Goal: Find specific page/section: Find specific page/section

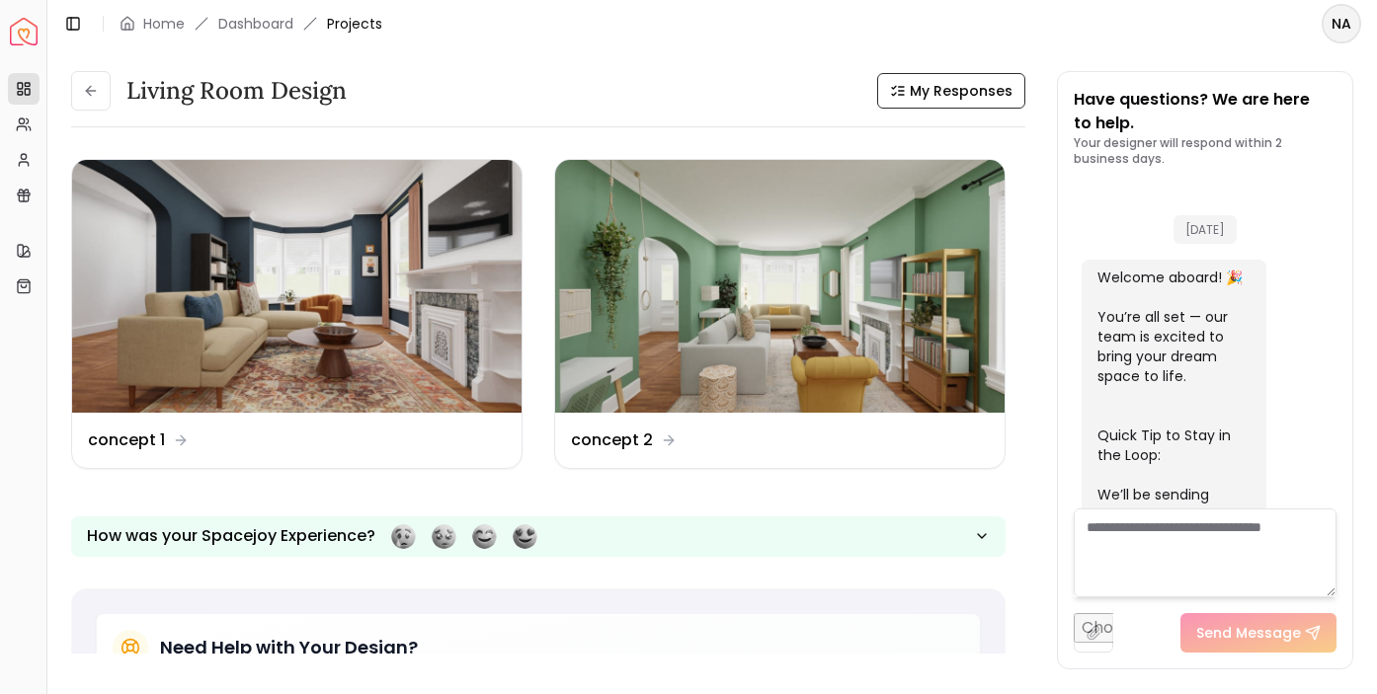
scroll to position [1205, 0]
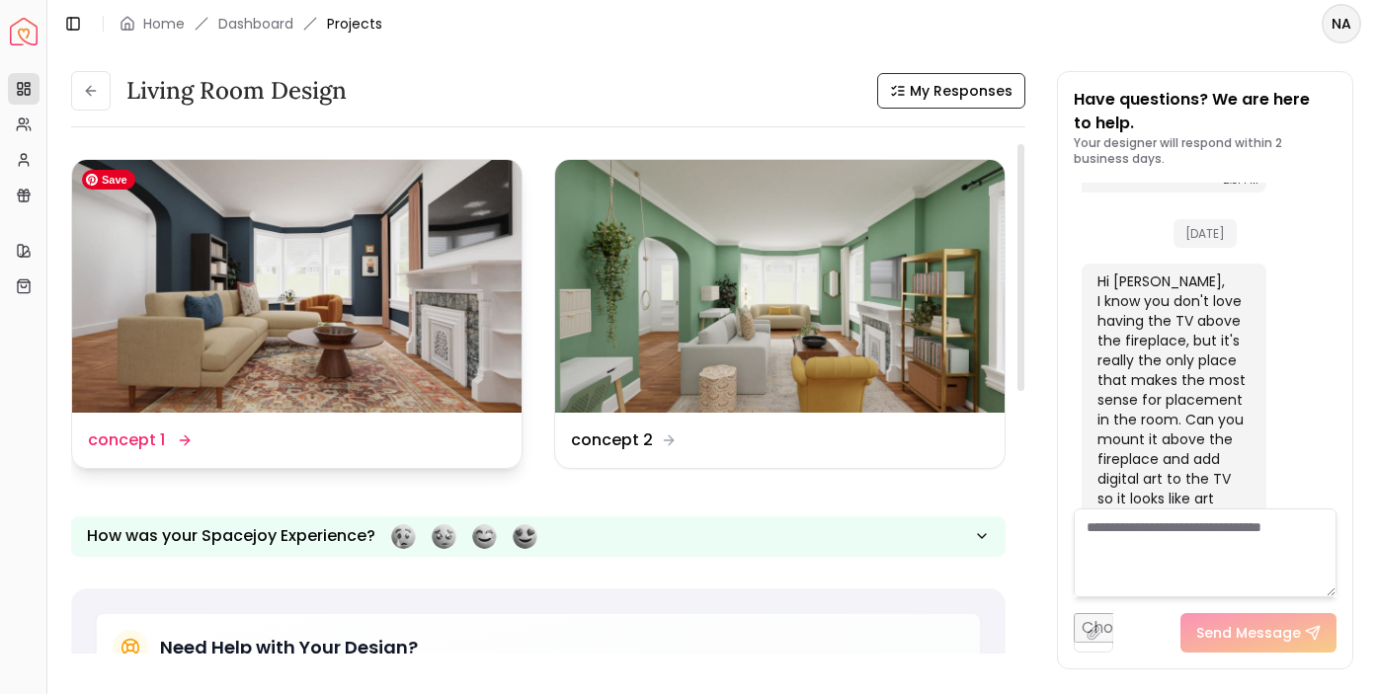
click at [400, 303] on img at bounding box center [296, 286] width 449 height 253
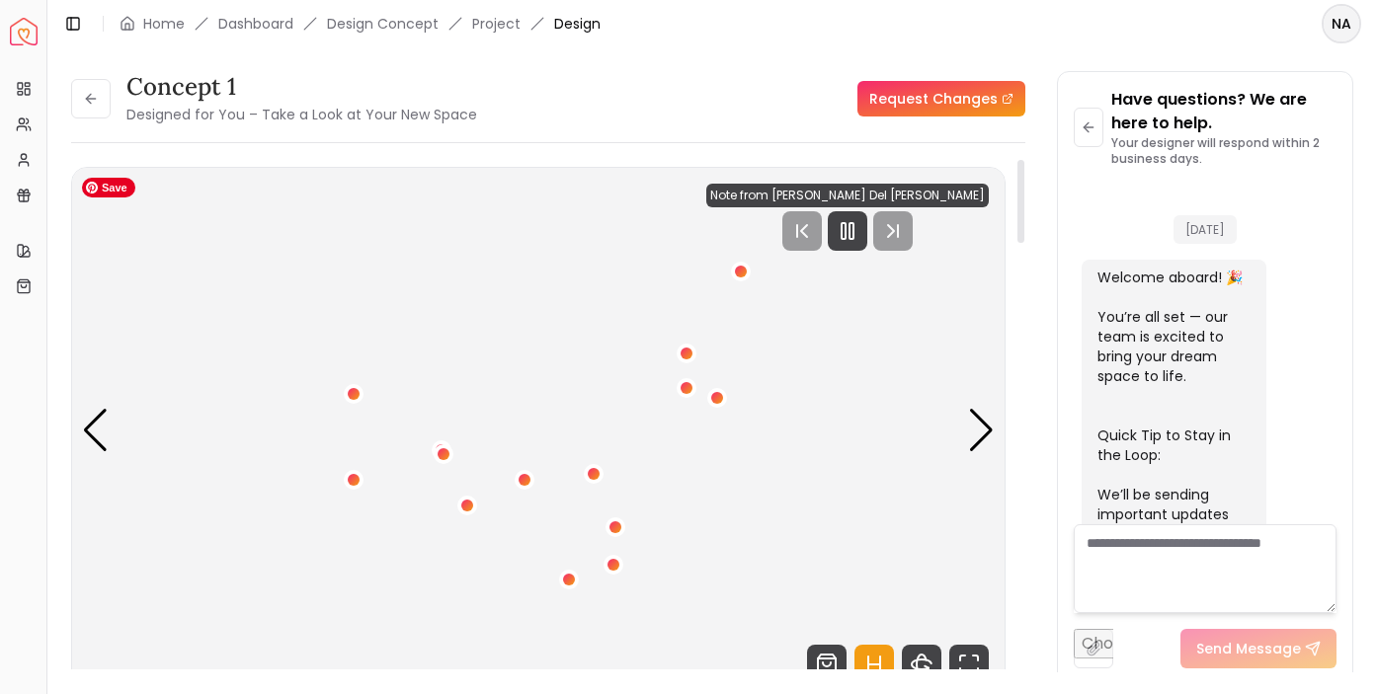
scroll to position [1588, 0]
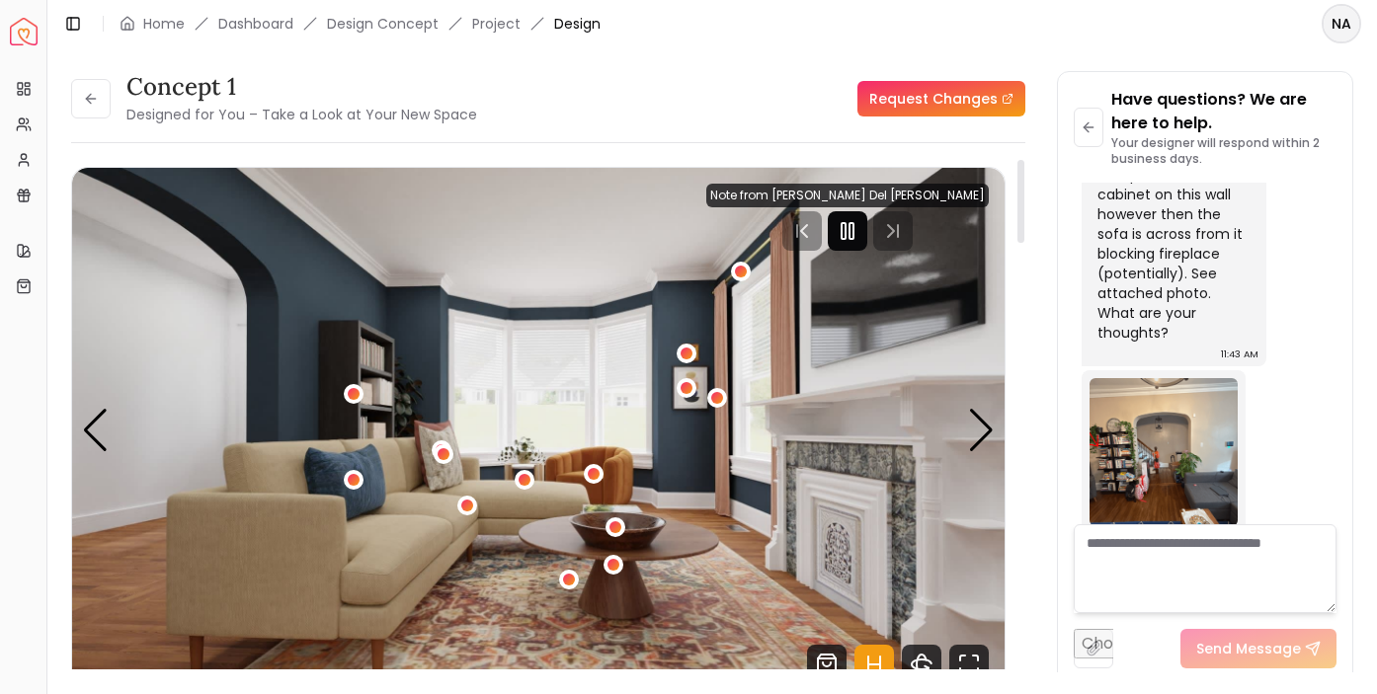
click at [859, 224] on icon "Pause" at bounding box center [848, 231] width 24 height 24
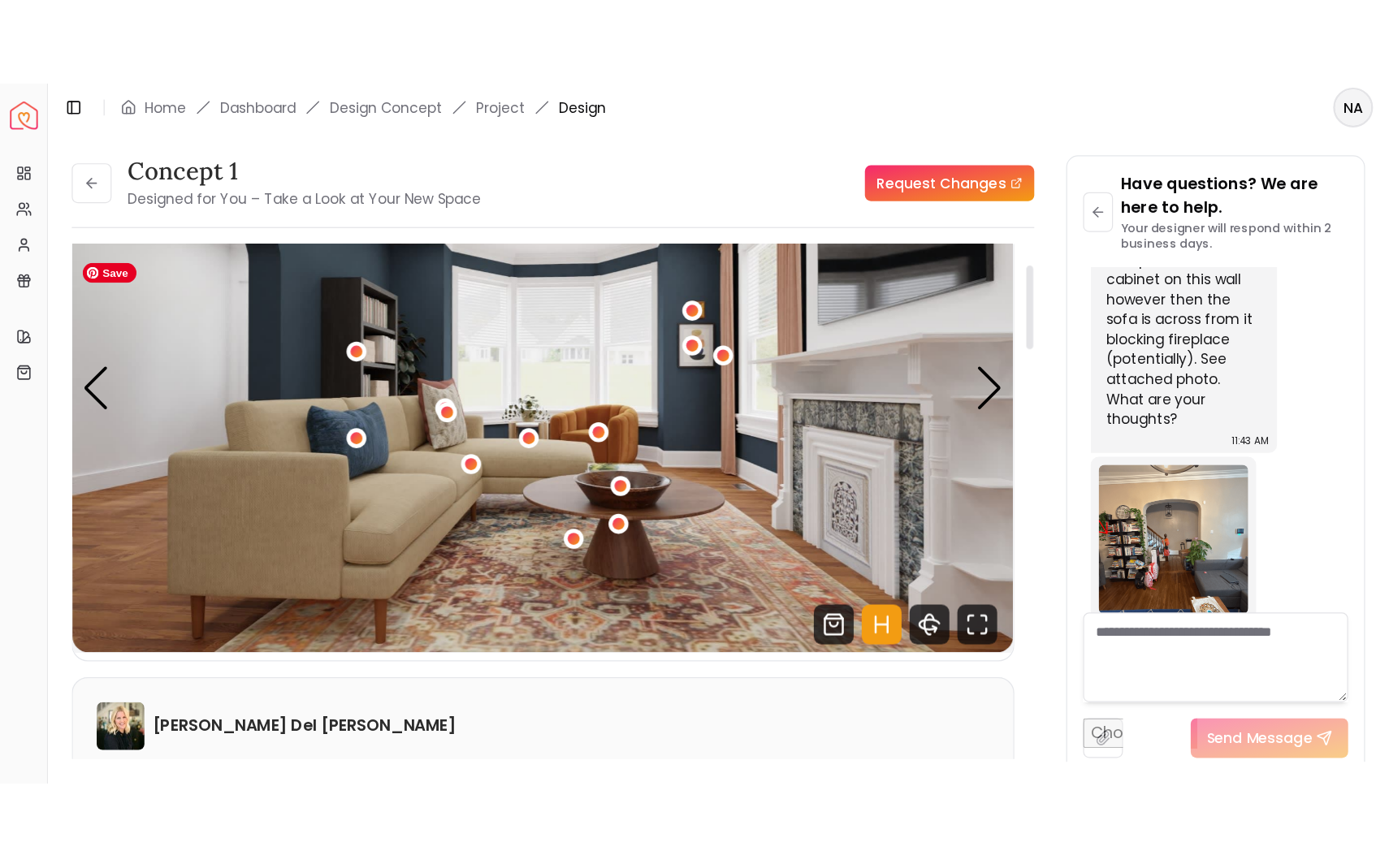
scroll to position [90, 0]
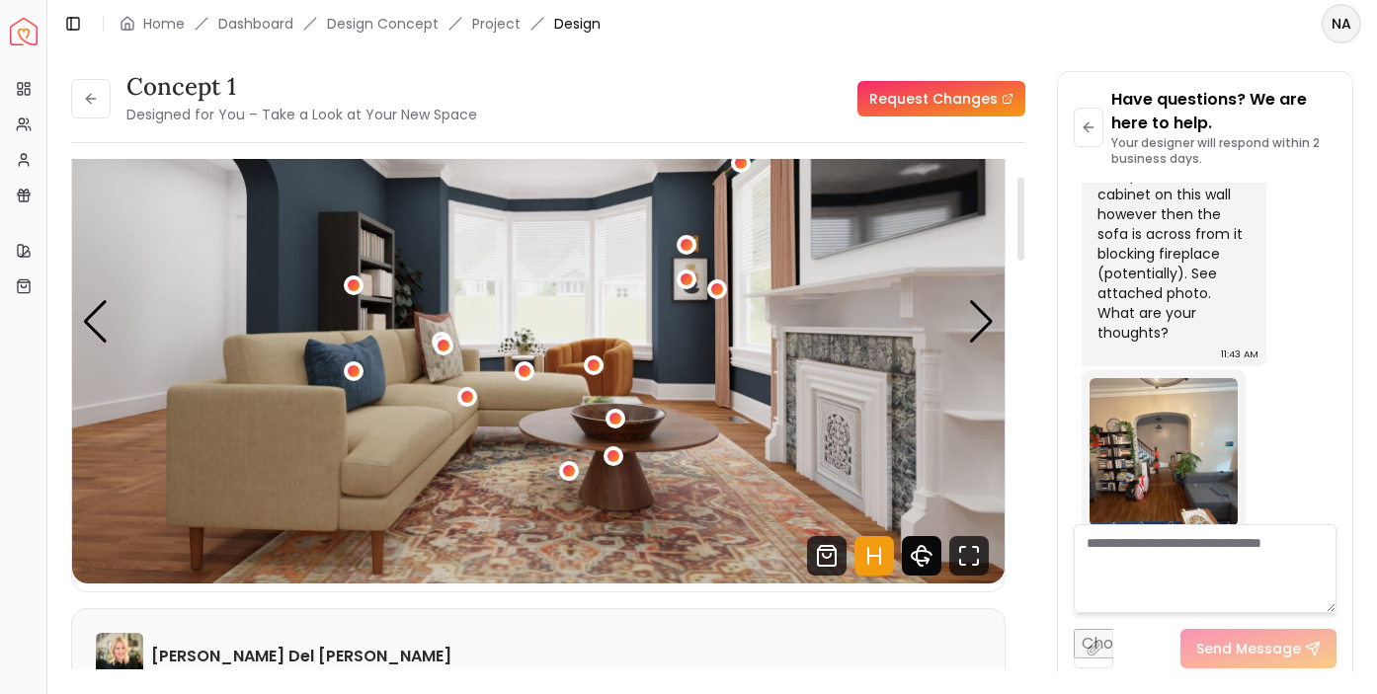
click at [921, 562] on icon "360 View" at bounding box center [922, 556] width 40 height 40
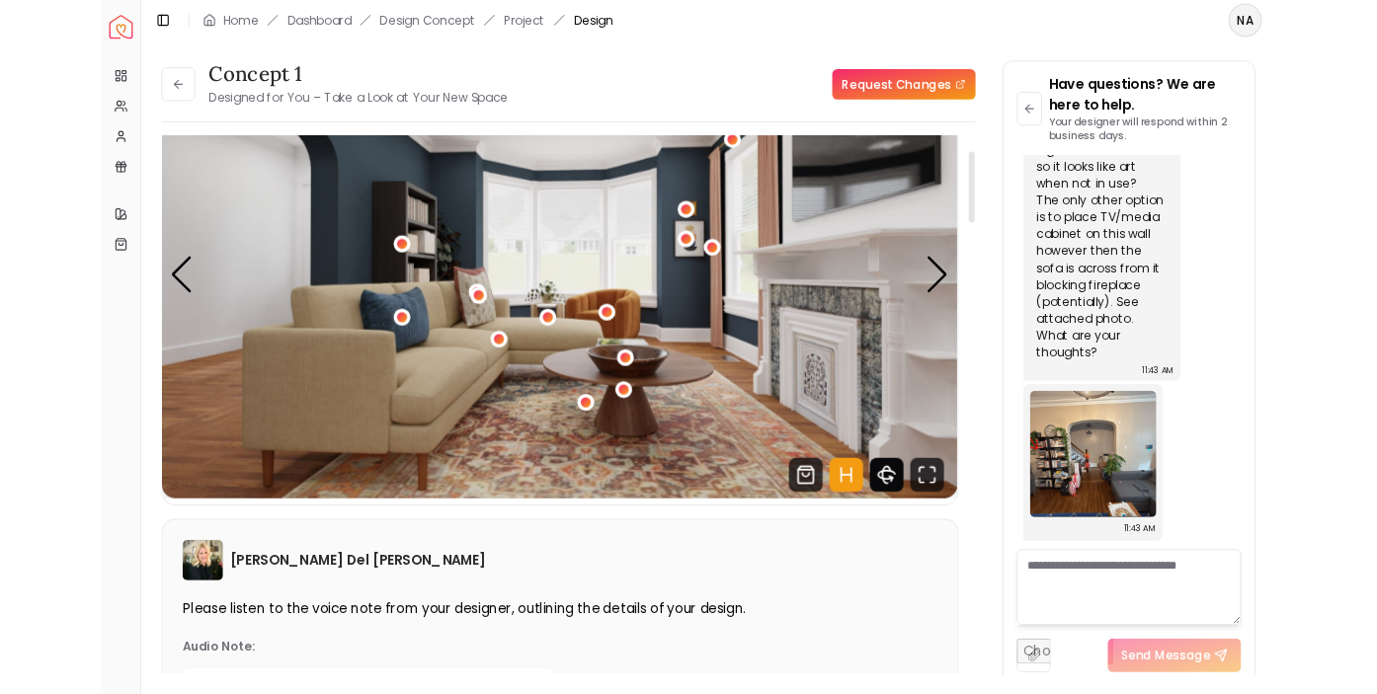
scroll to position [930, 0]
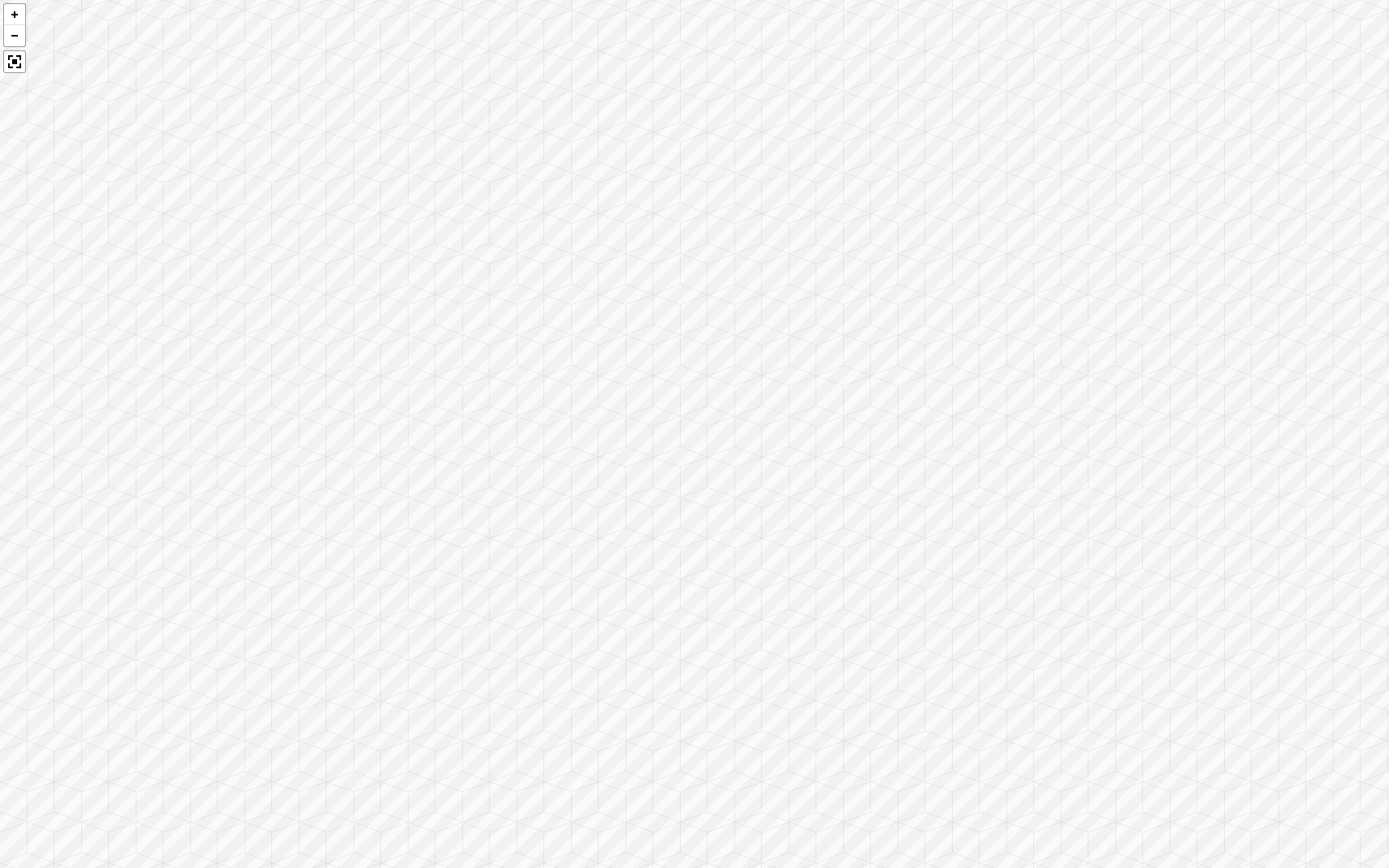
click at [757, 570] on div at bounding box center [694, 434] width 1389 height 868
click at [12, 68] on div at bounding box center [15, 62] width 23 height 23
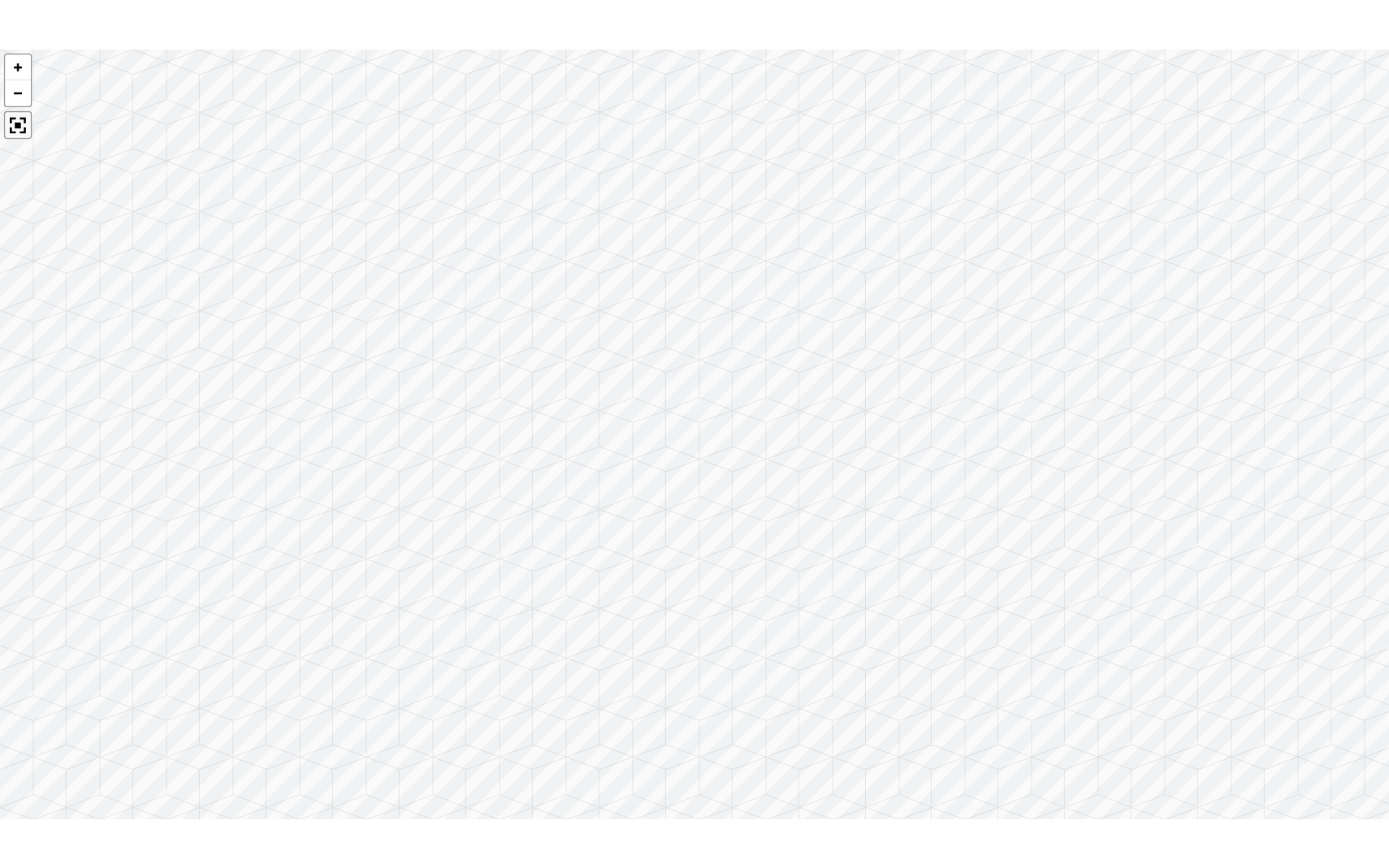
scroll to position [1305, 0]
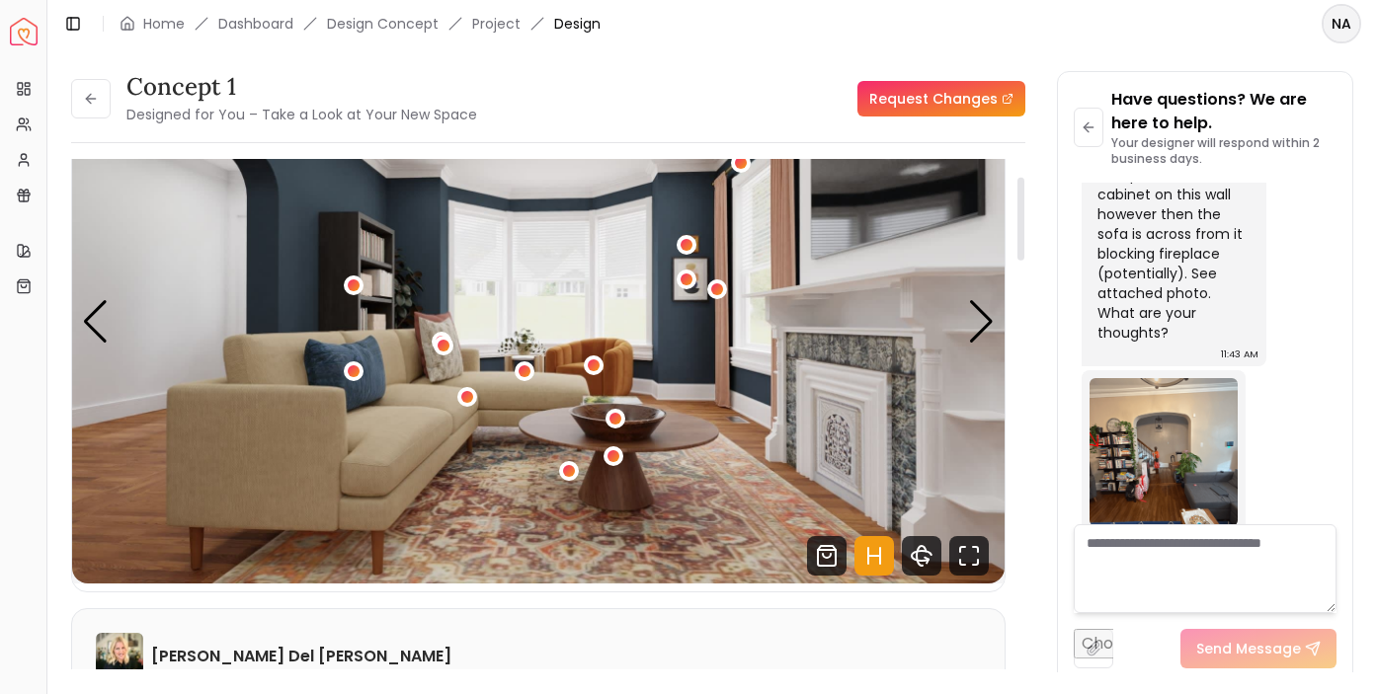
click at [874, 559] on icon "Hotspots Toggle" at bounding box center [874, 556] width 40 height 40
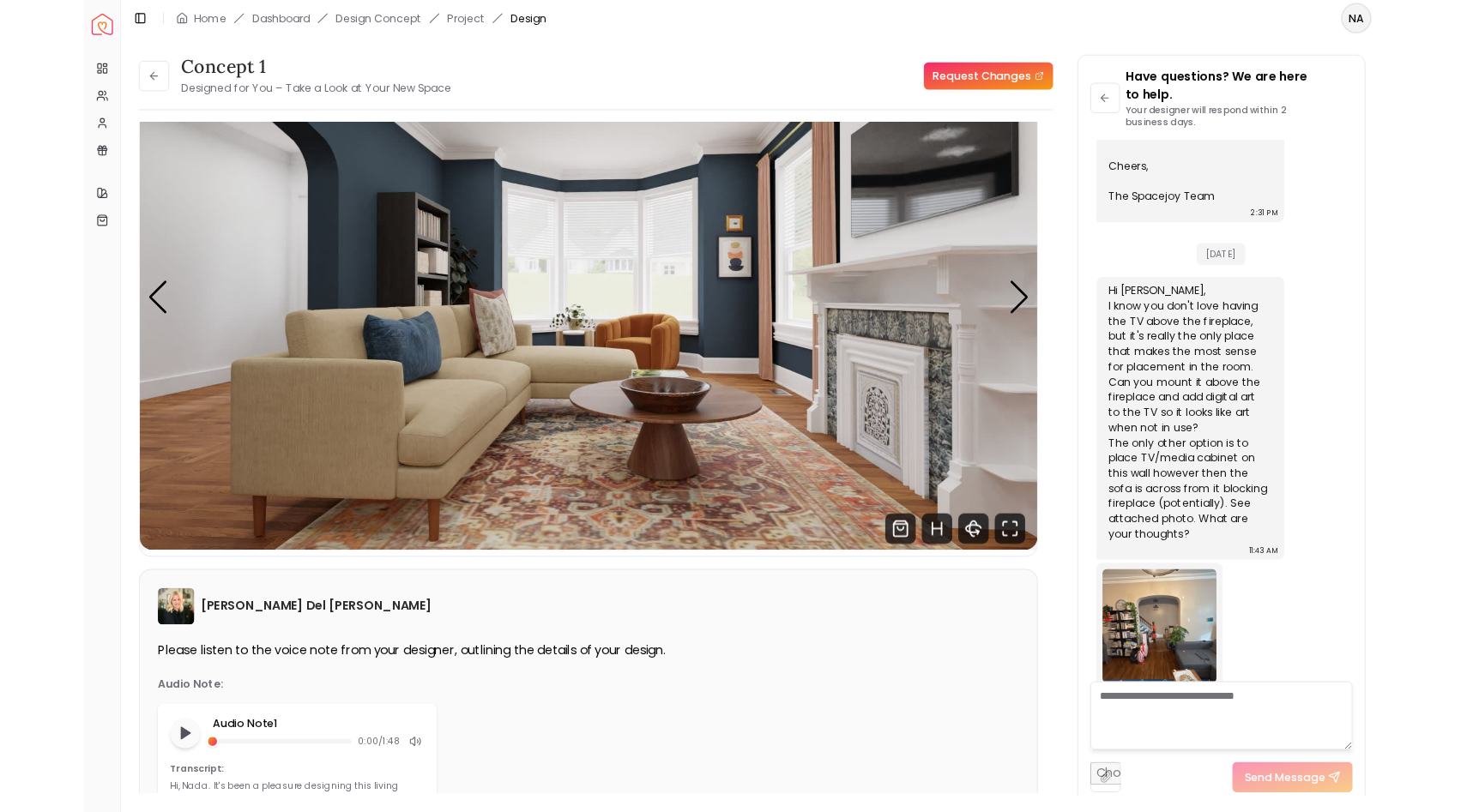
scroll to position [913, 0]
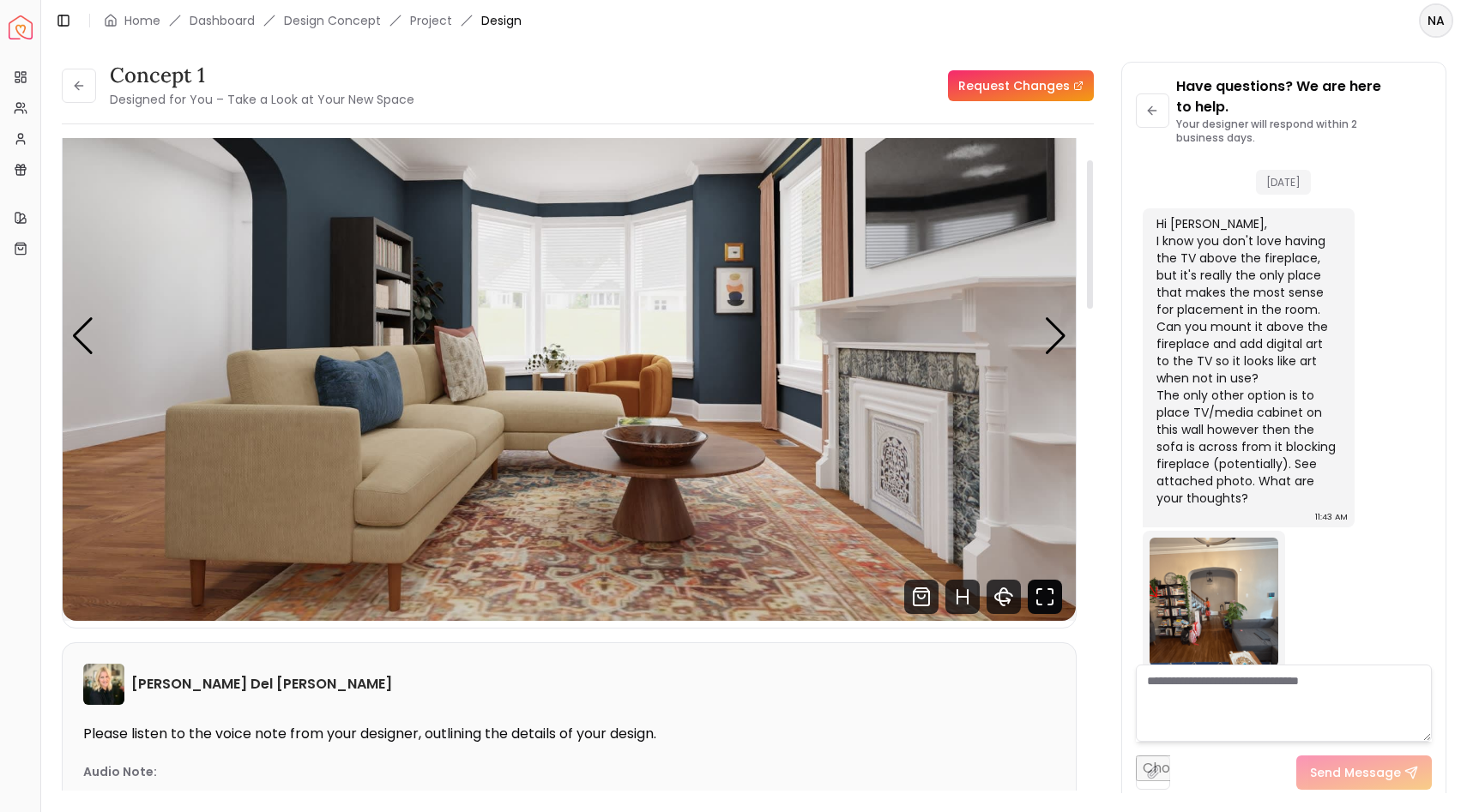
click at [1043, 598] on icon "Fullscreen" at bounding box center [1045, 597] width 35 height 35
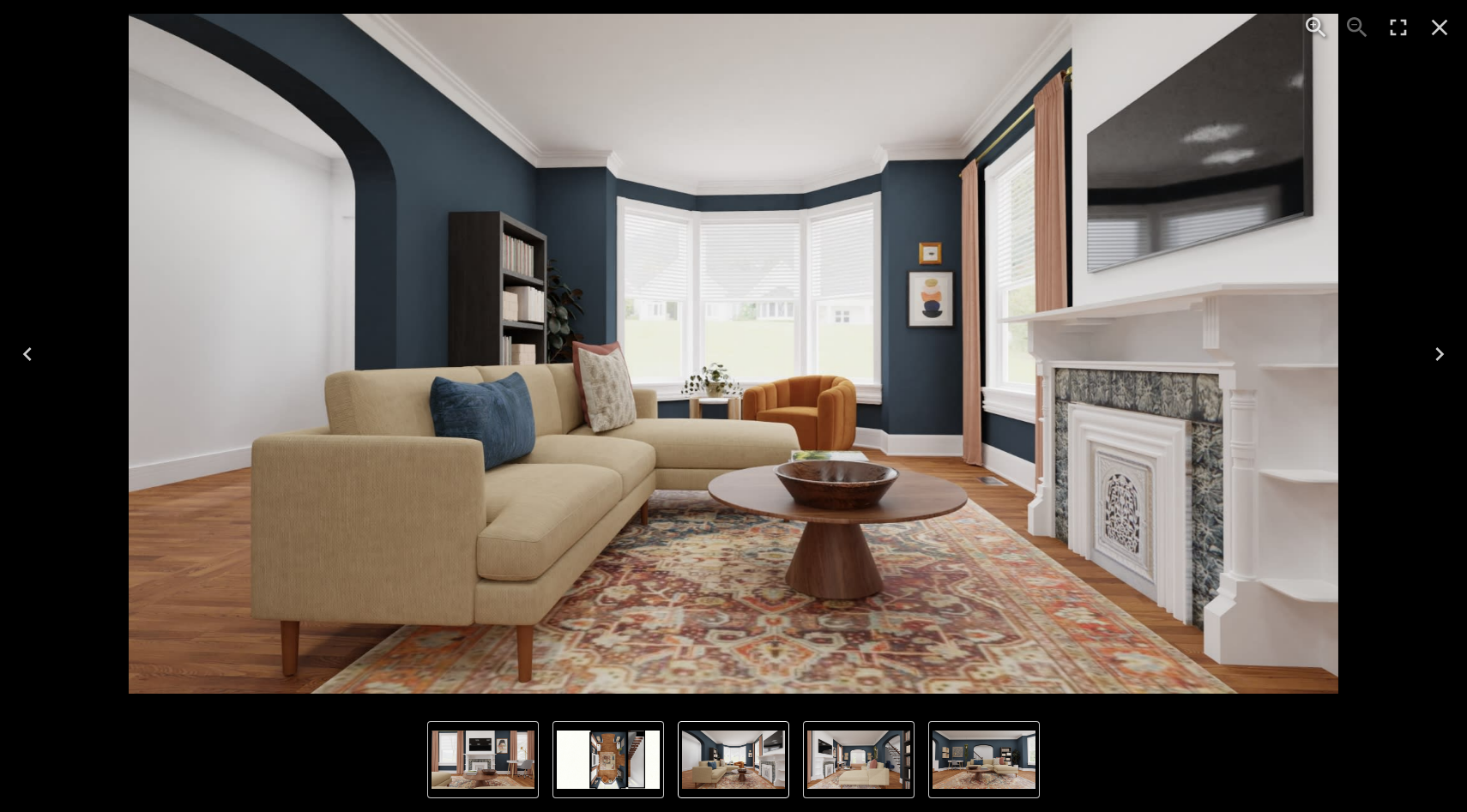
click at [1195, 353] on icon "Next" at bounding box center [1439, 354] width 28 height 28
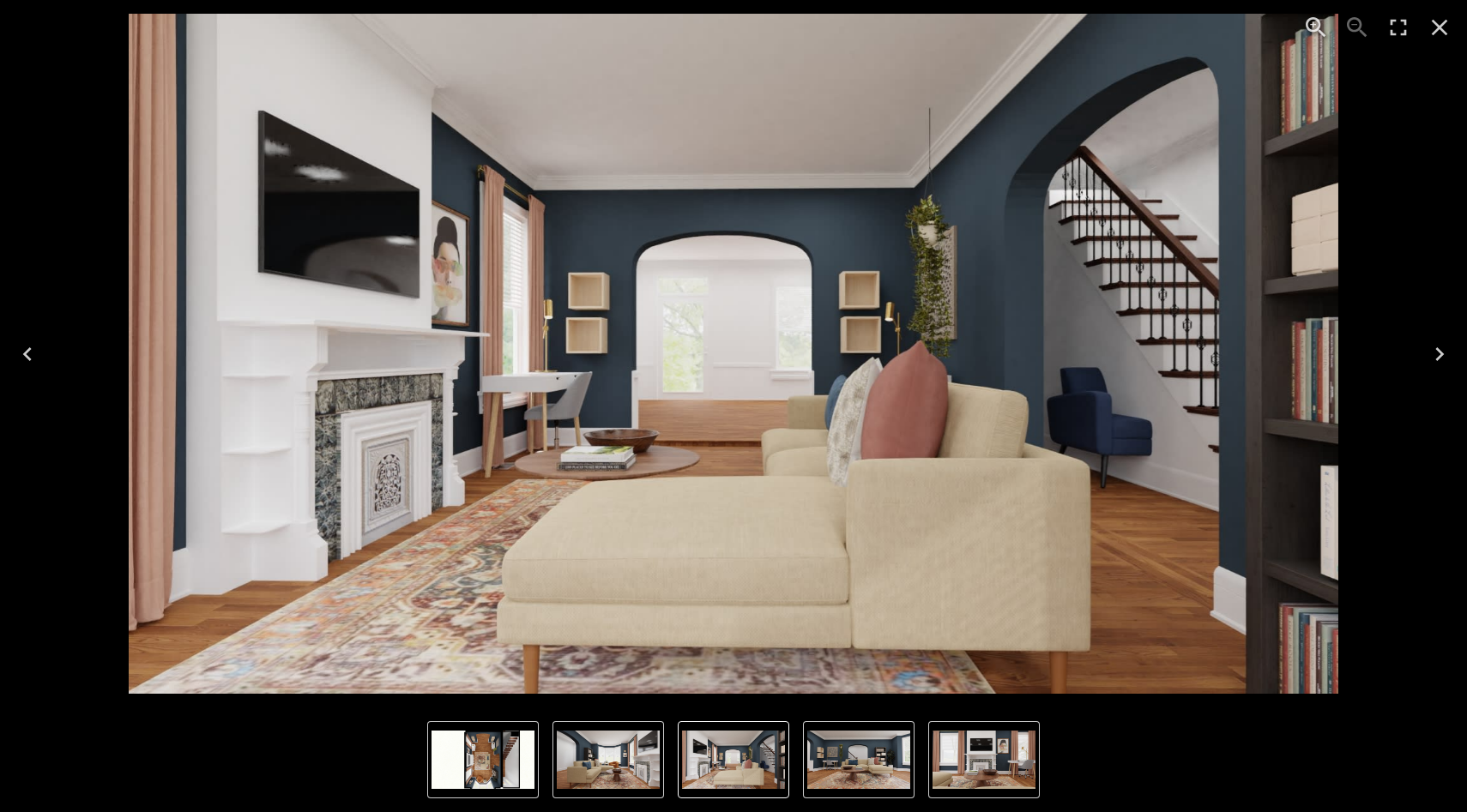
click at [29, 356] on icon "Previous" at bounding box center [28, 354] width 9 height 14
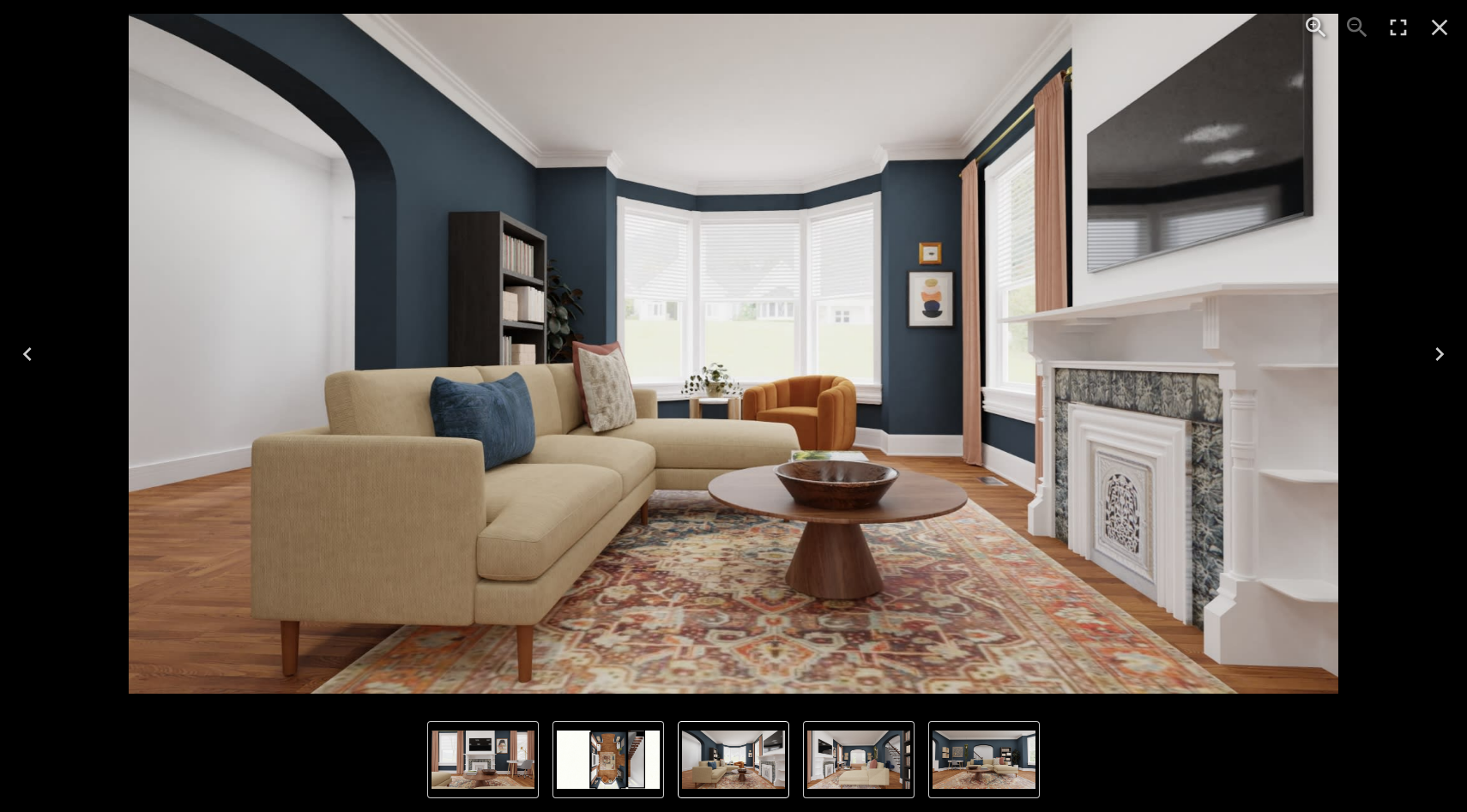
click at [1195, 353] on icon "Next" at bounding box center [1439, 354] width 28 height 28
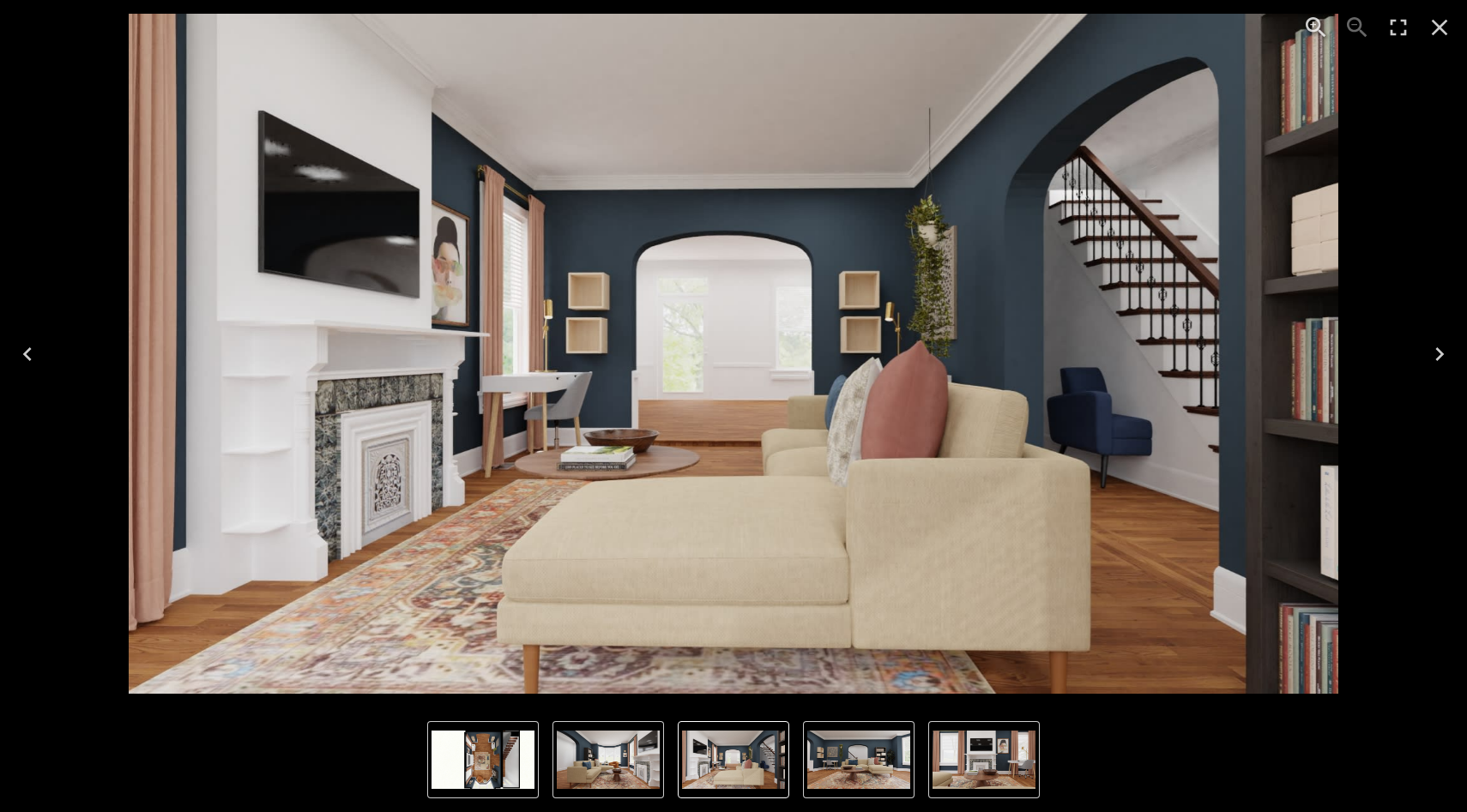
click at [1195, 353] on icon "Next" at bounding box center [1439, 354] width 28 height 28
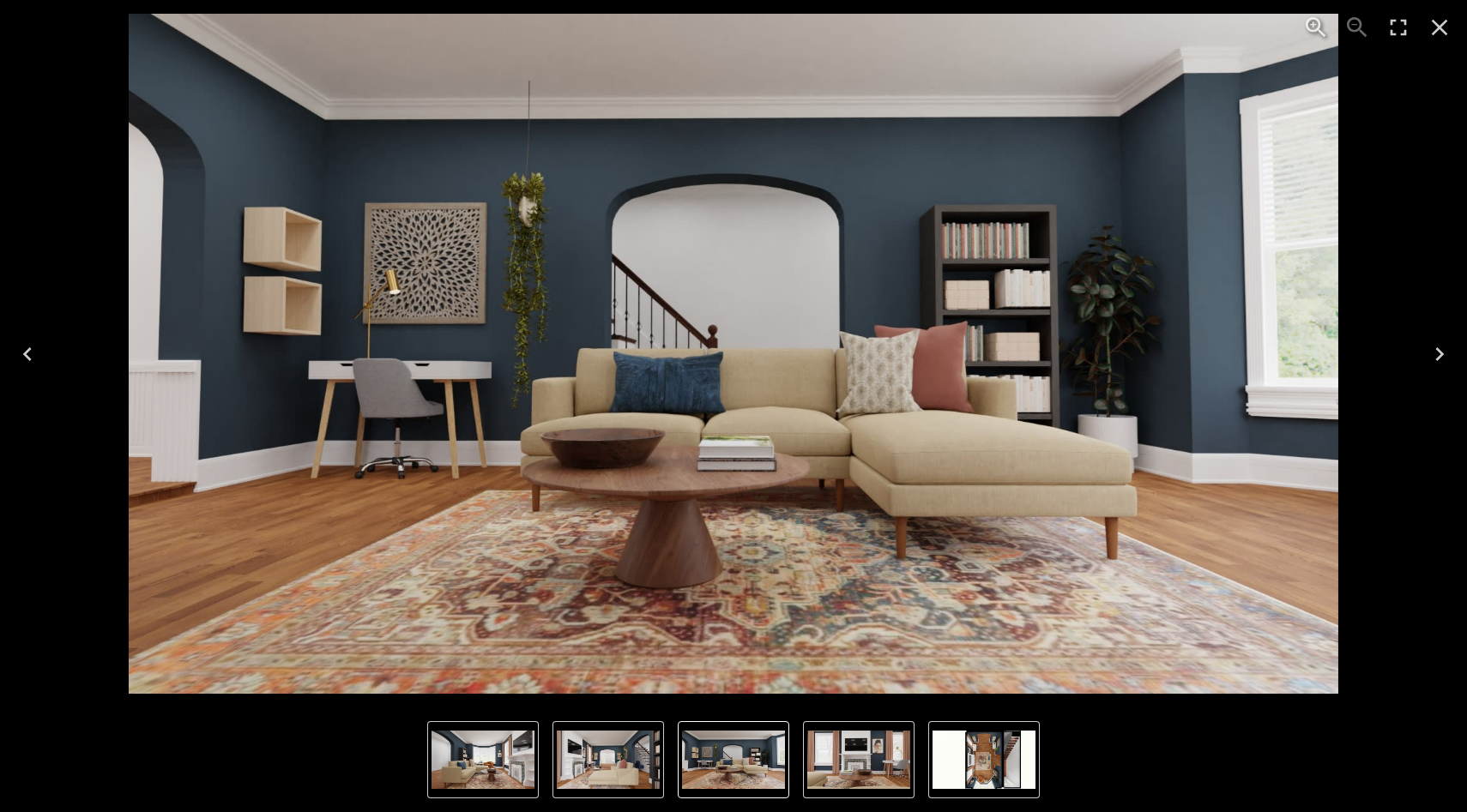
click at [1195, 351] on icon "Next" at bounding box center [1439, 354] width 28 height 28
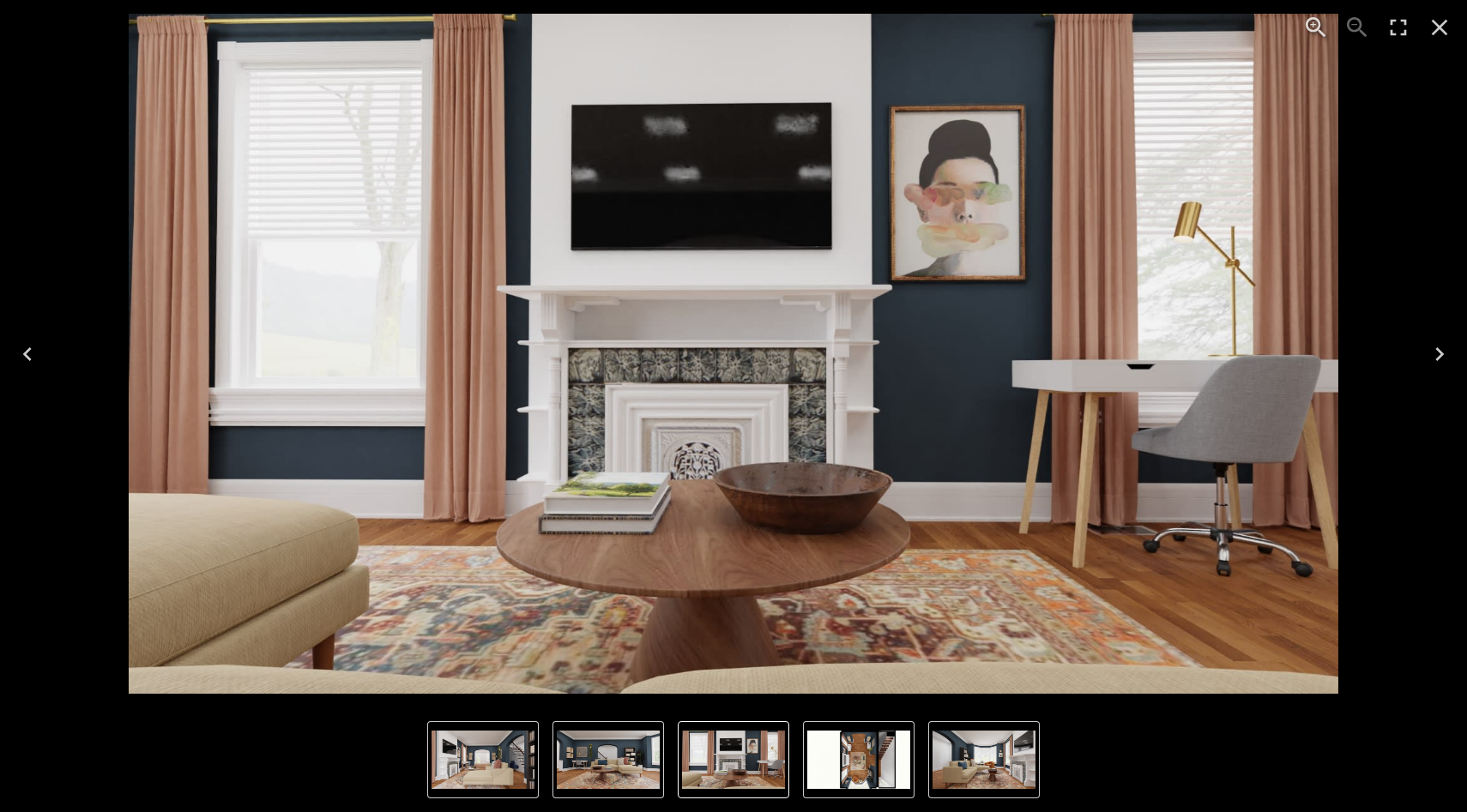
click at [1195, 355] on icon "Next" at bounding box center [1439, 354] width 28 height 28
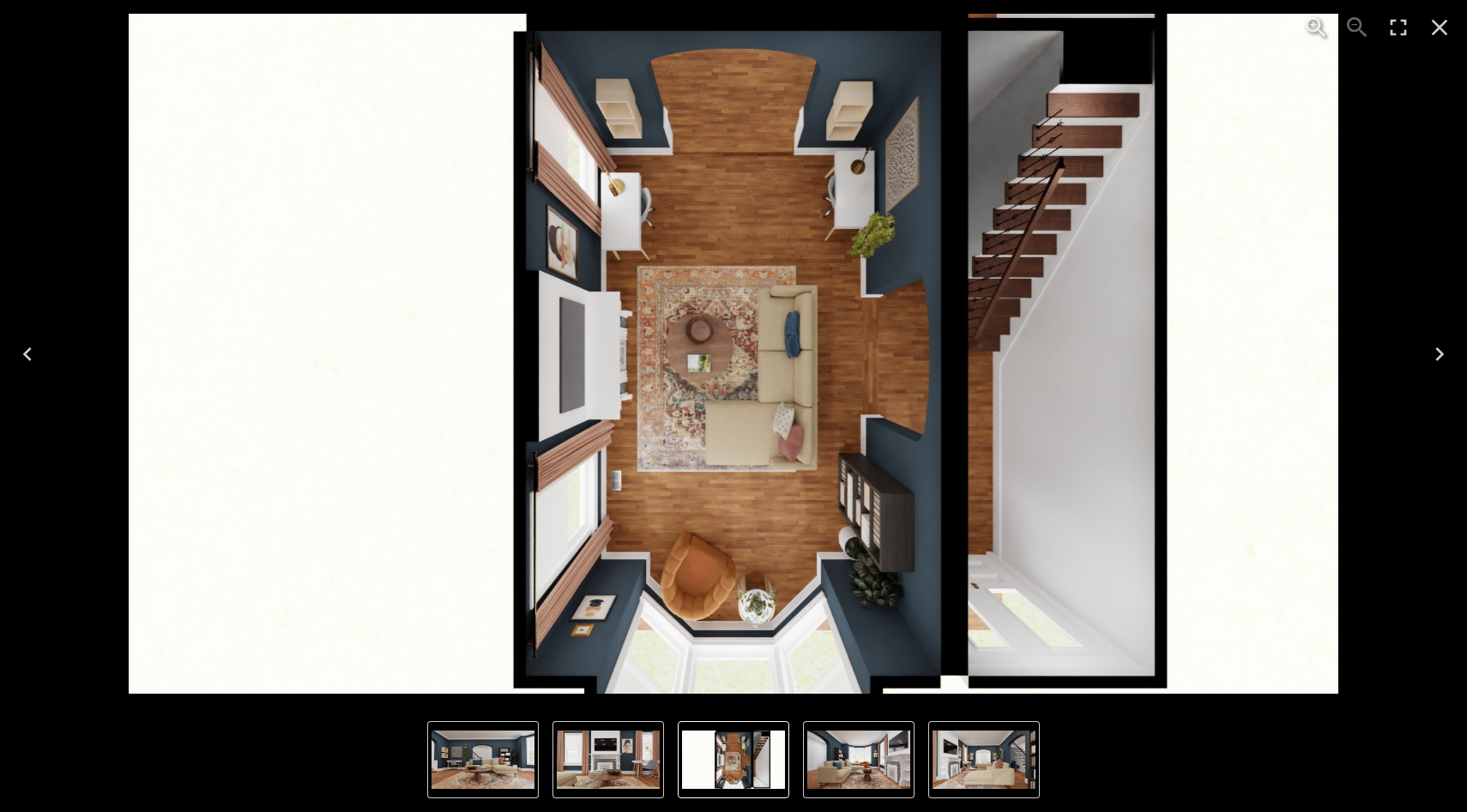
click at [1195, 355] on icon "Next" at bounding box center [1439, 354] width 28 height 28
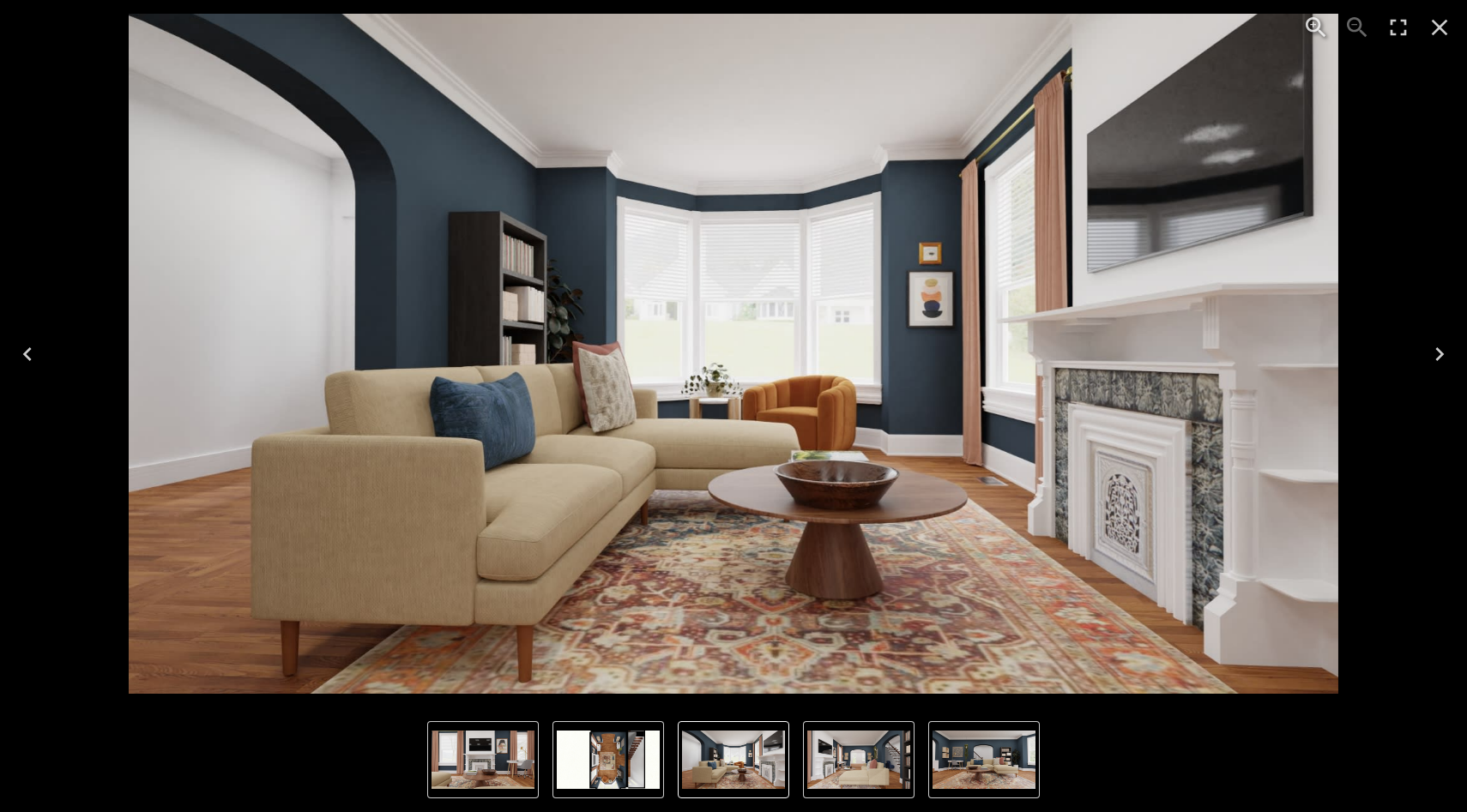
click at [1195, 27] on icon "Close" at bounding box center [1439, 28] width 28 height 28
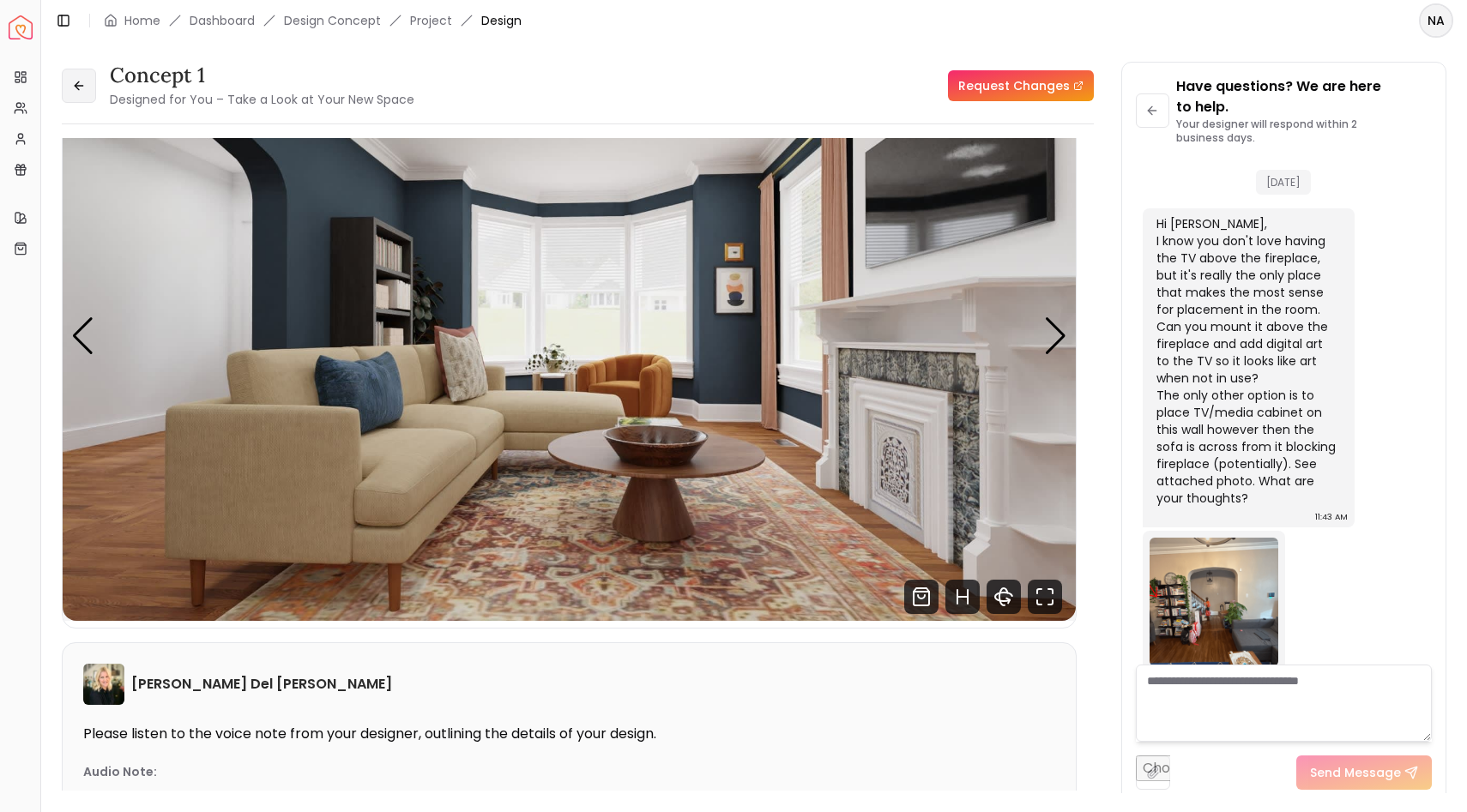
click at [76, 82] on icon at bounding box center [79, 86] width 14 height 14
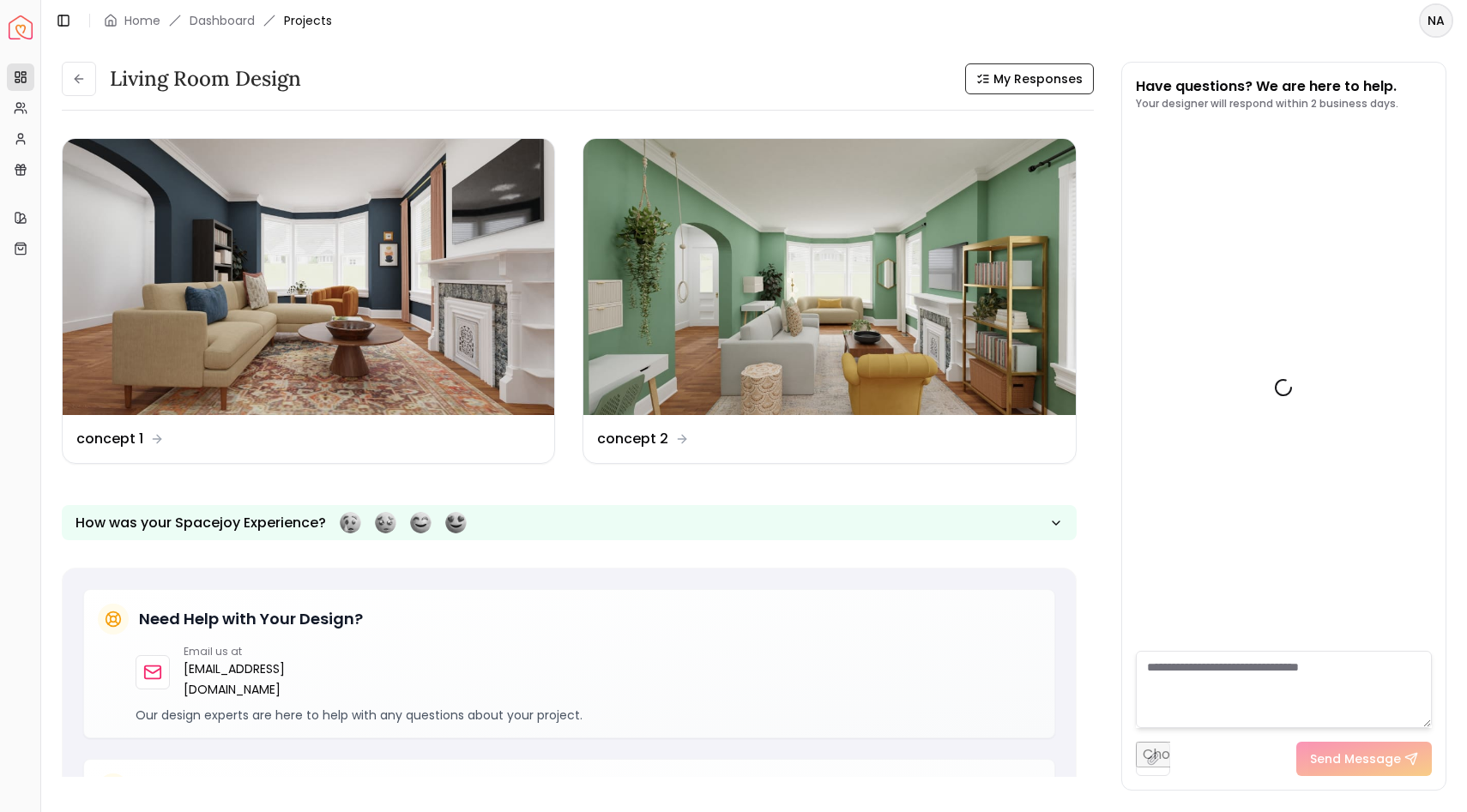
scroll to position [892, 0]
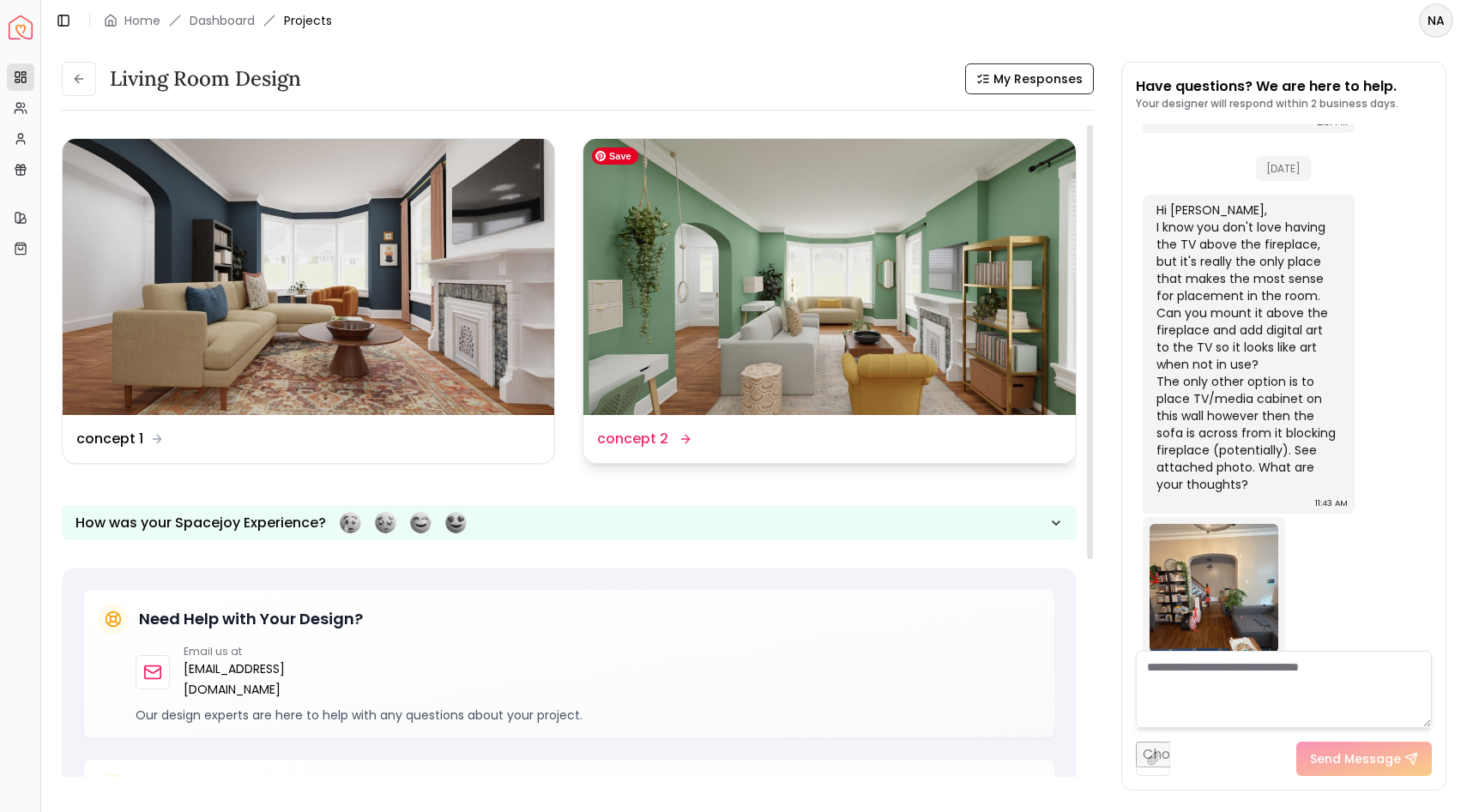
click at [742, 249] on img at bounding box center [829, 277] width 492 height 276
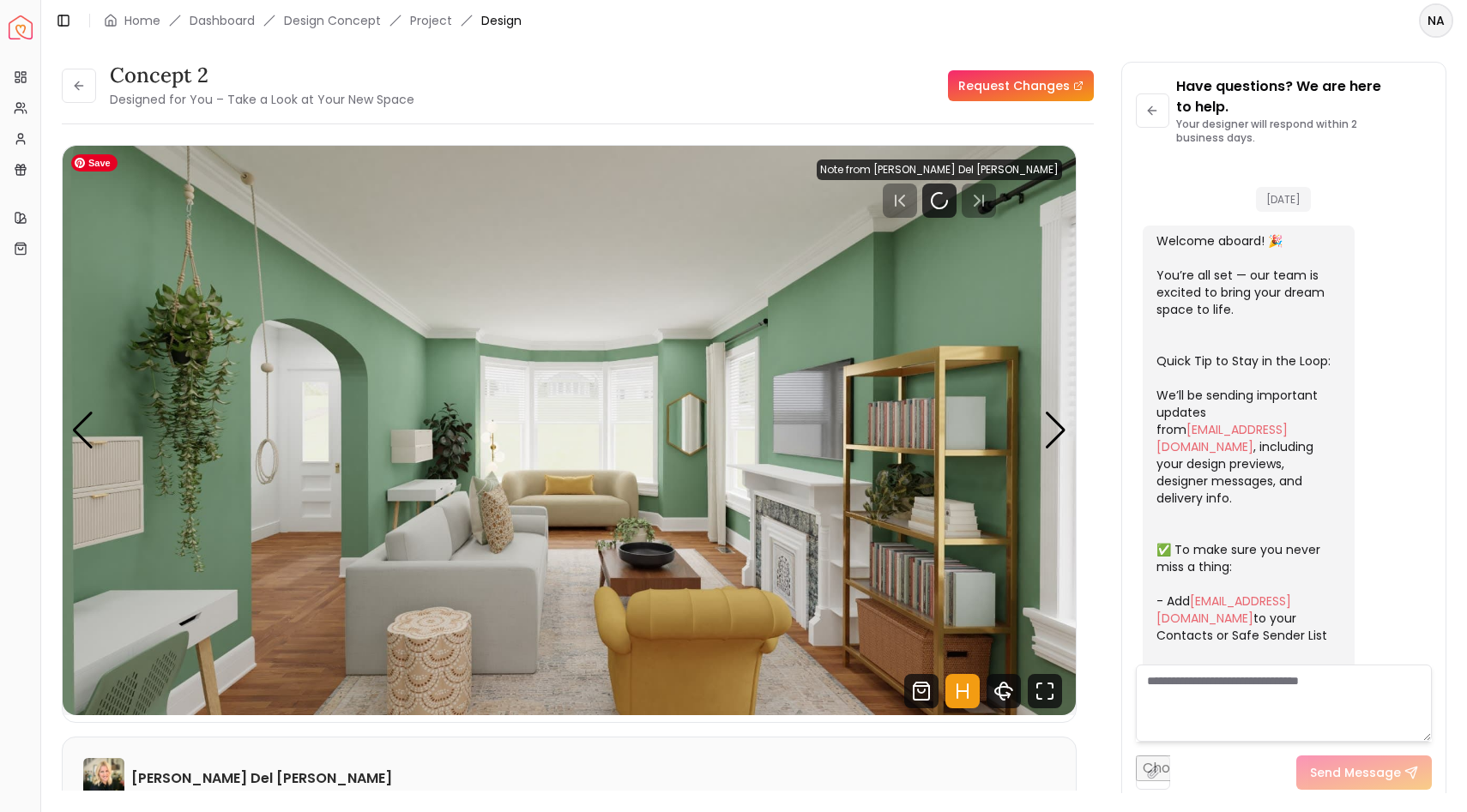
scroll to position [913, 0]
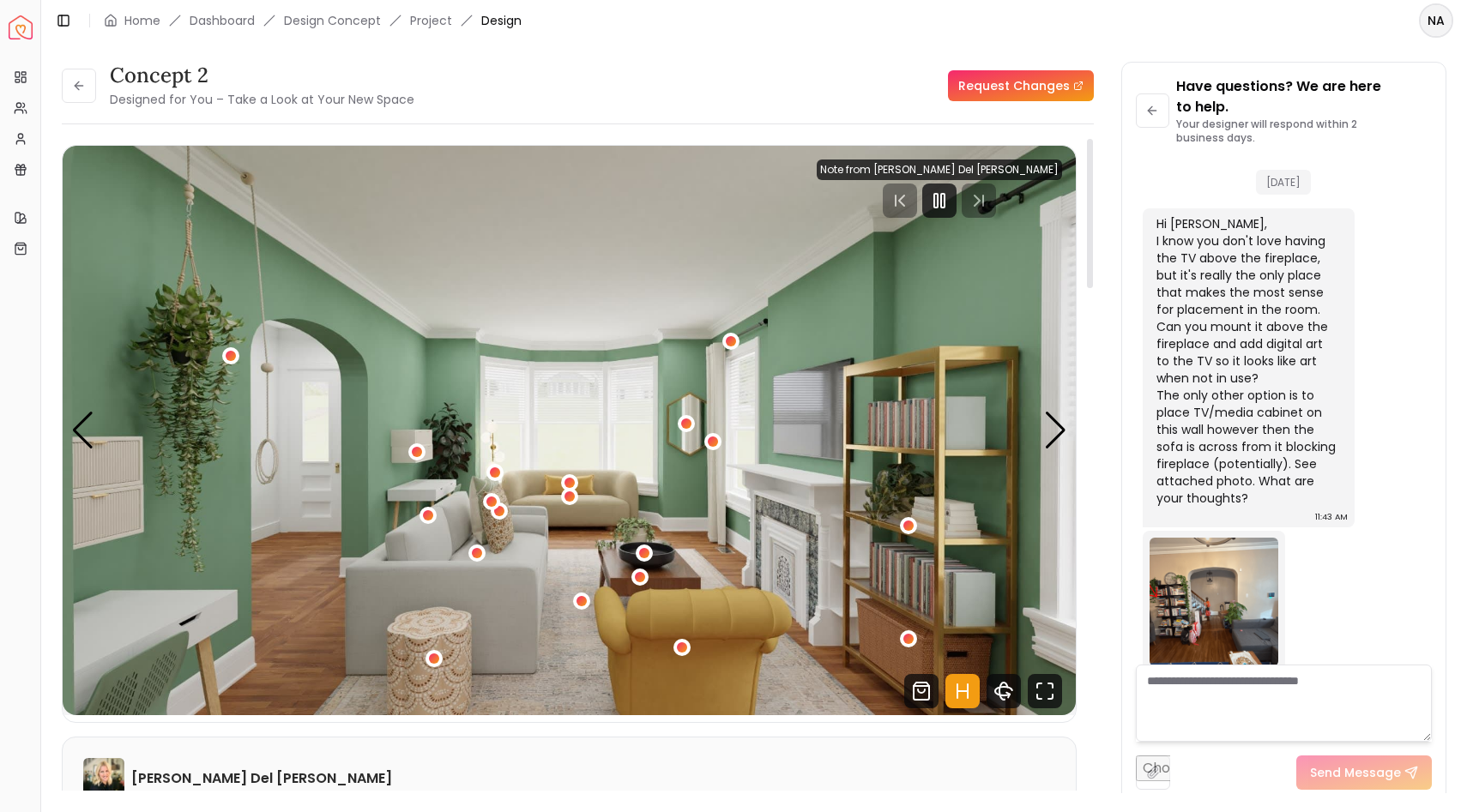
click at [960, 602] on icon "Hotspots Toggle" at bounding box center [962, 691] width 35 height 35
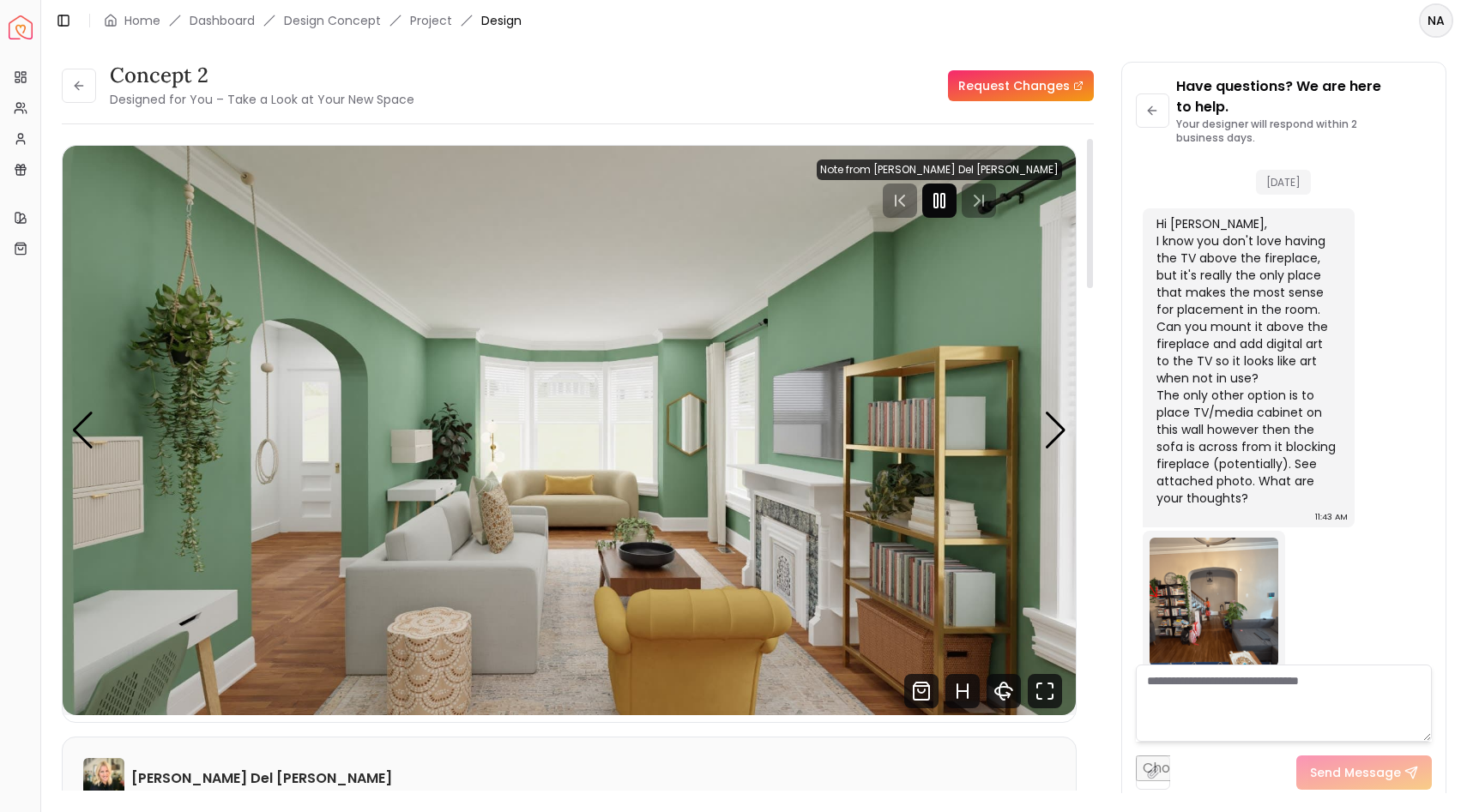
click at [944, 194] on rect "Pause" at bounding box center [942, 201] width 3 height 14
click at [76, 89] on icon at bounding box center [79, 86] width 14 height 14
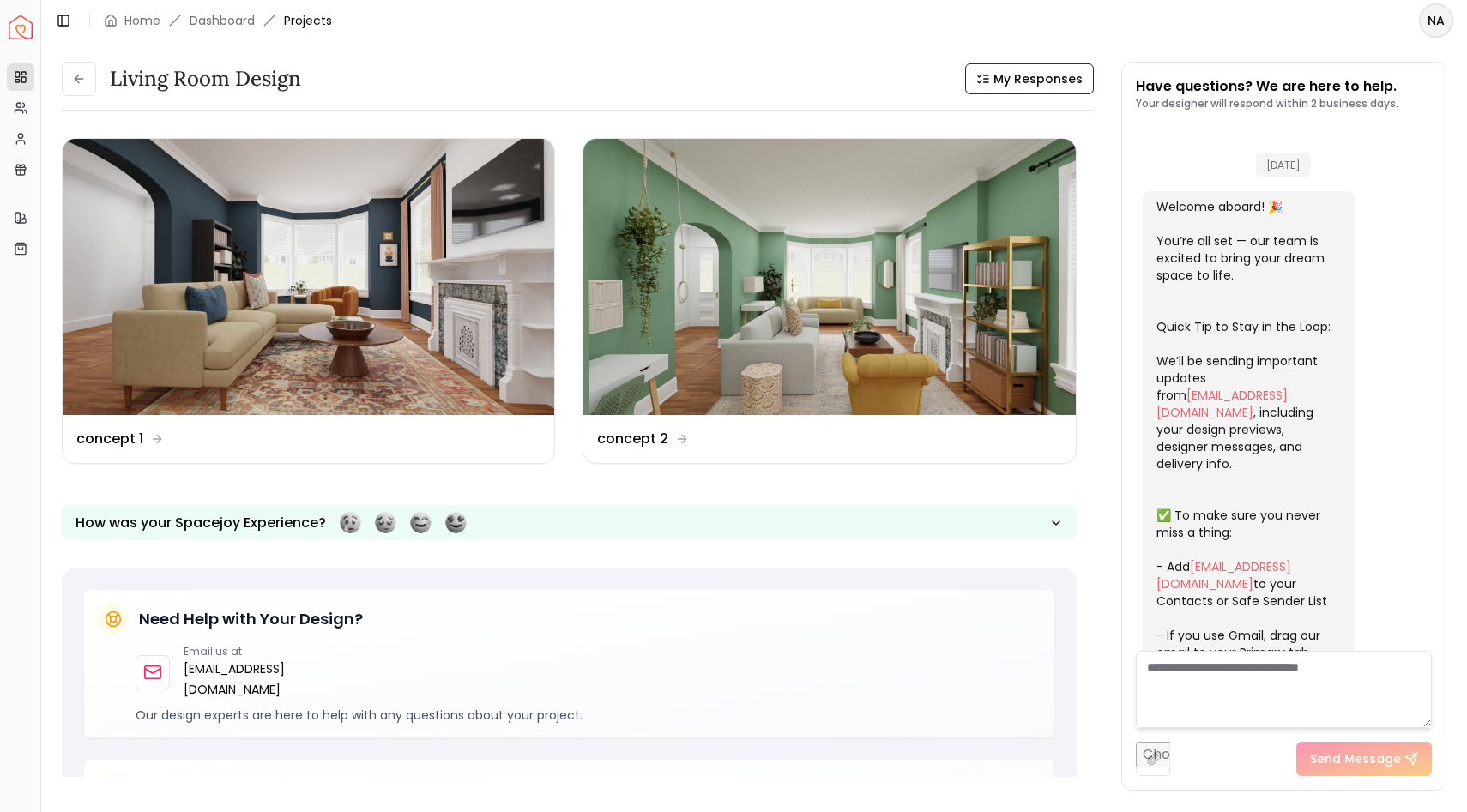
scroll to position [892, 0]
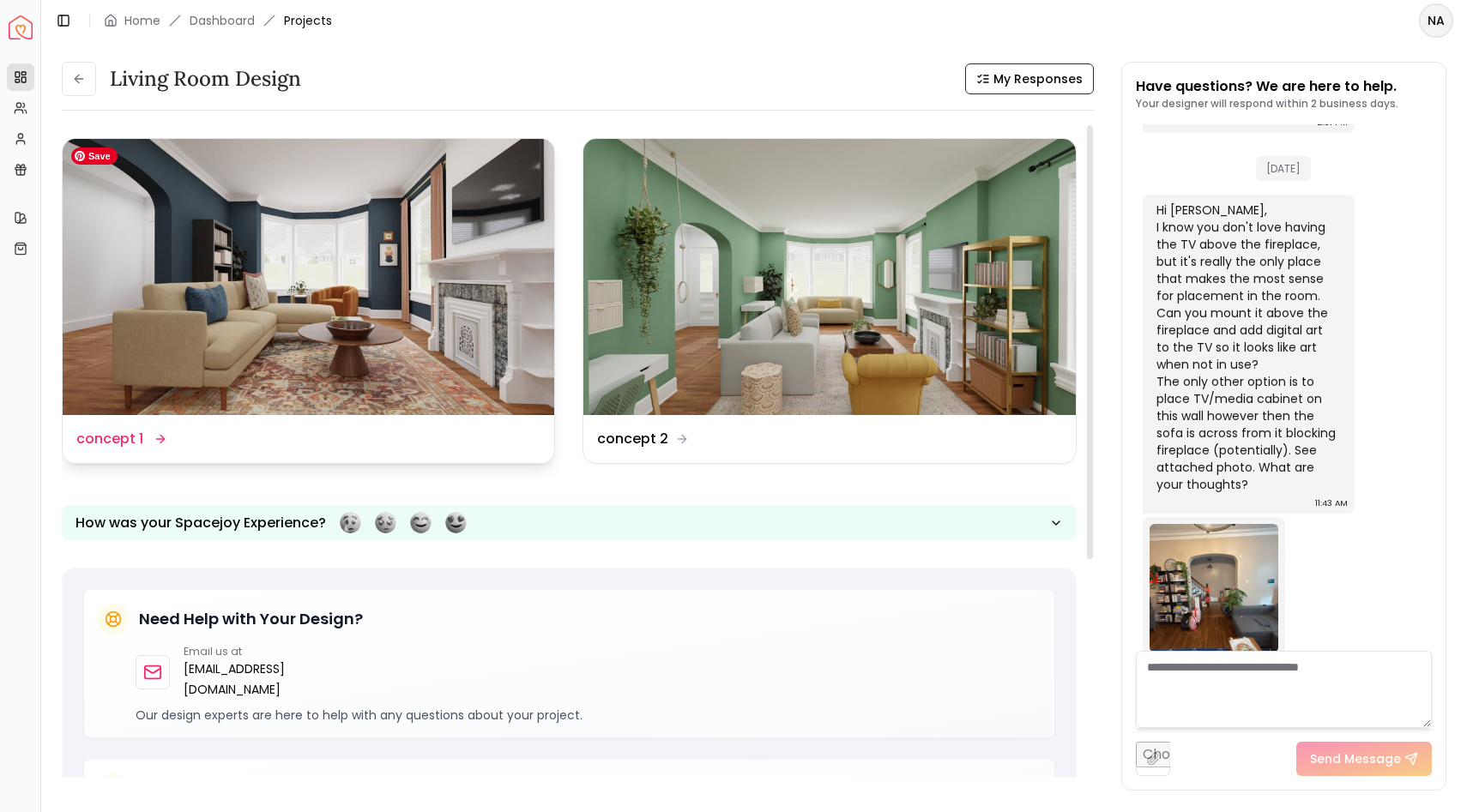
click at [258, 269] on img at bounding box center [308, 277] width 492 height 276
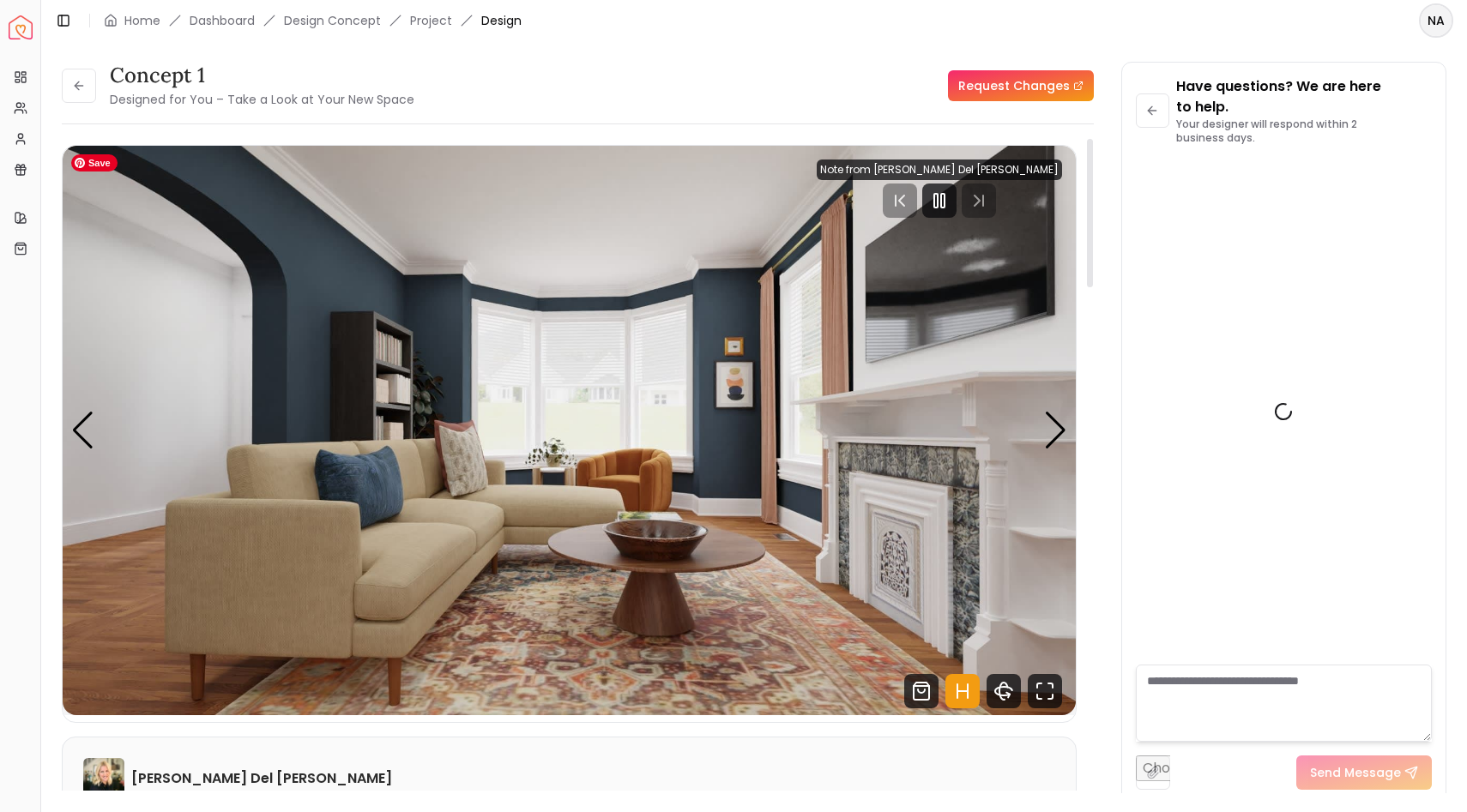
scroll to position [913, 0]
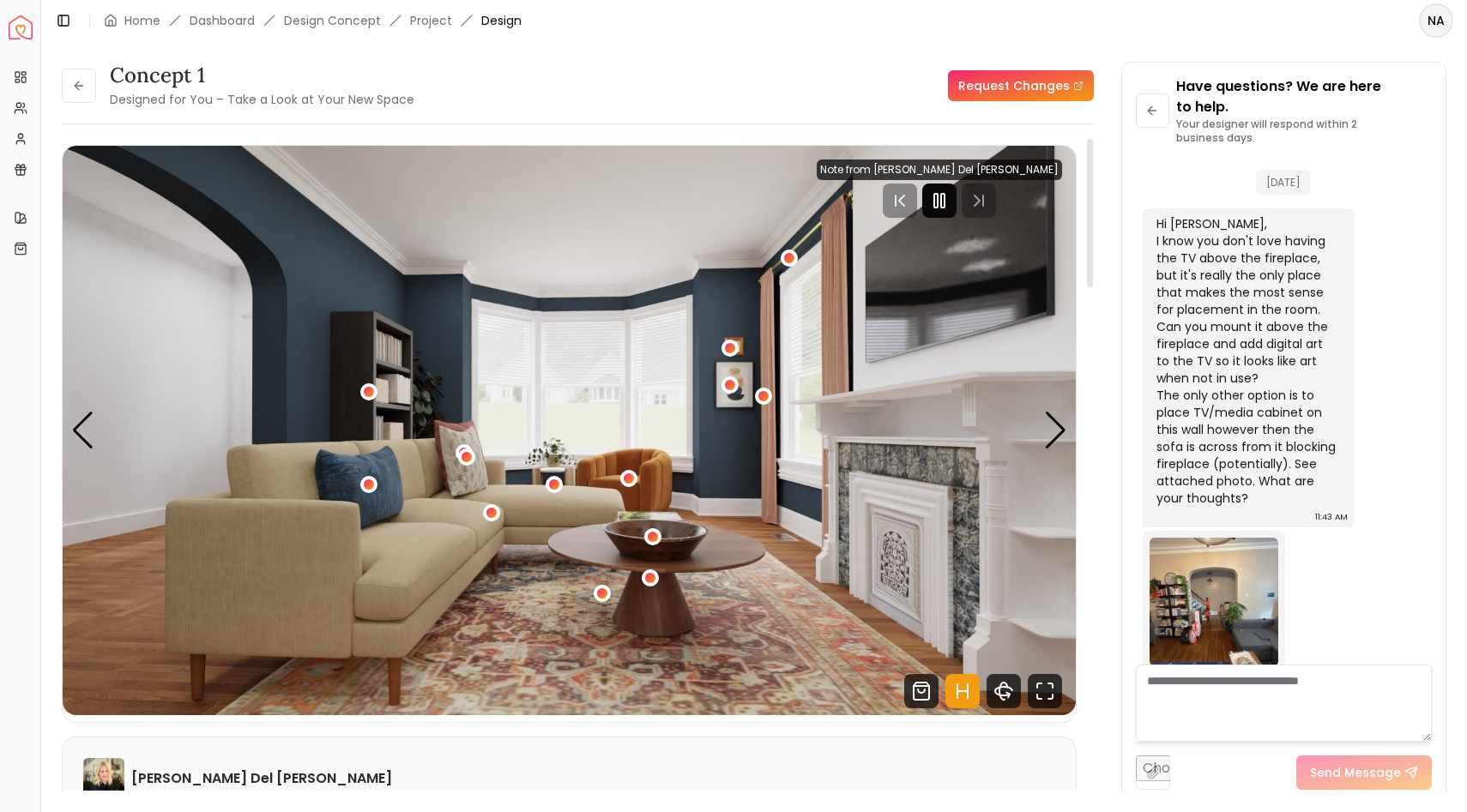
click at [949, 198] on icon "Pause" at bounding box center [940, 201] width 21 height 21
click at [78, 86] on icon at bounding box center [78, 86] width 8 height 0
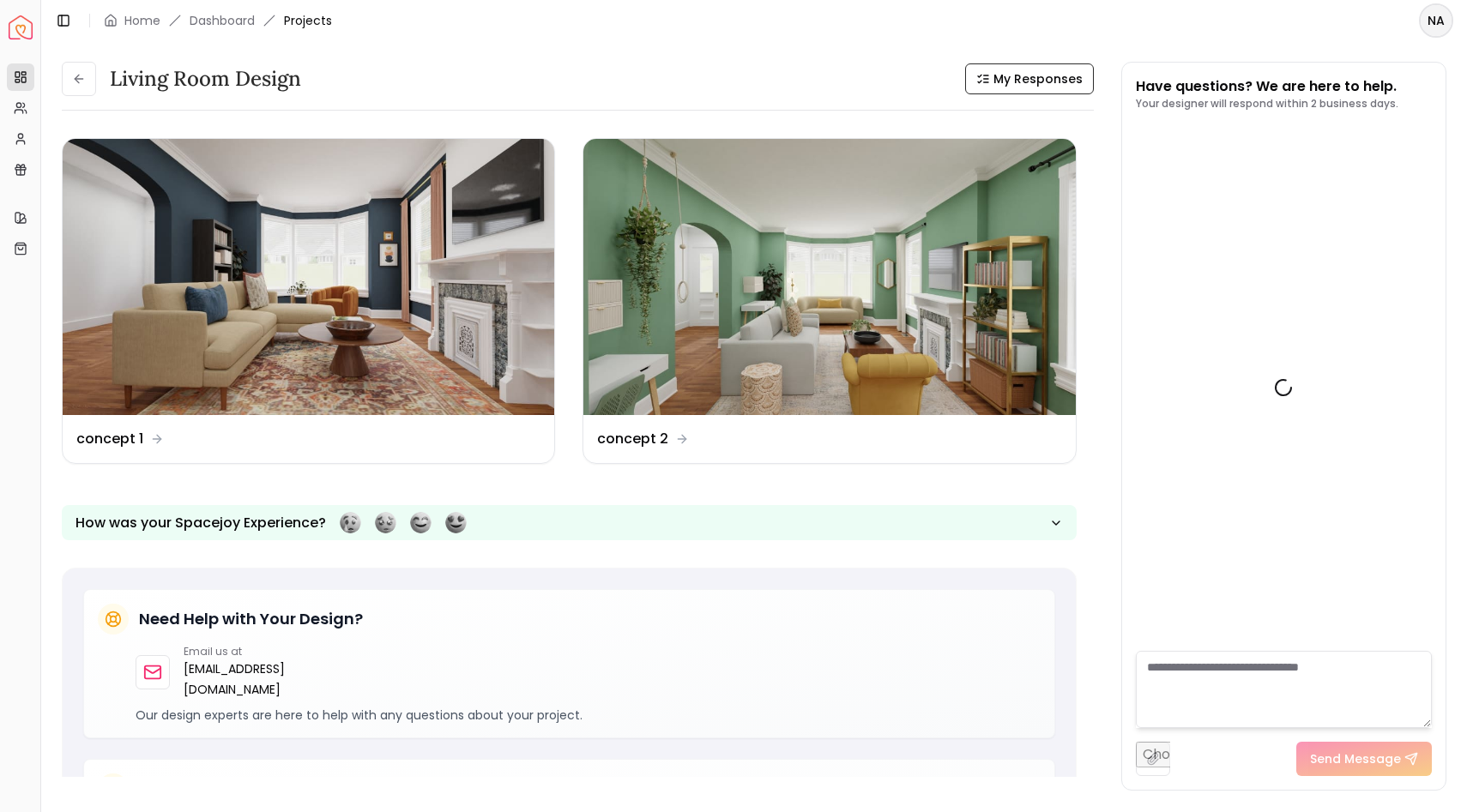
scroll to position [892, 0]
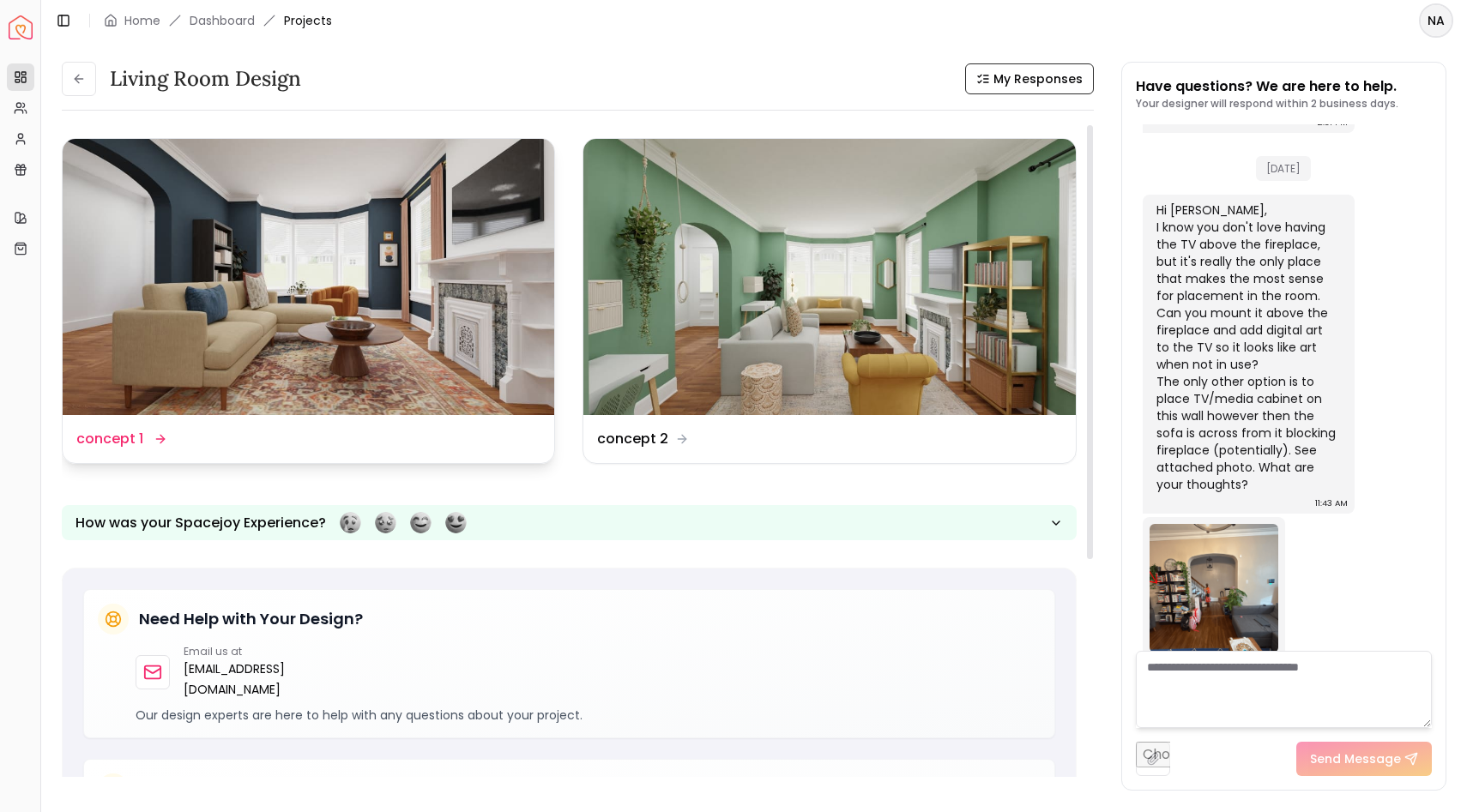
click at [141, 442] on dd "concept 1" at bounding box center [109, 439] width 67 height 21
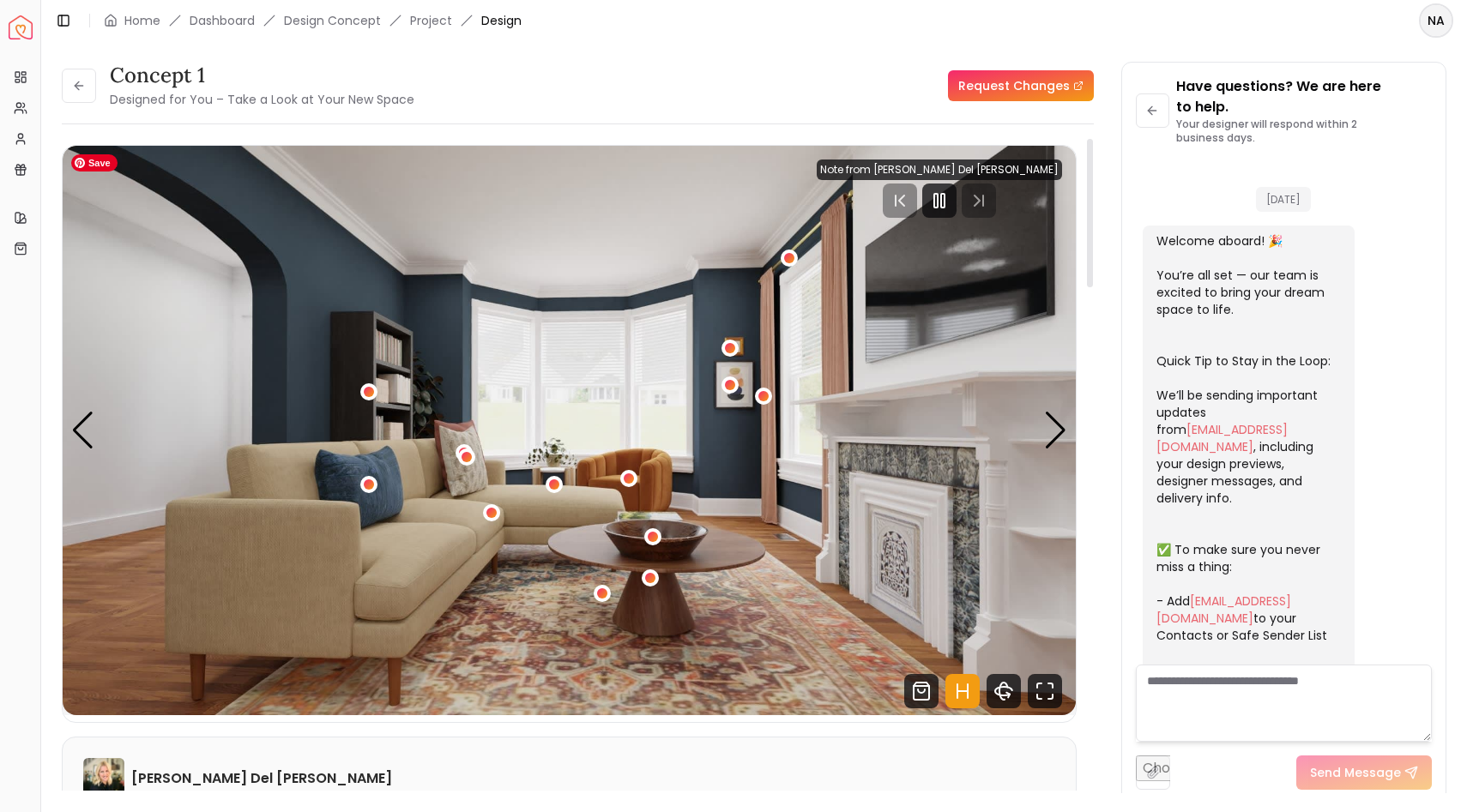
scroll to position [913, 0]
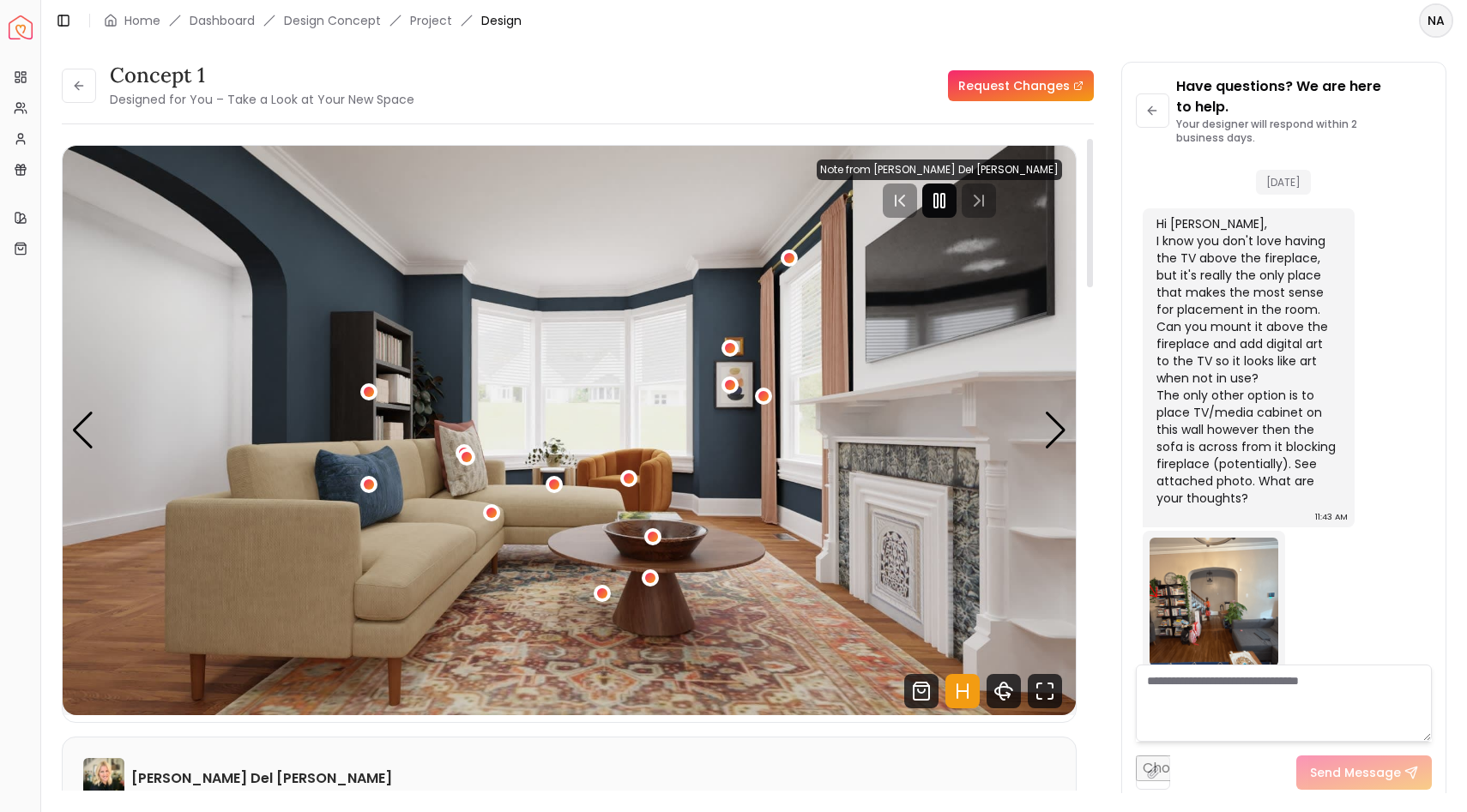
click at [949, 209] on icon "Pause" at bounding box center [940, 201] width 21 height 21
click at [1054, 431] on div "Next slide" at bounding box center [1055, 430] width 23 height 37
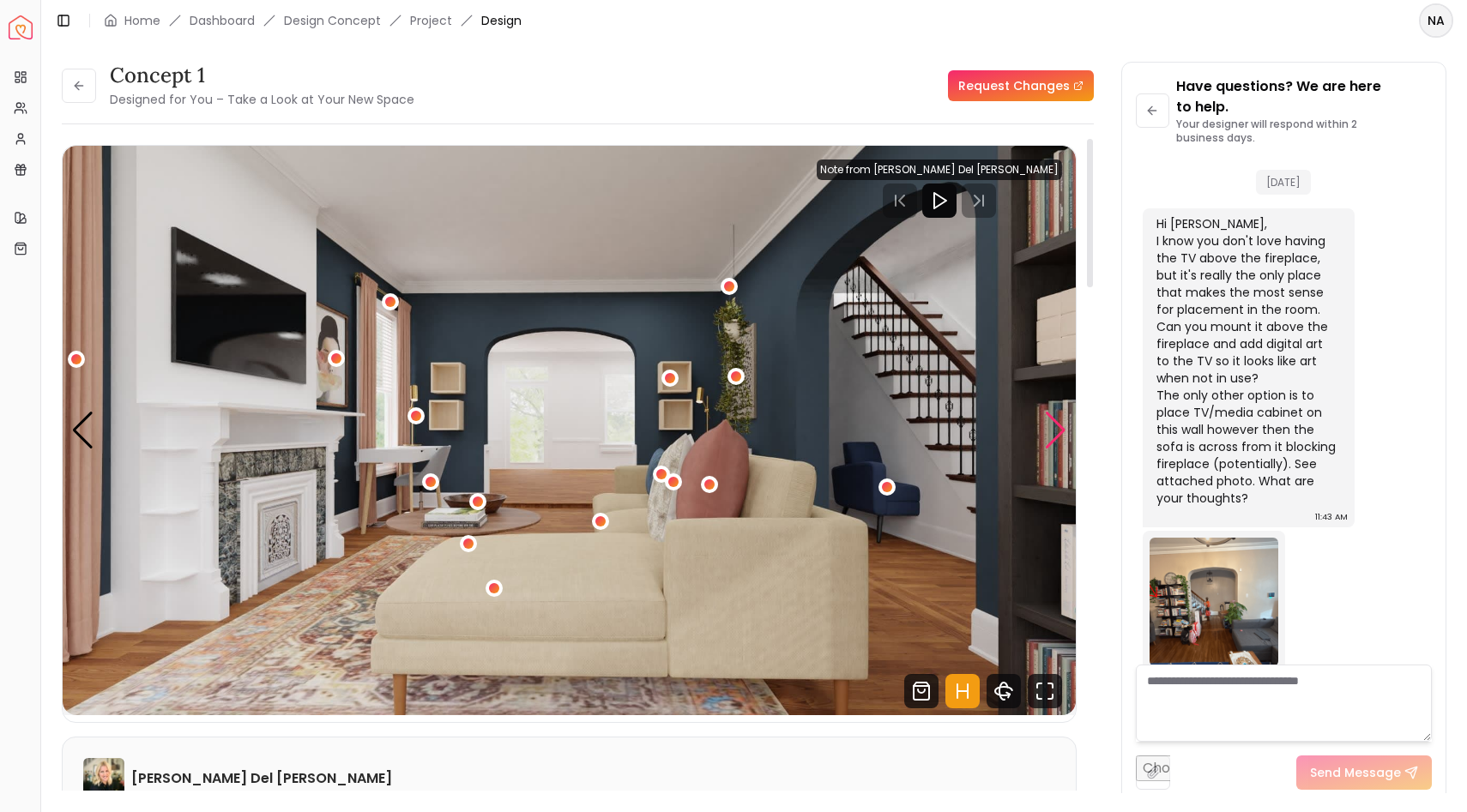
click at [1057, 431] on div "Next slide" at bounding box center [1055, 430] width 23 height 37
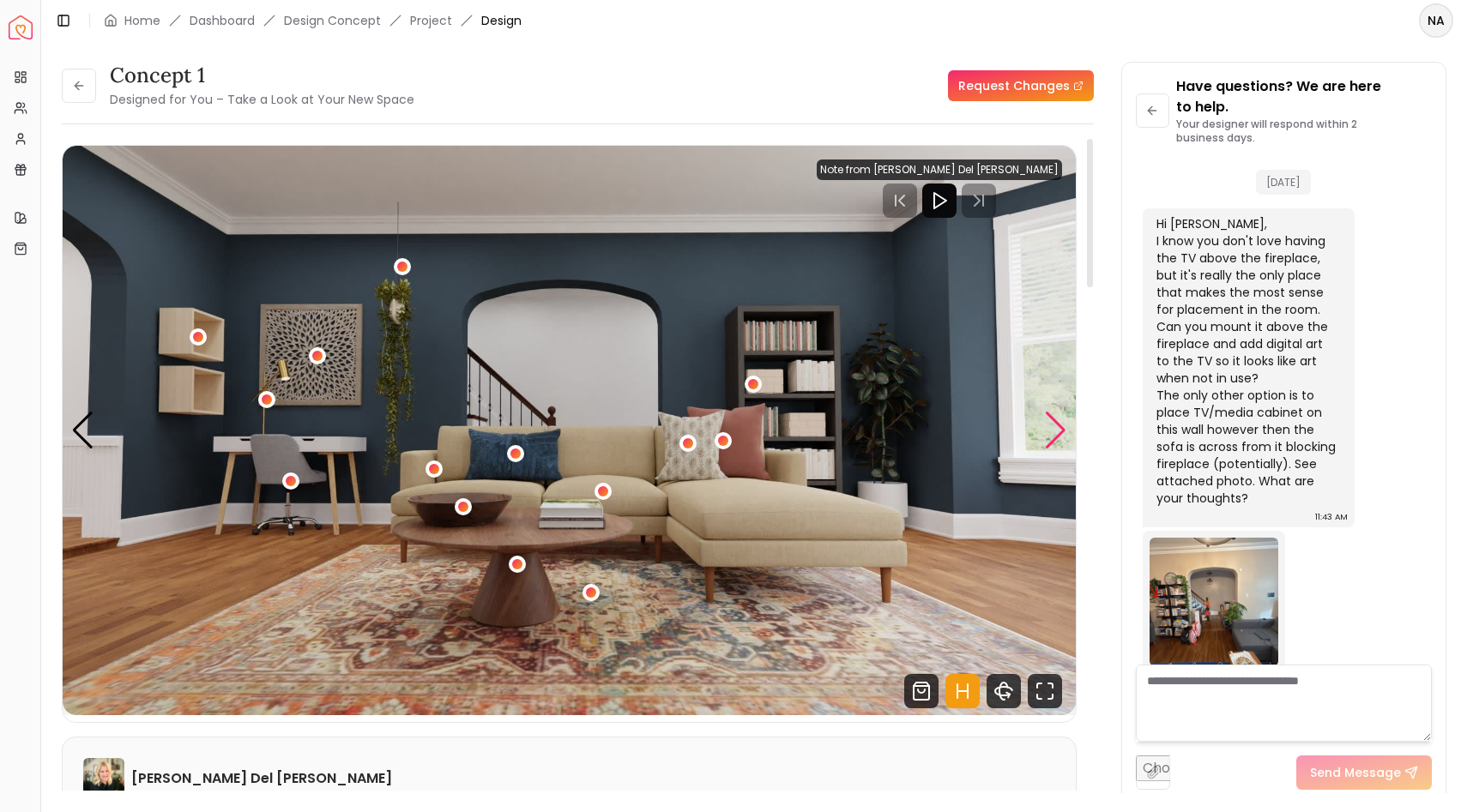
click at [1050, 429] on div "Next slide" at bounding box center [1055, 430] width 23 height 37
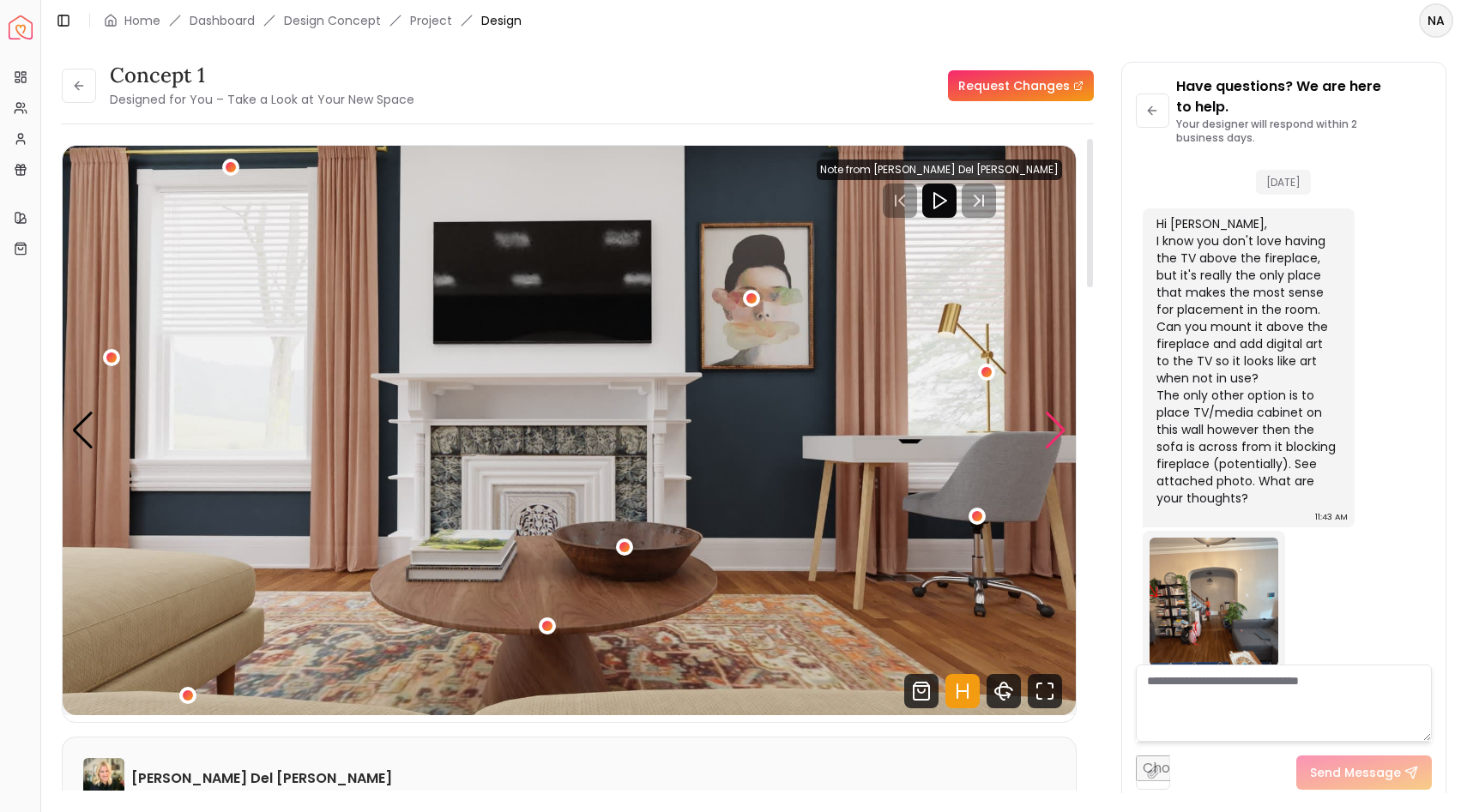
click at [1050, 429] on div "Next slide" at bounding box center [1055, 430] width 23 height 37
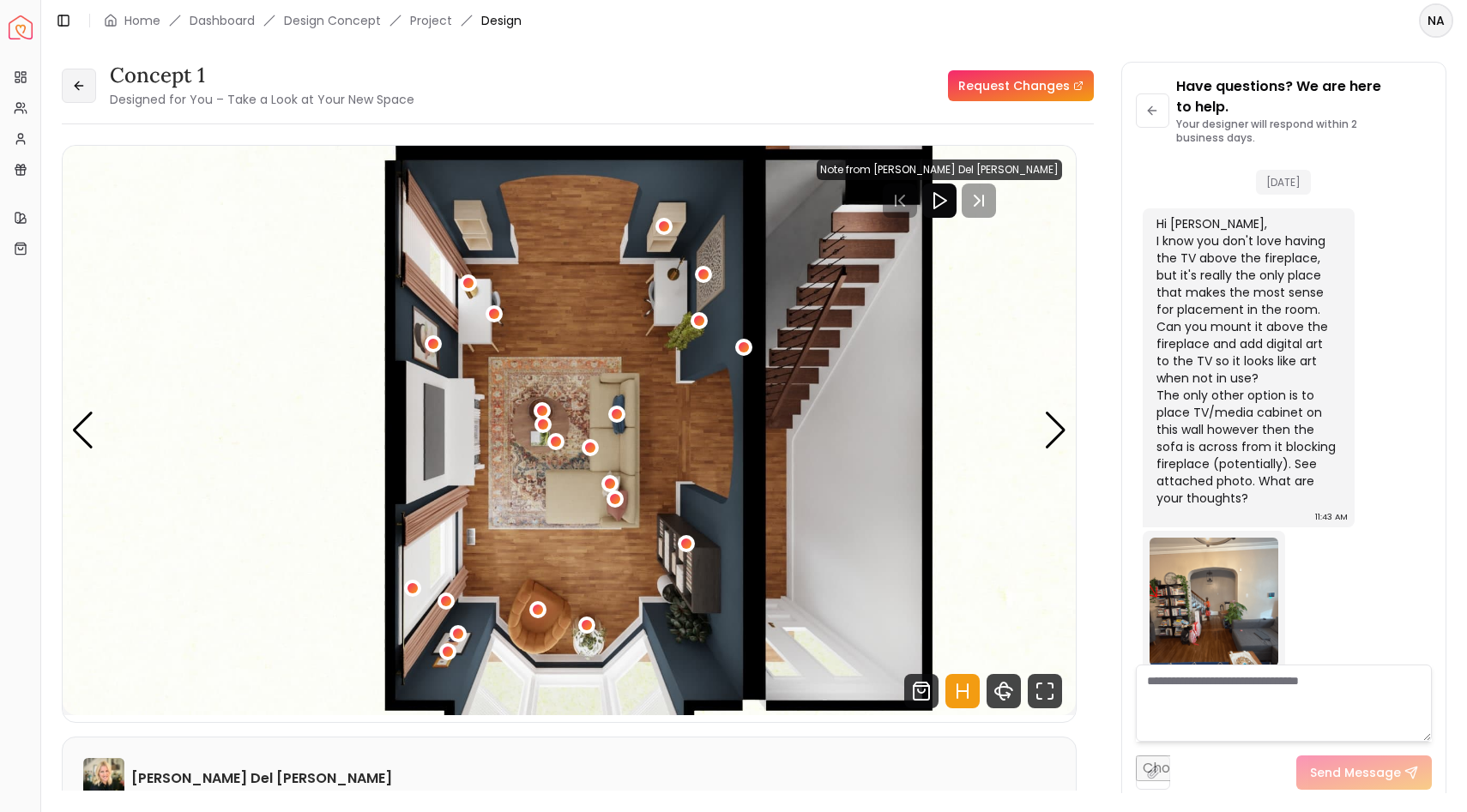
click at [76, 88] on icon at bounding box center [76, 85] width 4 height 8
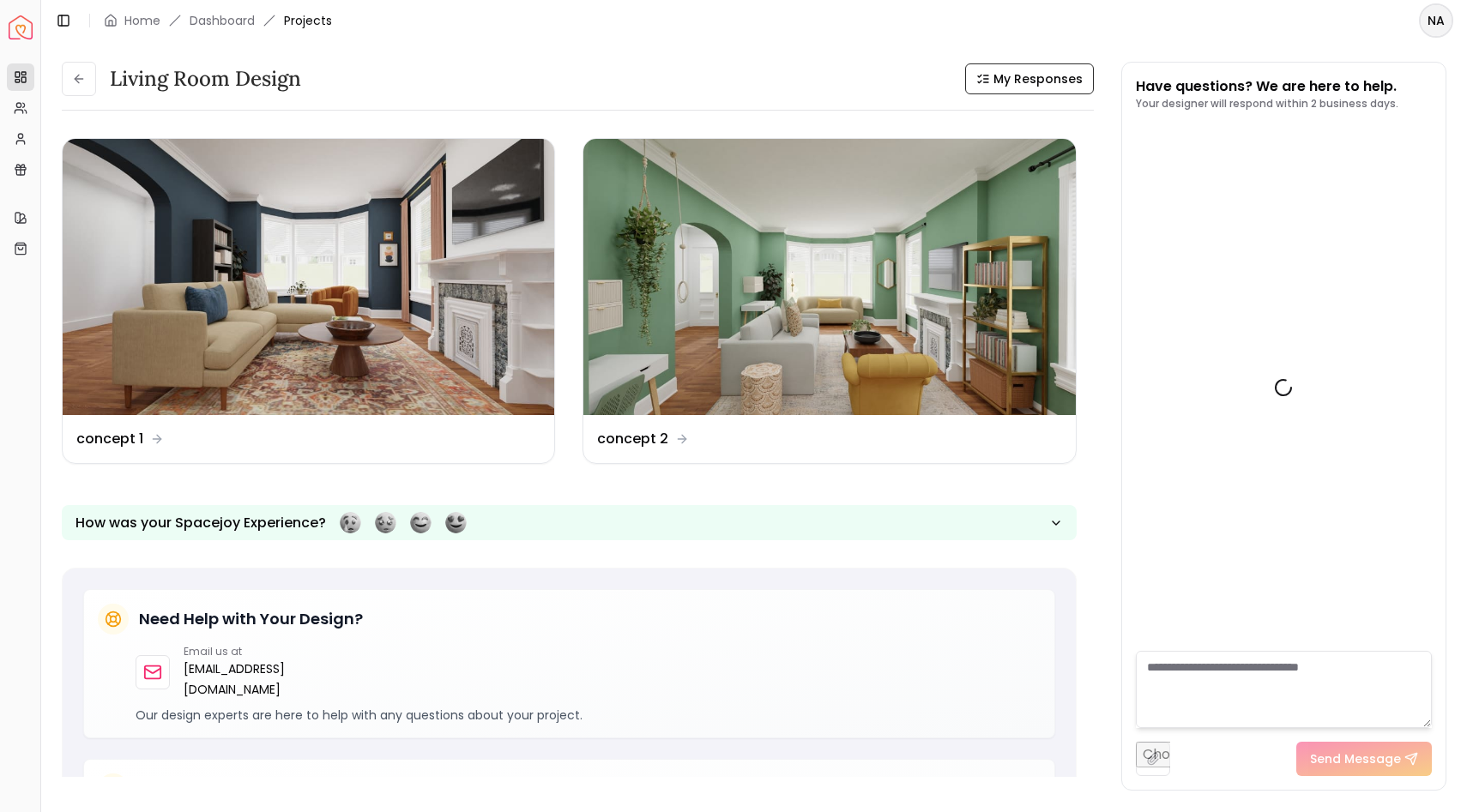
scroll to position [892, 0]
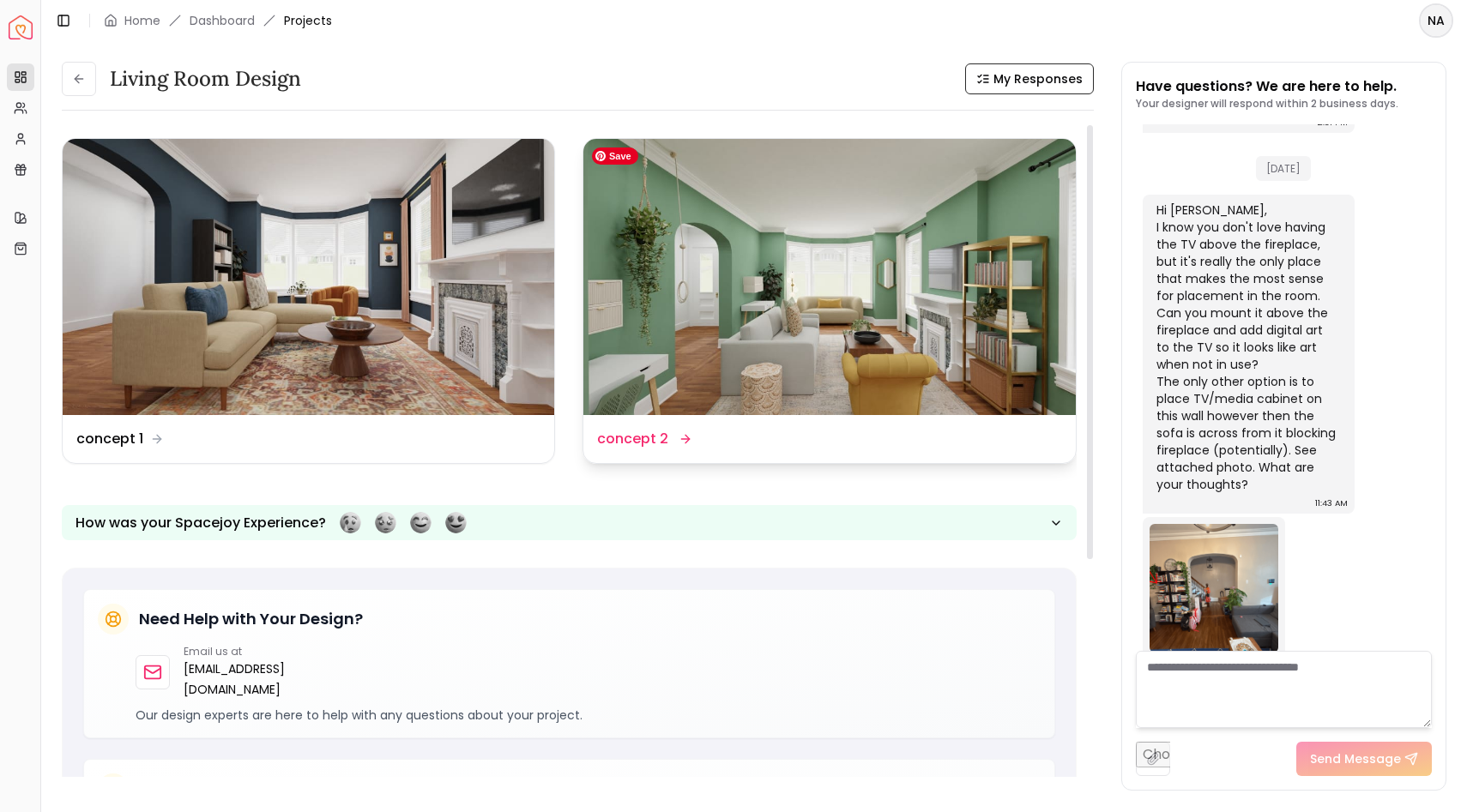
click at [819, 291] on img at bounding box center [829, 277] width 492 height 276
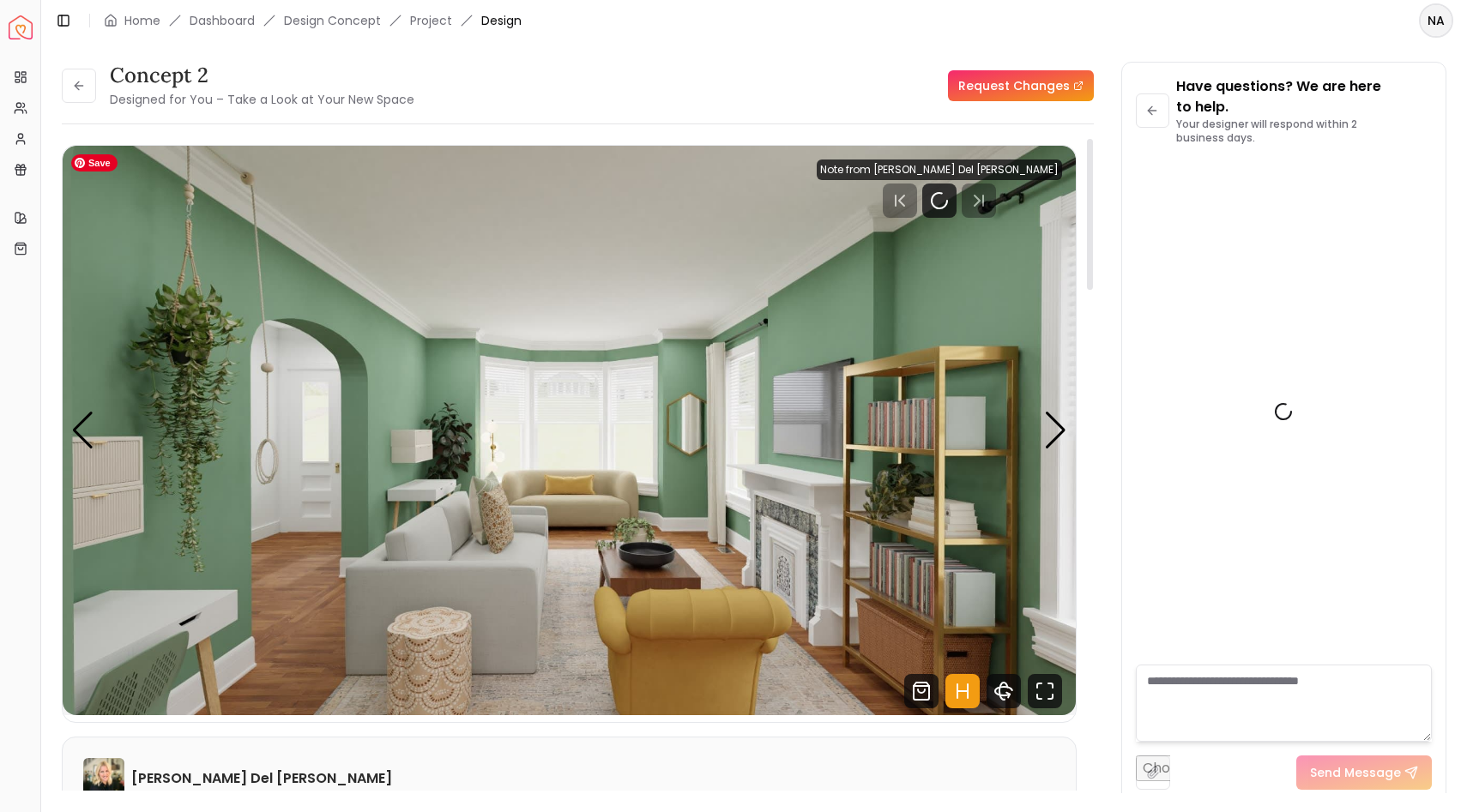
scroll to position [913, 0]
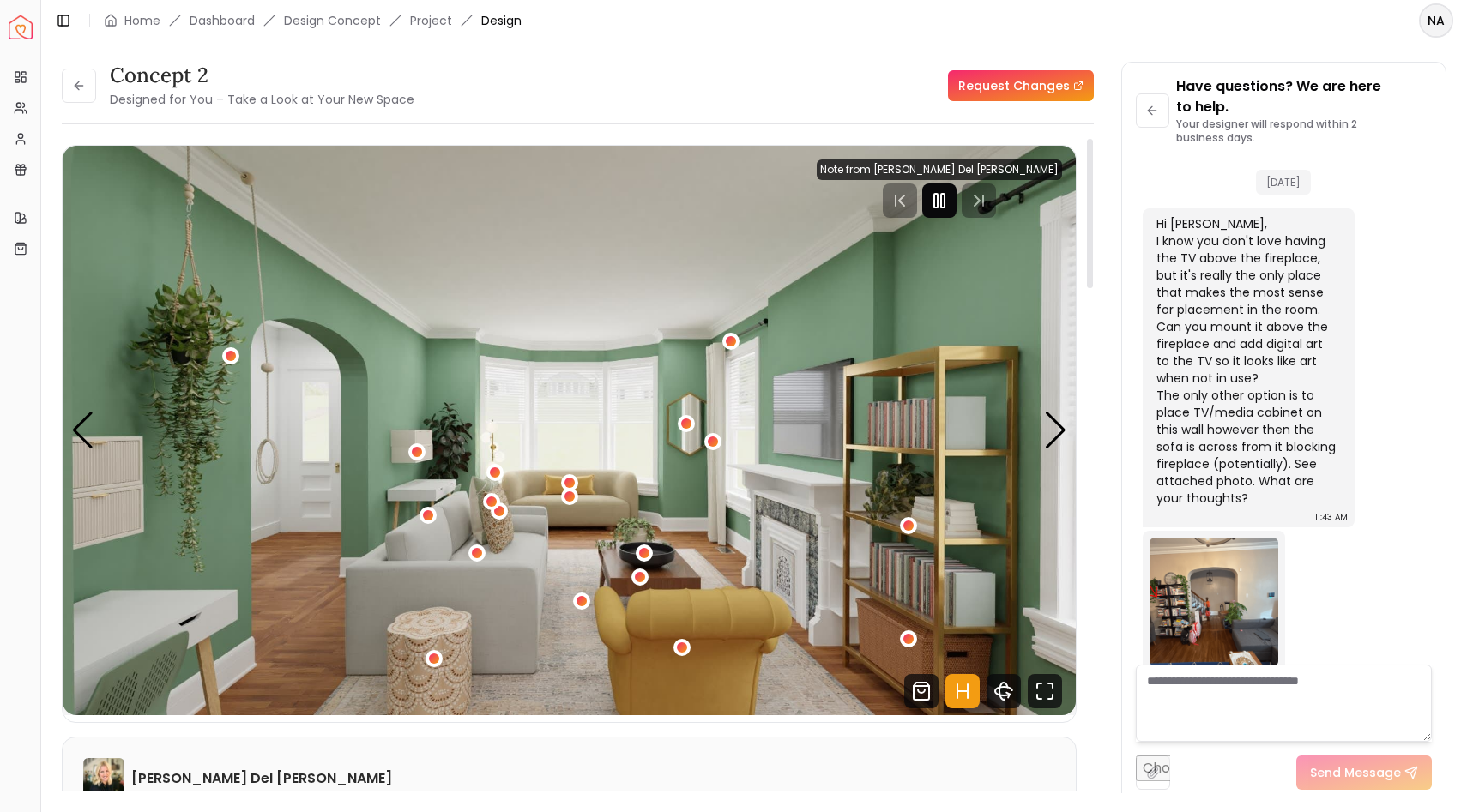
click at [944, 206] on rect "Pause" at bounding box center [942, 201] width 3 height 14
click at [1039, 602] on icon "Fullscreen" at bounding box center [1045, 691] width 35 height 35
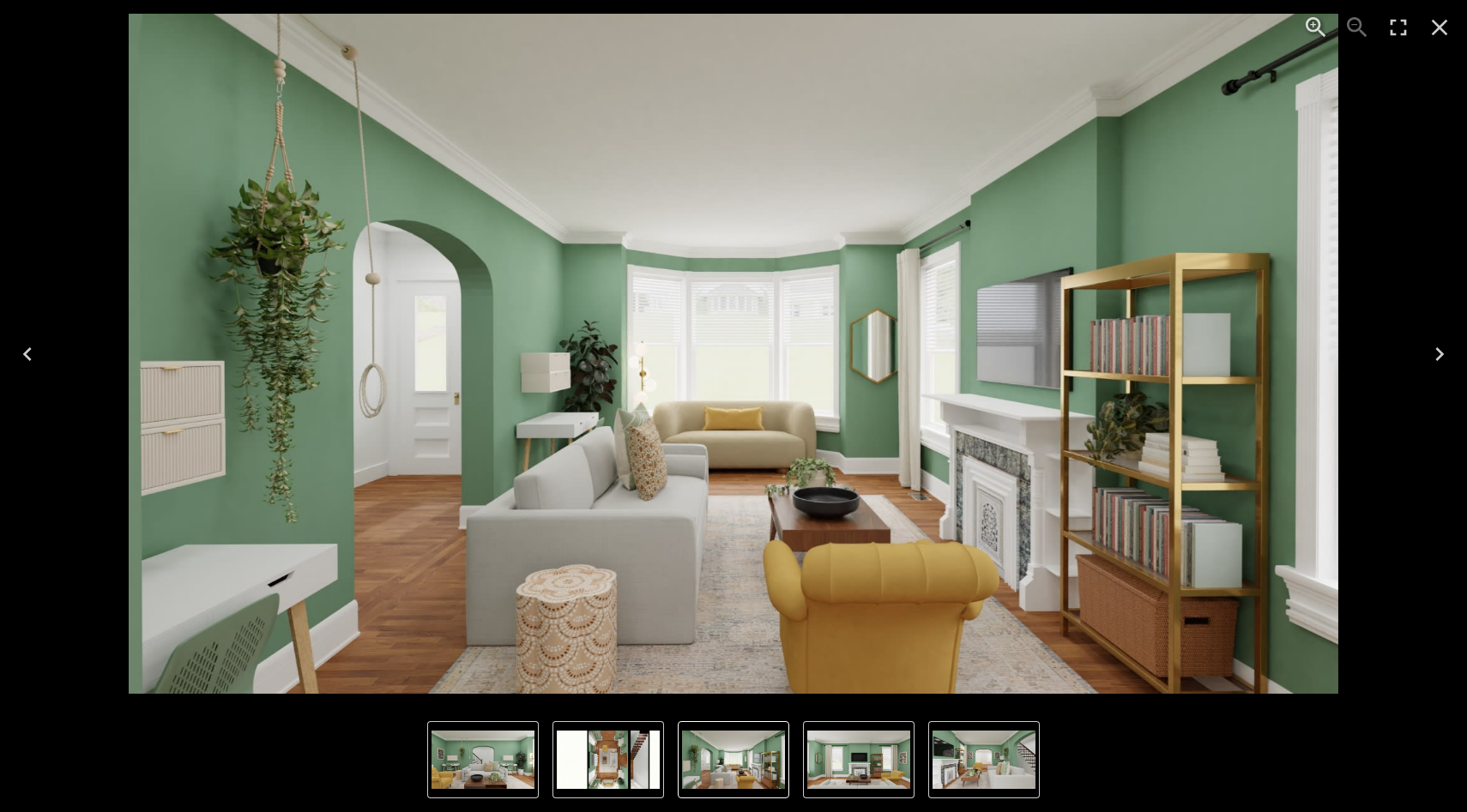
click at [1195, 363] on icon "Next" at bounding box center [1439, 354] width 28 height 28
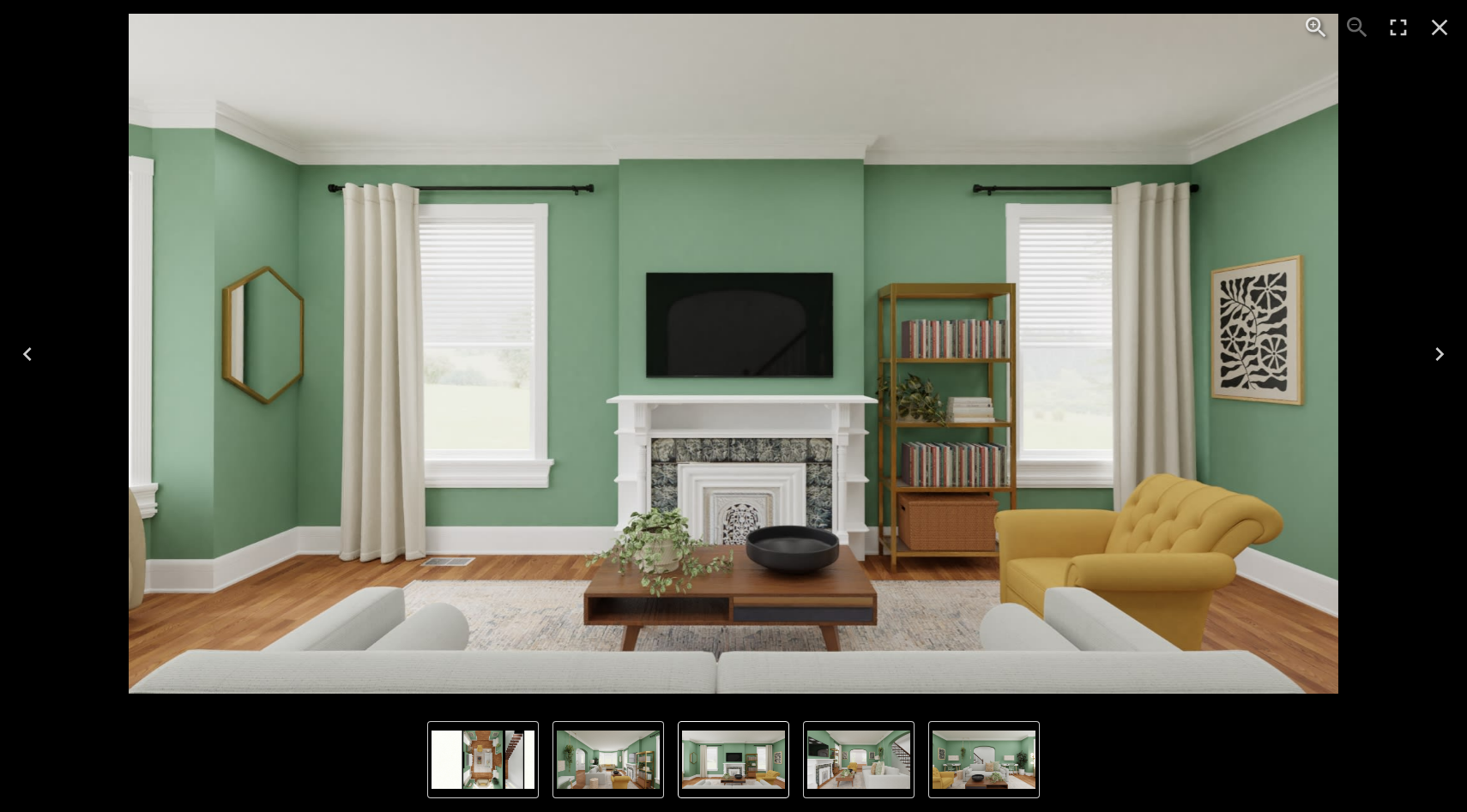
click at [1195, 356] on icon "Next" at bounding box center [1439, 354] width 9 height 14
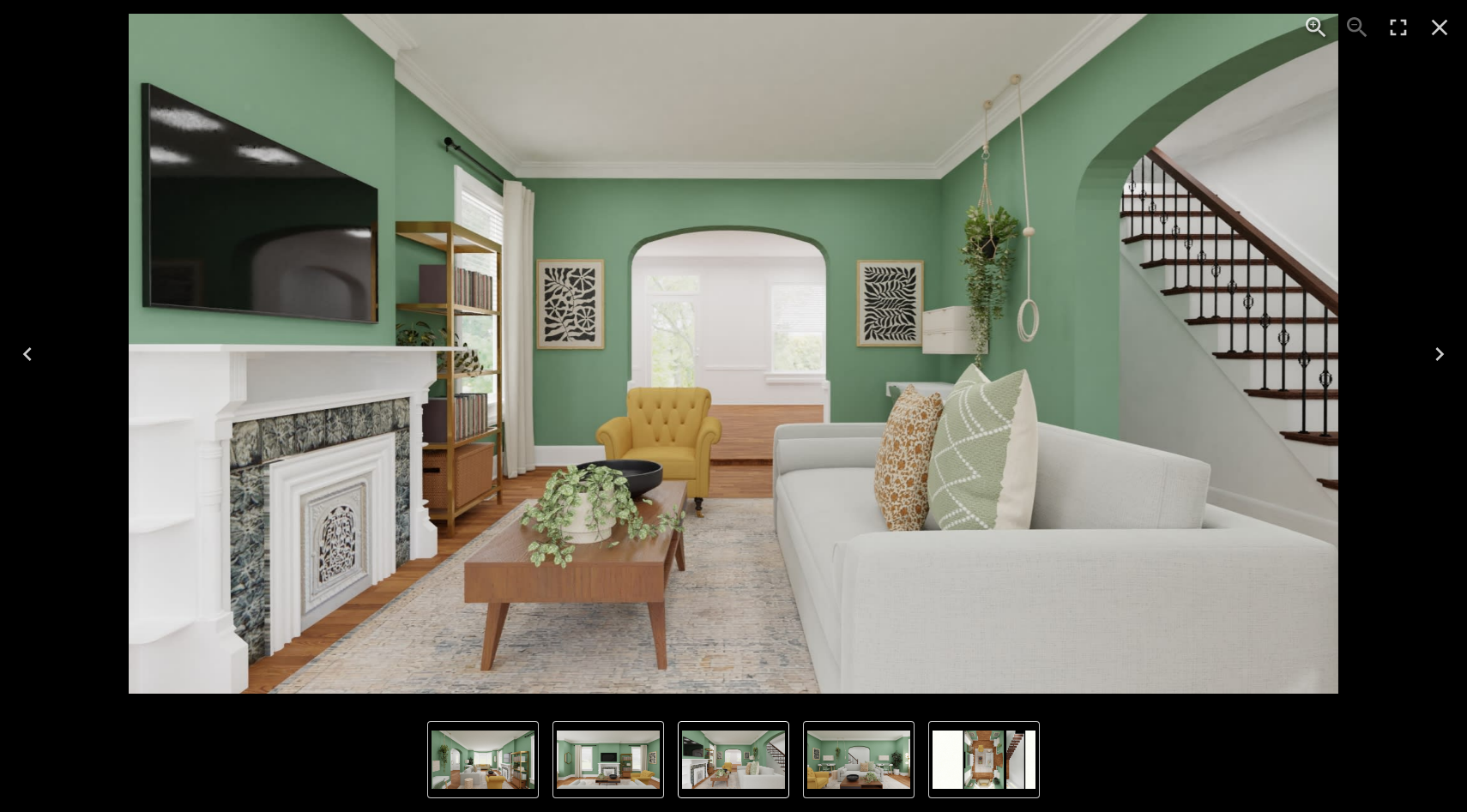
click at [1195, 361] on icon "Next" at bounding box center [1439, 354] width 28 height 28
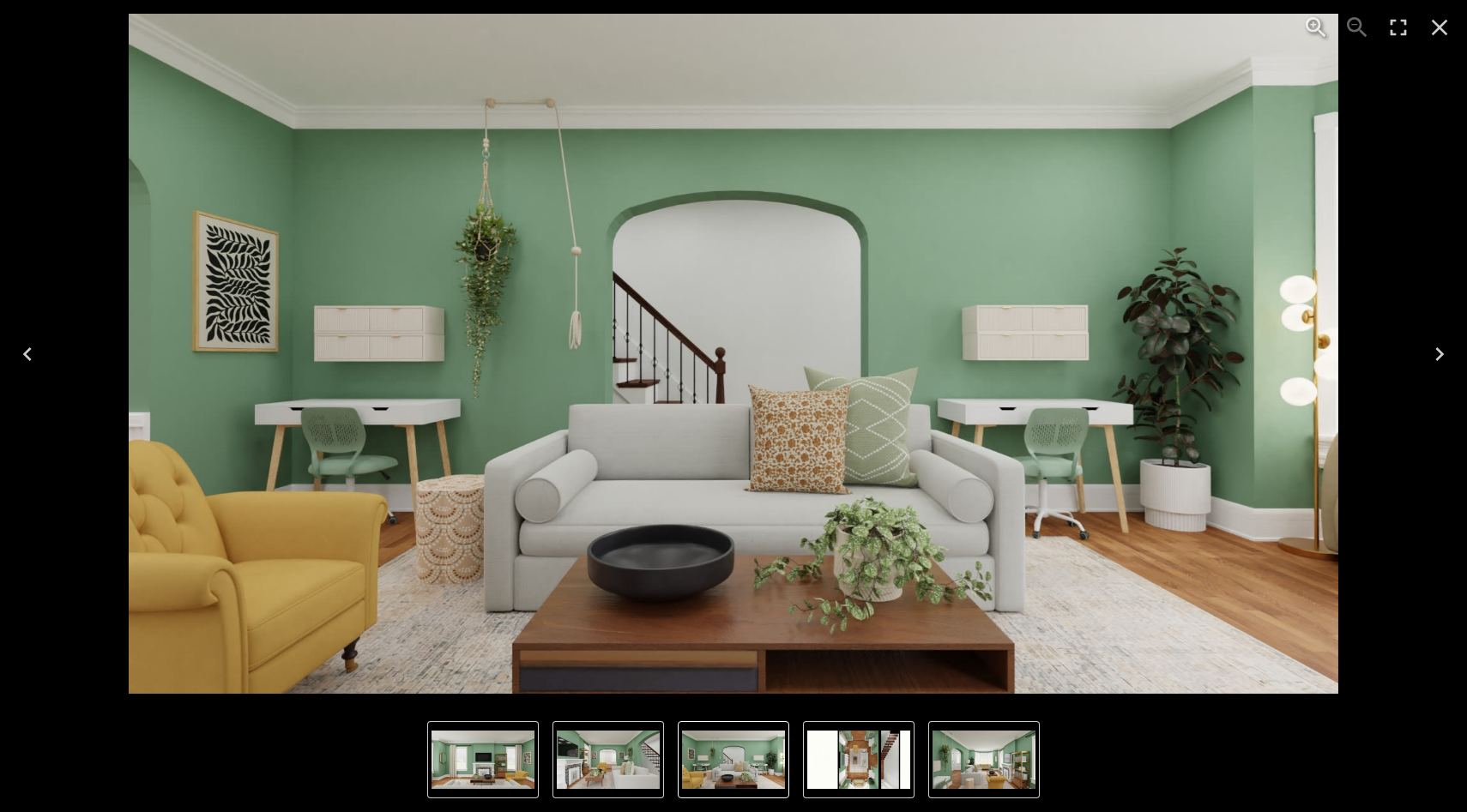
click at [1195, 353] on icon "Next" at bounding box center [1439, 354] width 28 height 28
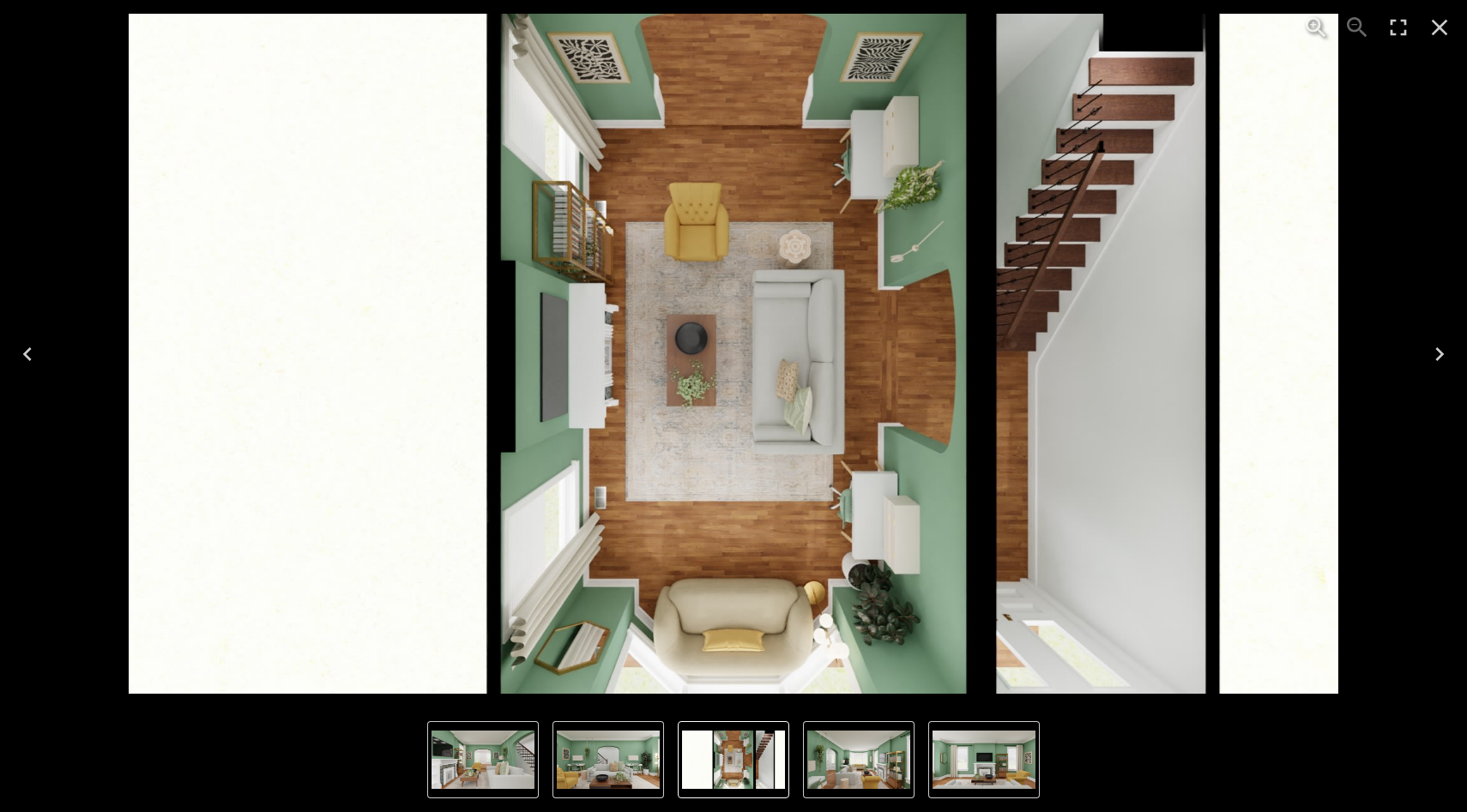
click at [1195, 360] on icon "Next" at bounding box center [1439, 354] width 28 height 28
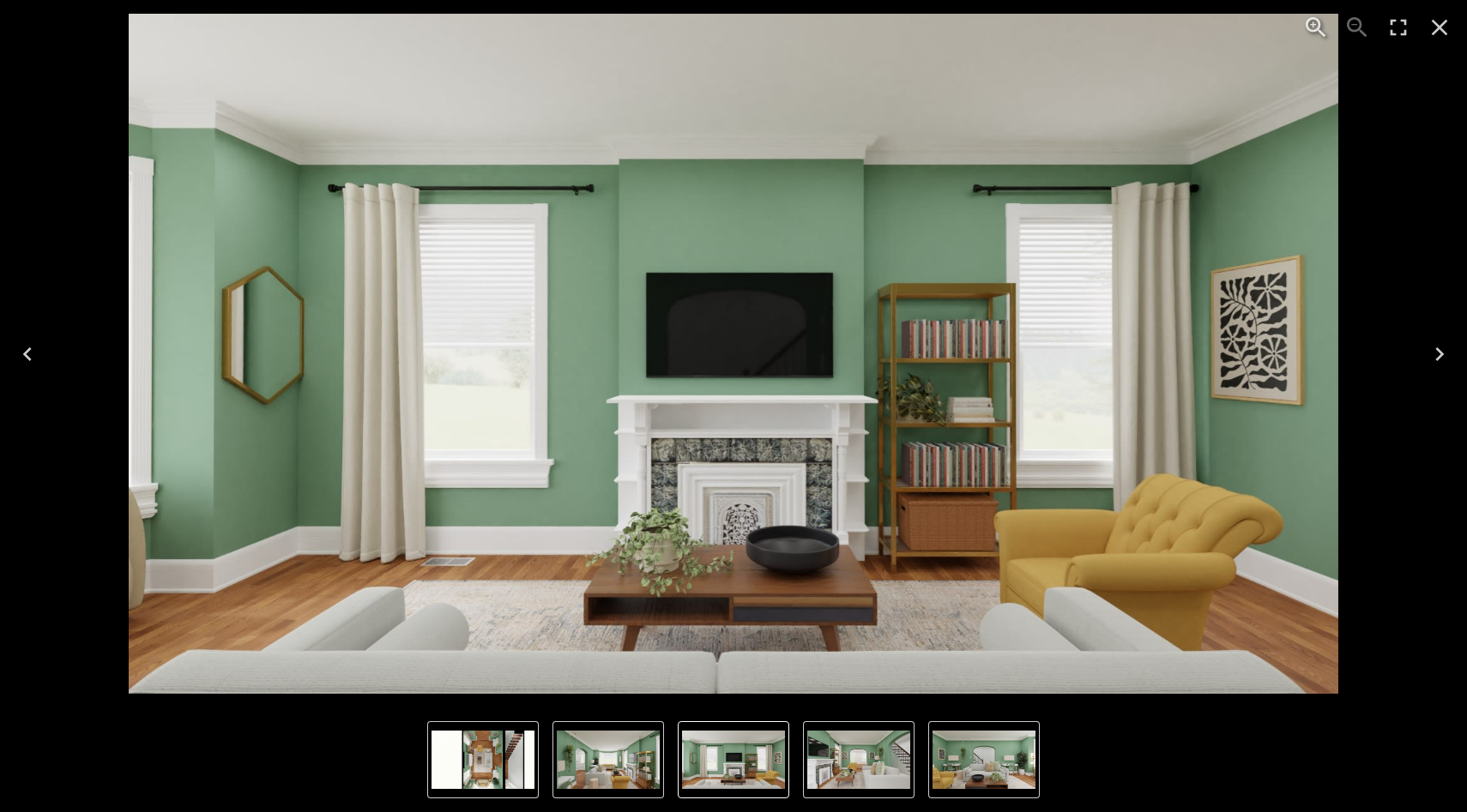
click at [1195, 358] on icon "Next" at bounding box center [1439, 354] width 28 height 28
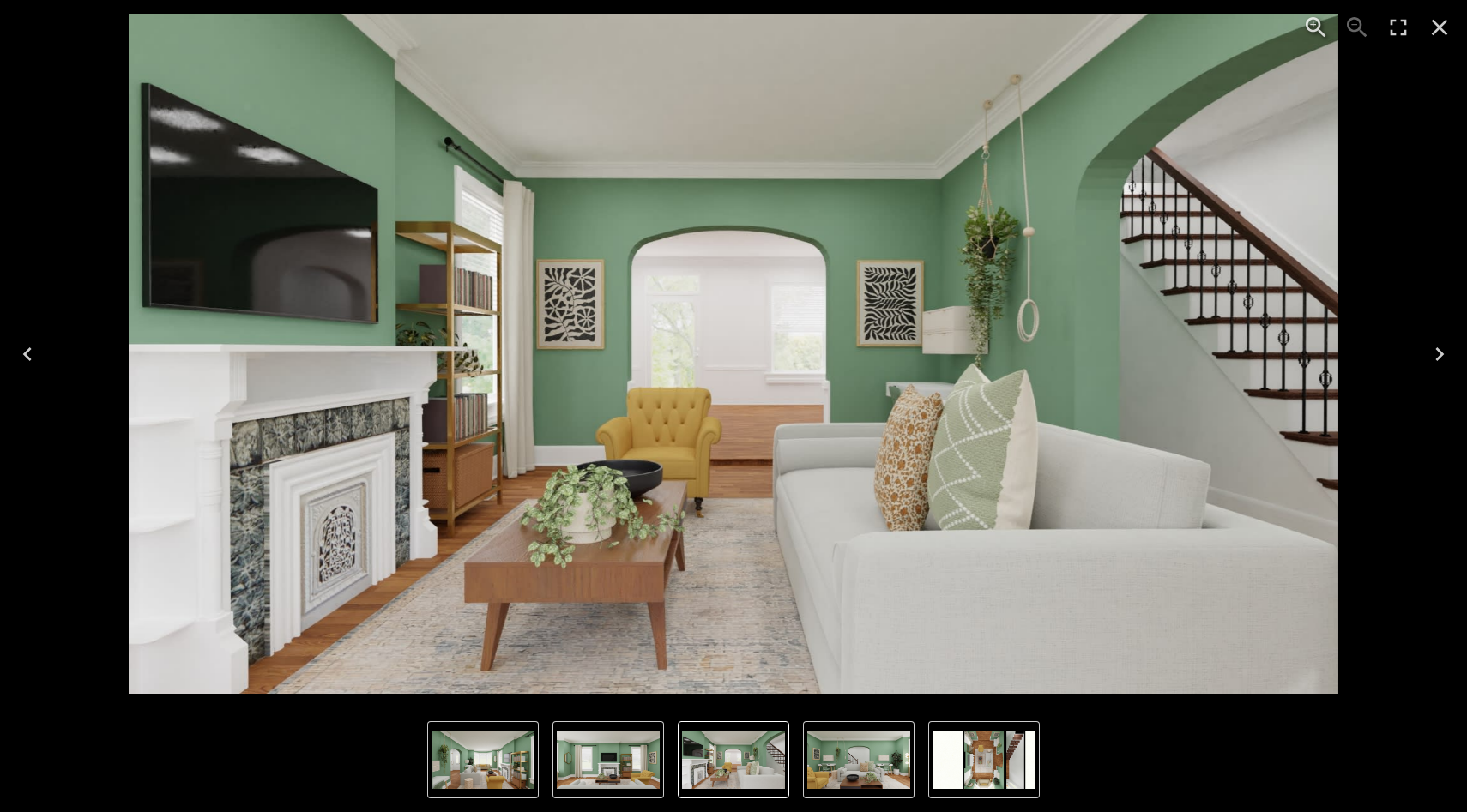
click at [1195, 357] on icon "Next" at bounding box center [1439, 354] width 28 height 28
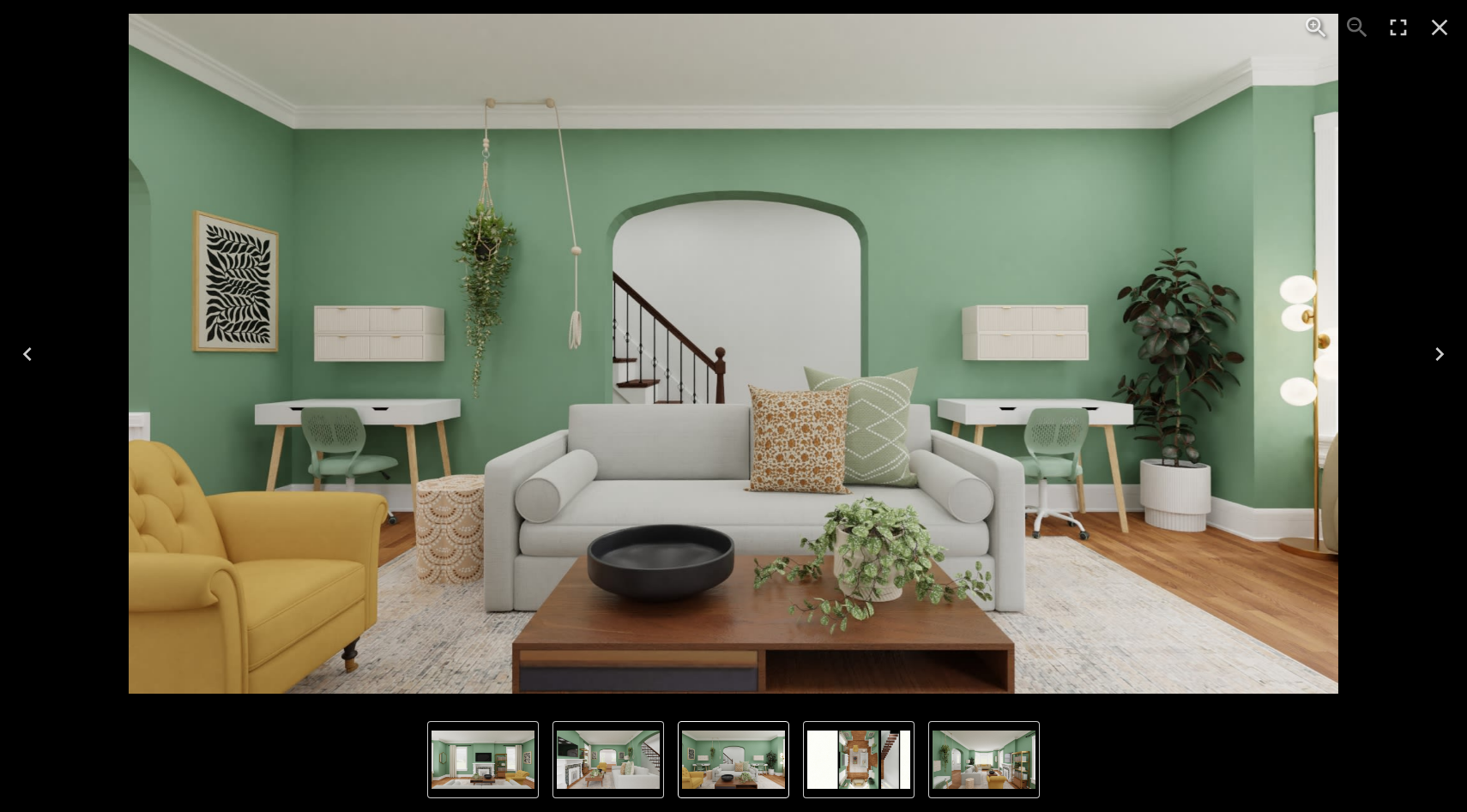
click at [1195, 358] on icon "Next" at bounding box center [1439, 354] width 9 height 14
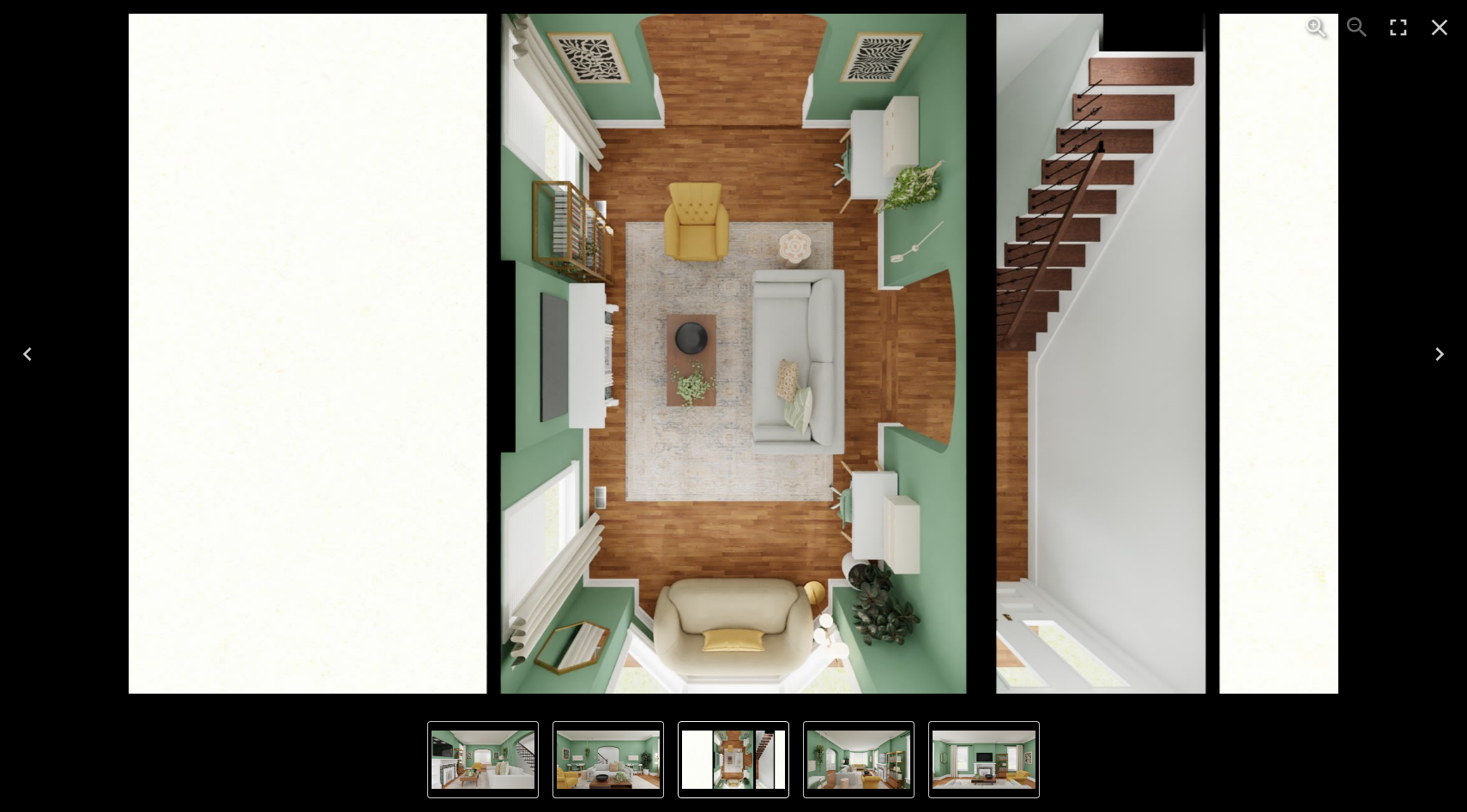
click at [1195, 362] on icon "Next" at bounding box center [1439, 354] width 28 height 28
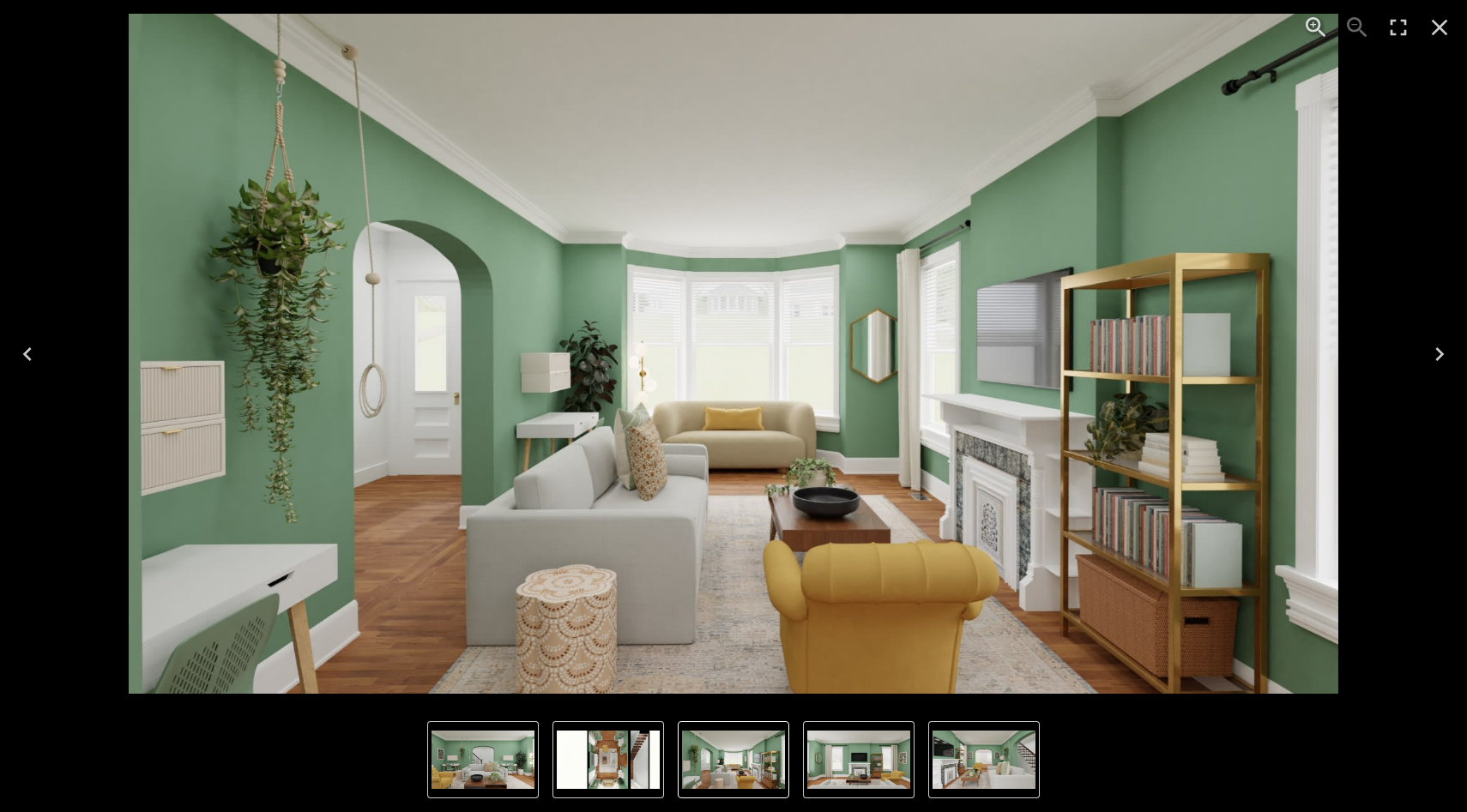
click at [1195, 362] on icon "Next" at bounding box center [1439, 354] width 28 height 28
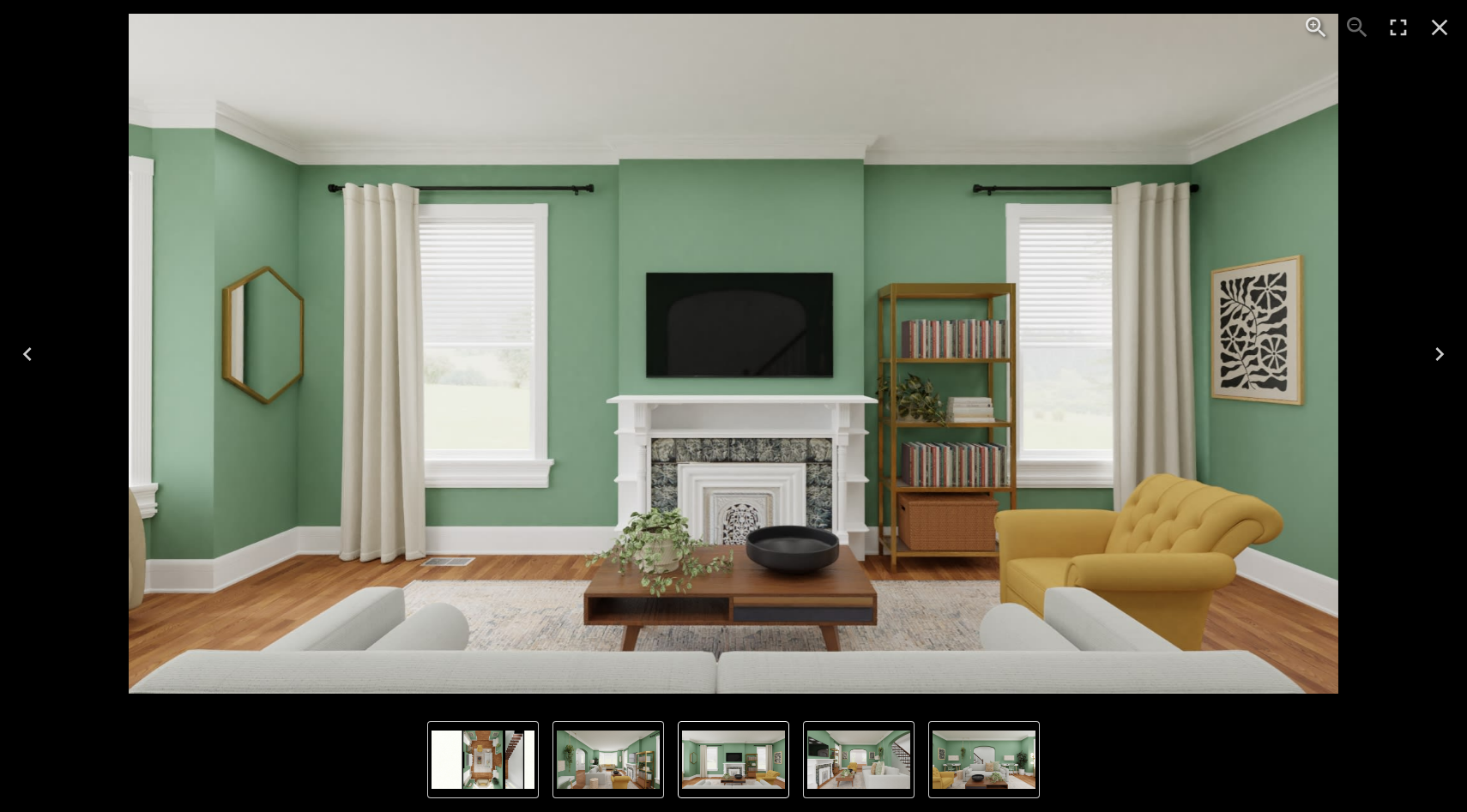
click at [1195, 29] on icon "Close" at bounding box center [1439, 28] width 28 height 28
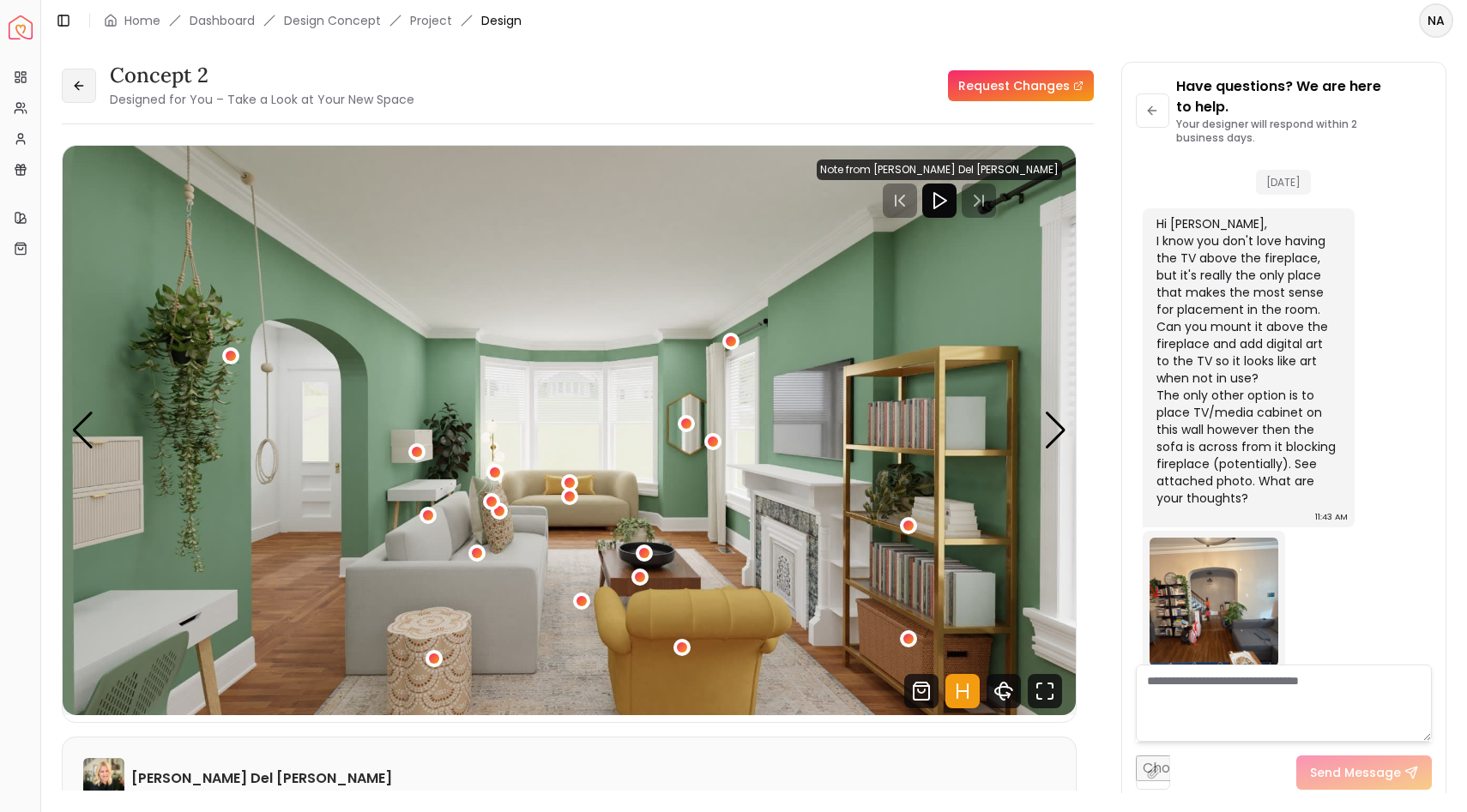
click at [76, 83] on icon at bounding box center [79, 86] width 14 height 14
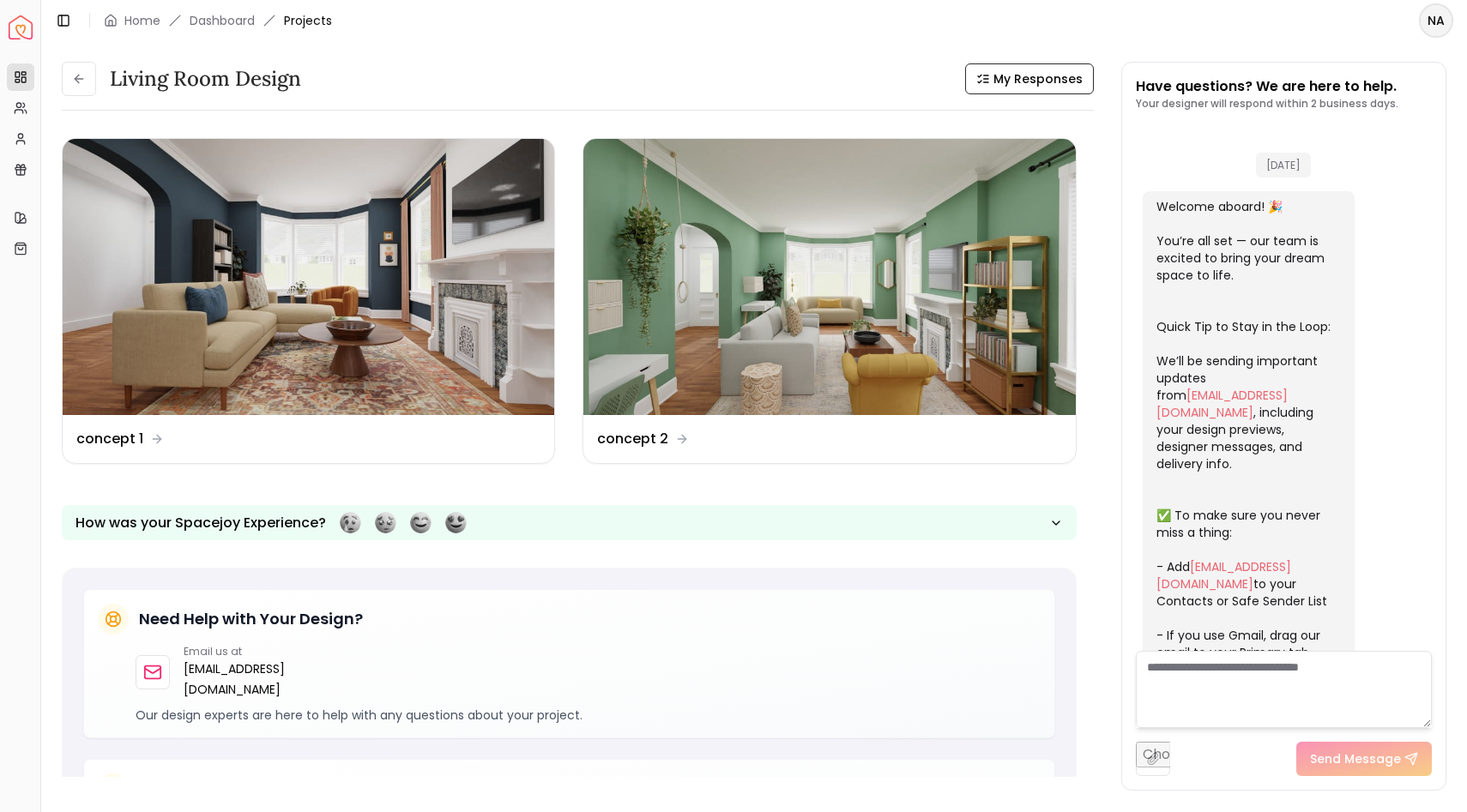
scroll to position [892, 0]
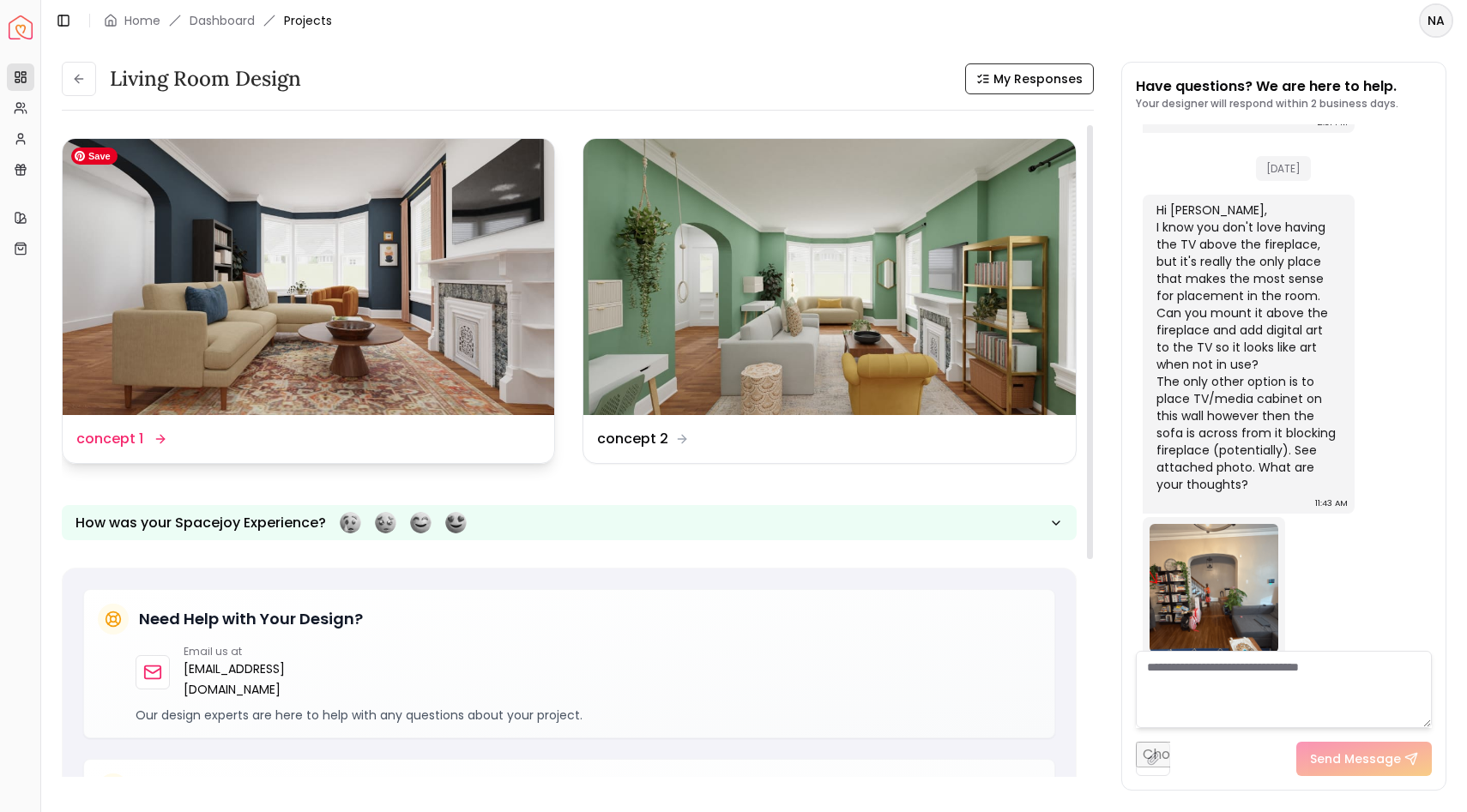
click at [221, 308] on img at bounding box center [308, 277] width 492 height 276
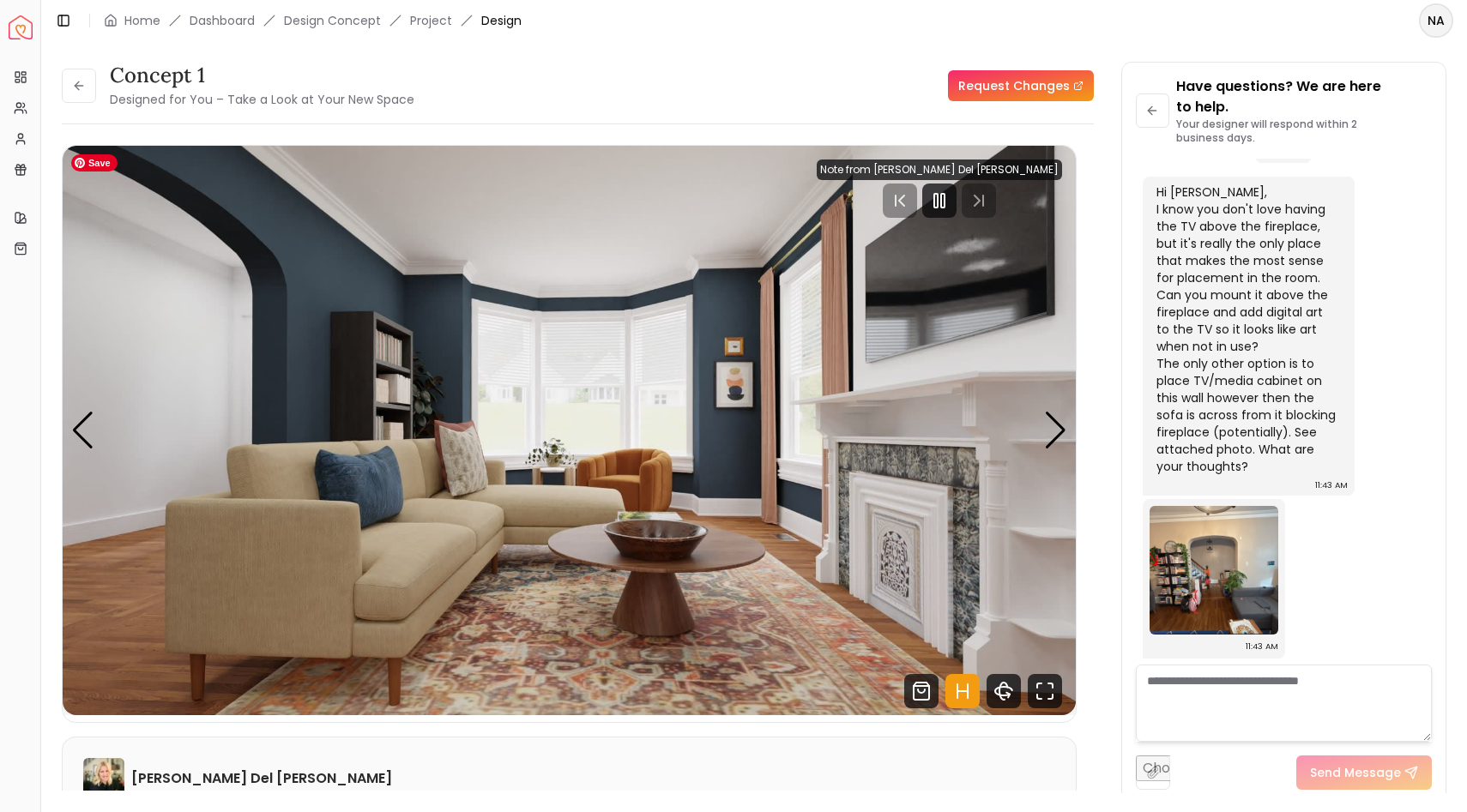
scroll to position [913, 0]
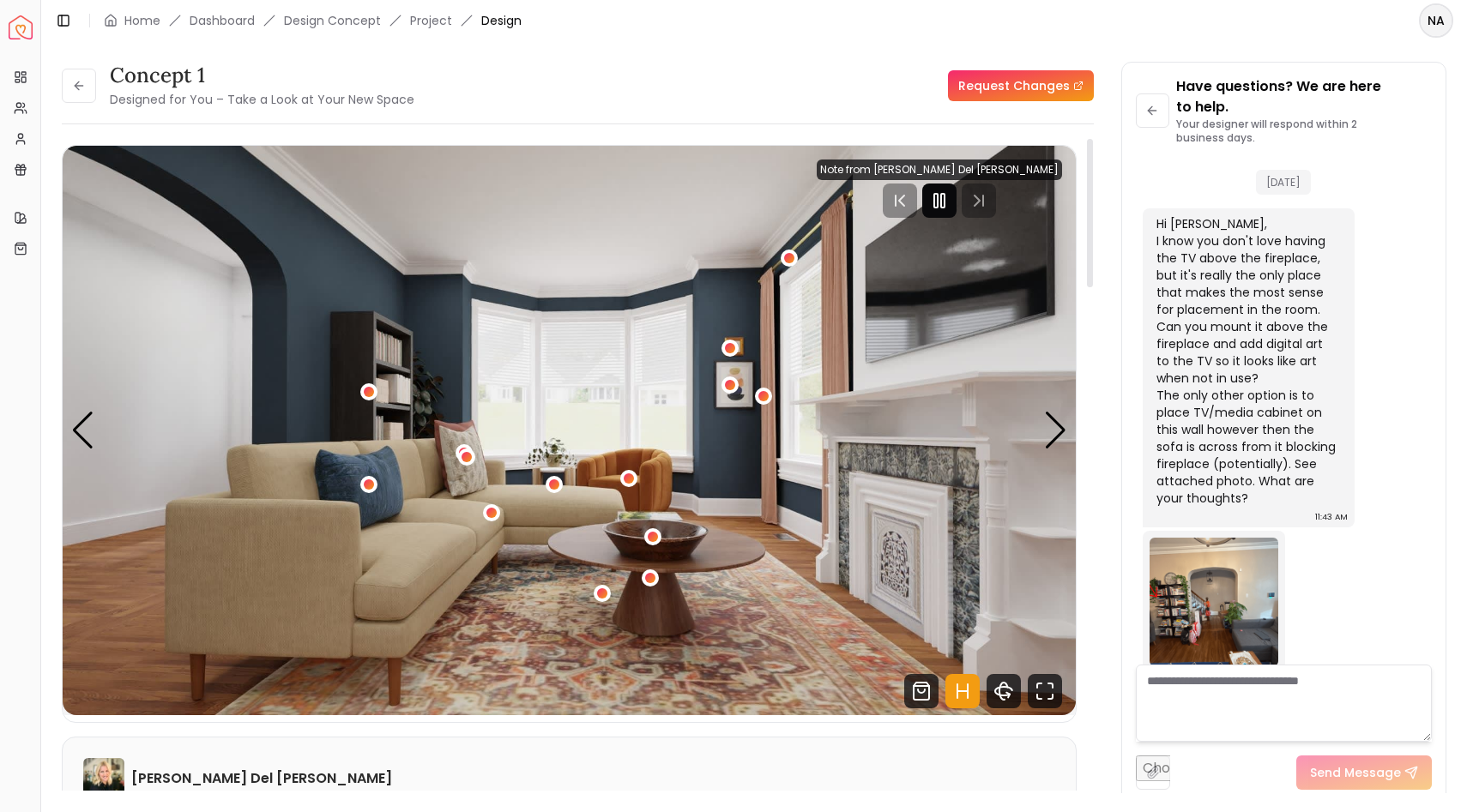
click at [938, 197] on rect "Pause" at bounding box center [936, 201] width 3 height 14
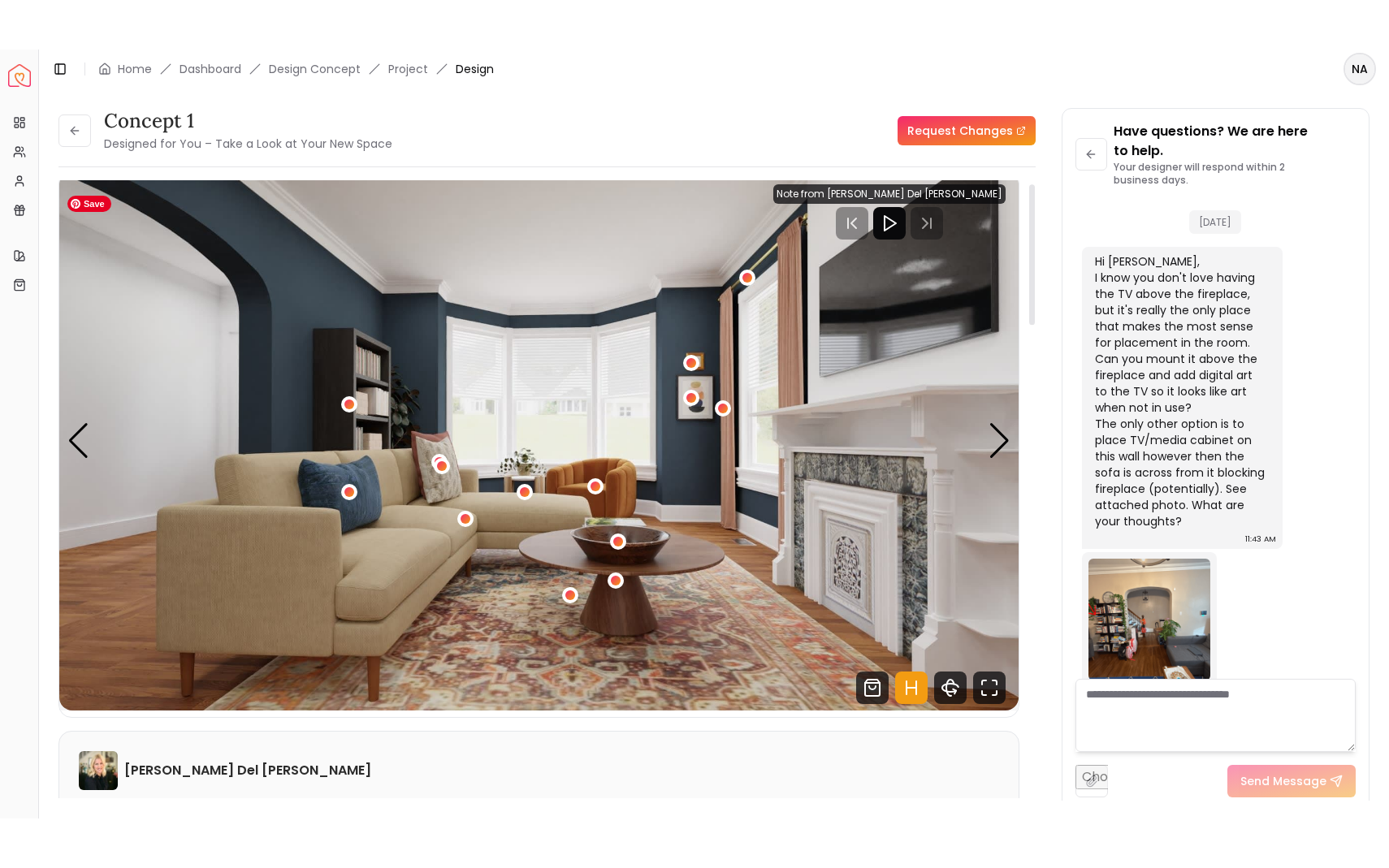
scroll to position [8, 0]
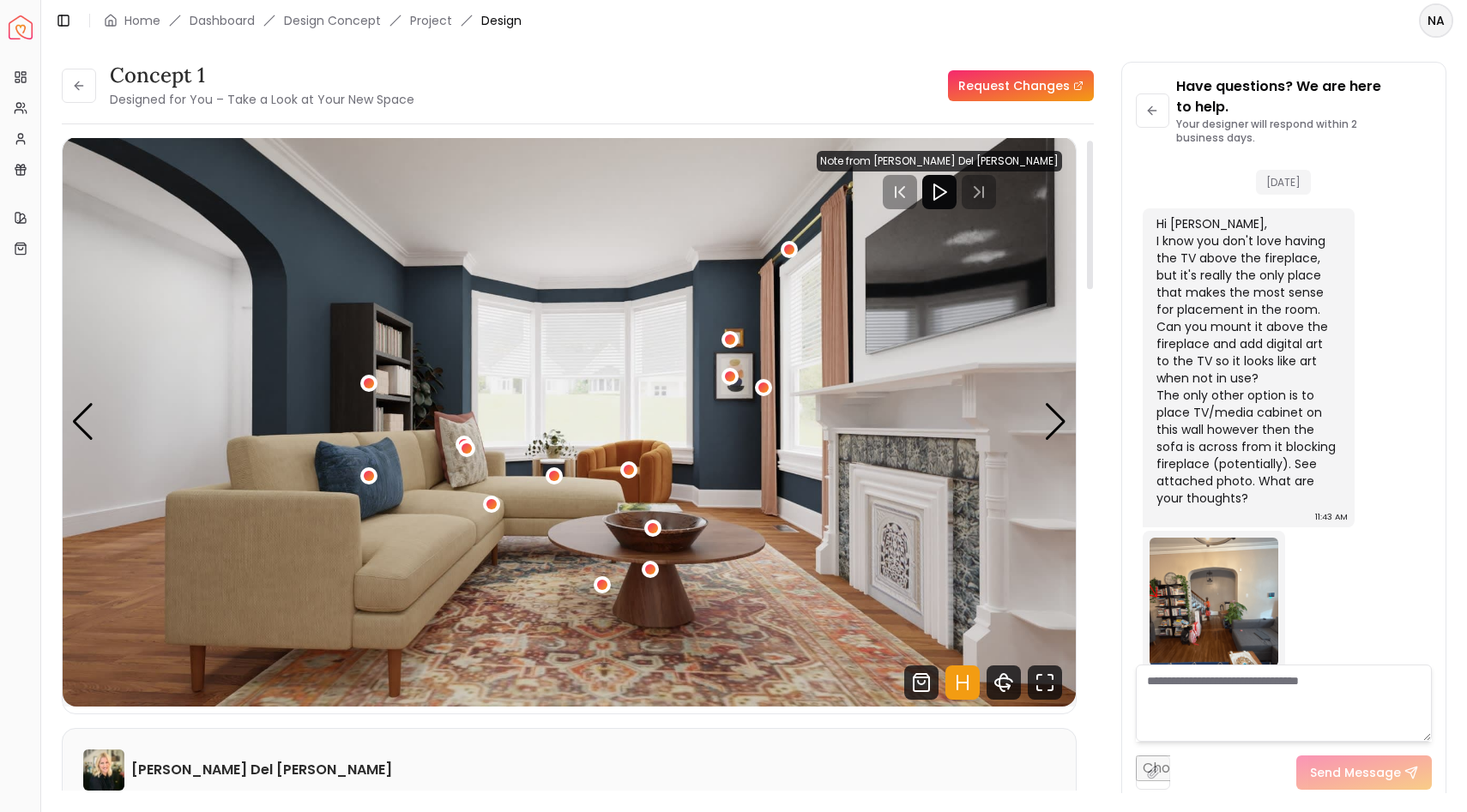
click at [955, 602] on icon "Hotspots Toggle" at bounding box center [962, 683] width 35 height 35
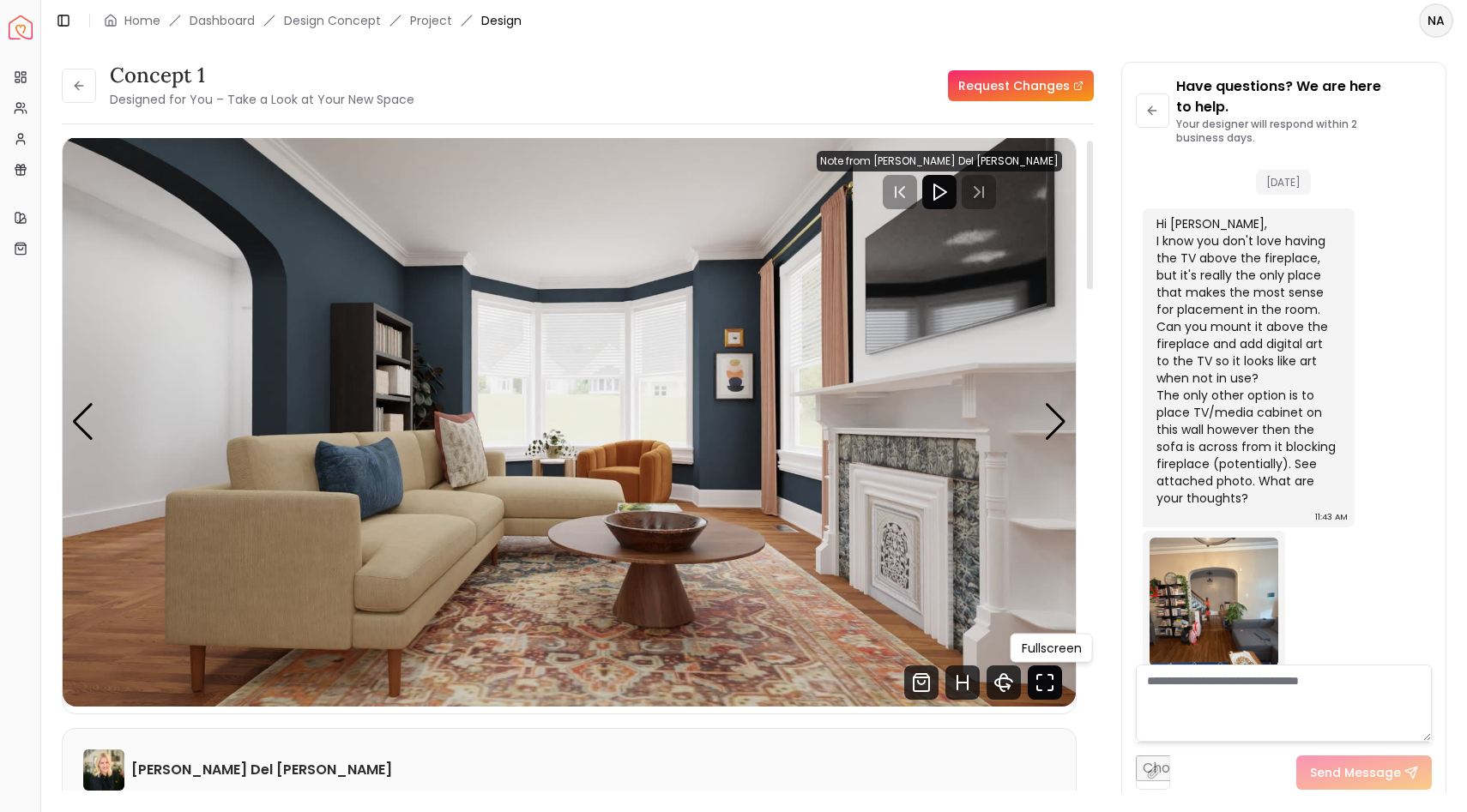
click at [1041, 602] on icon "Fullscreen" at bounding box center [1045, 683] width 35 height 35
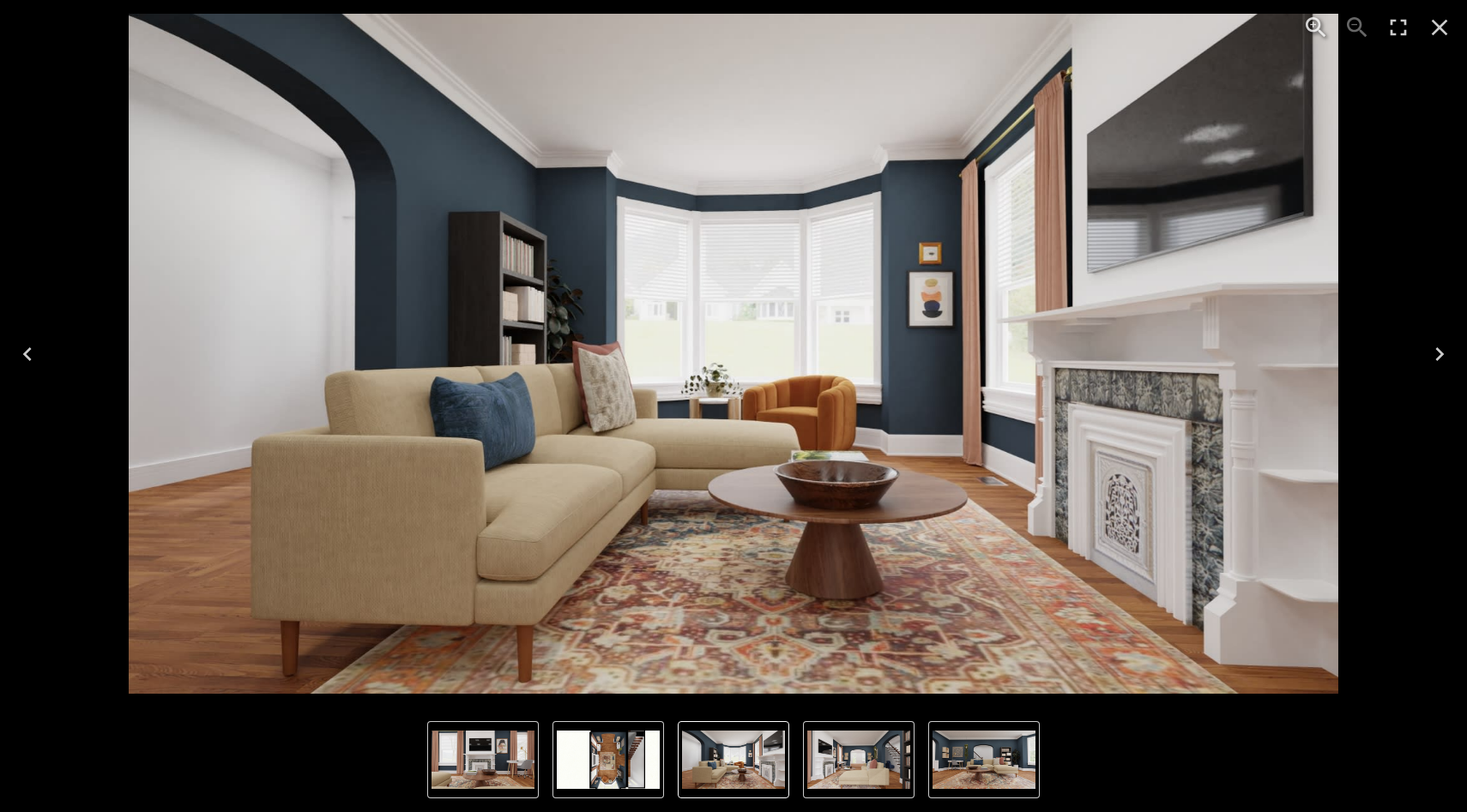
click at [1195, 353] on icon "Next" at bounding box center [1439, 354] width 9 height 14
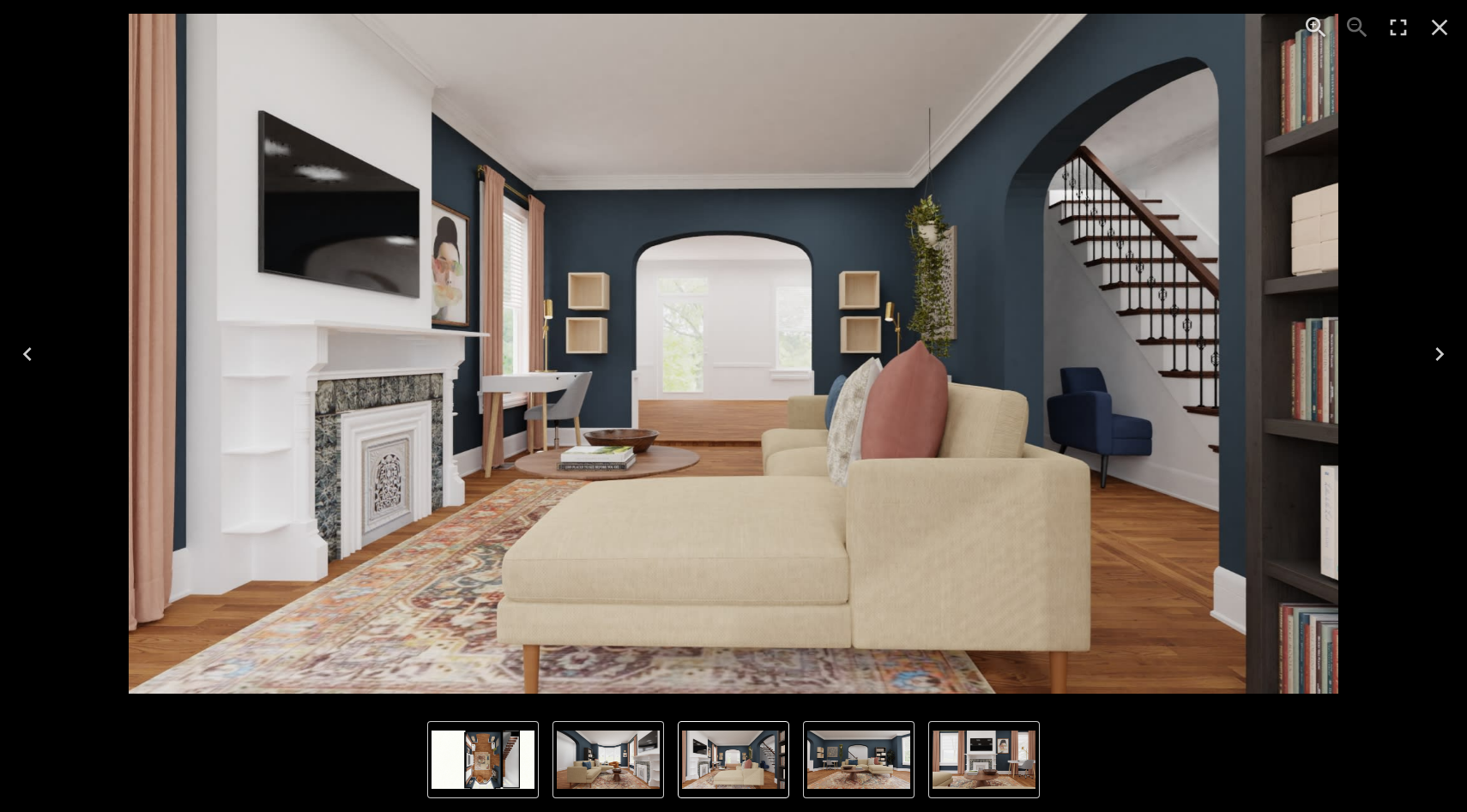
click at [1195, 353] on icon "Next" at bounding box center [1439, 354] width 9 height 14
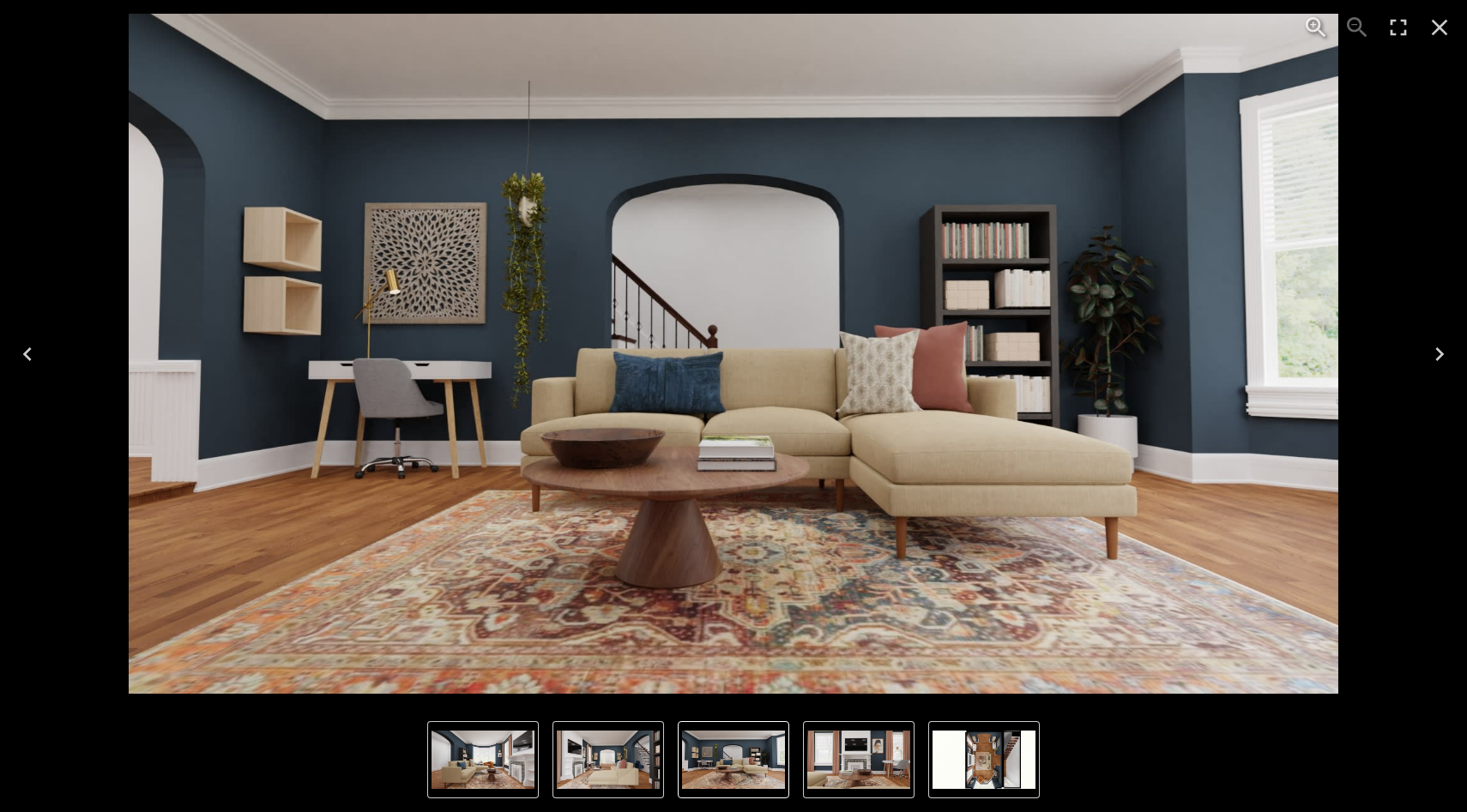
click at [1195, 350] on icon "Next" at bounding box center [1439, 354] width 28 height 28
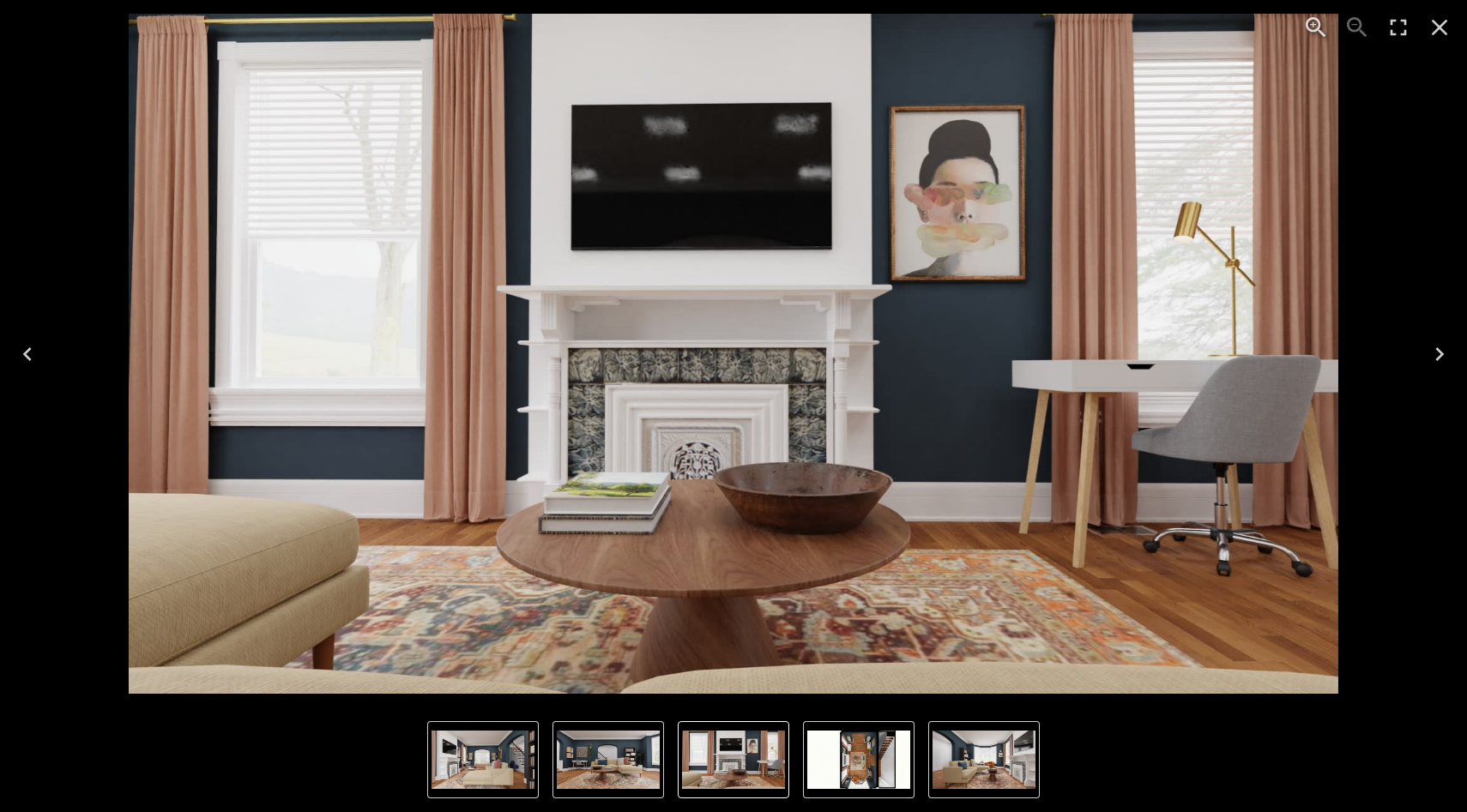
click at [1195, 351] on icon "Next" at bounding box center [1439, 354] width 28 height 28
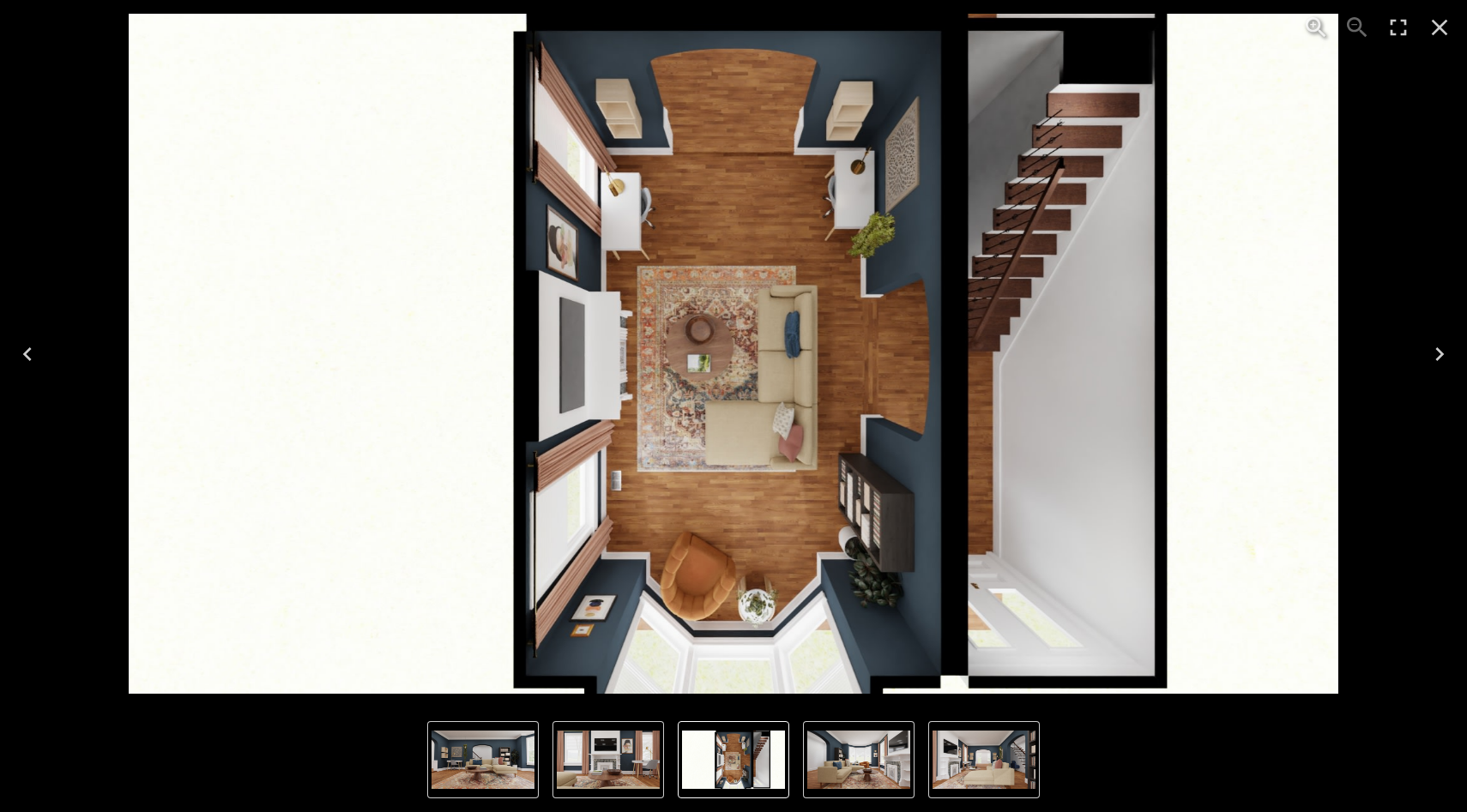
click at [1195, 355] on icon "Next" at bounding box center [1439, 354] width 28 height 28
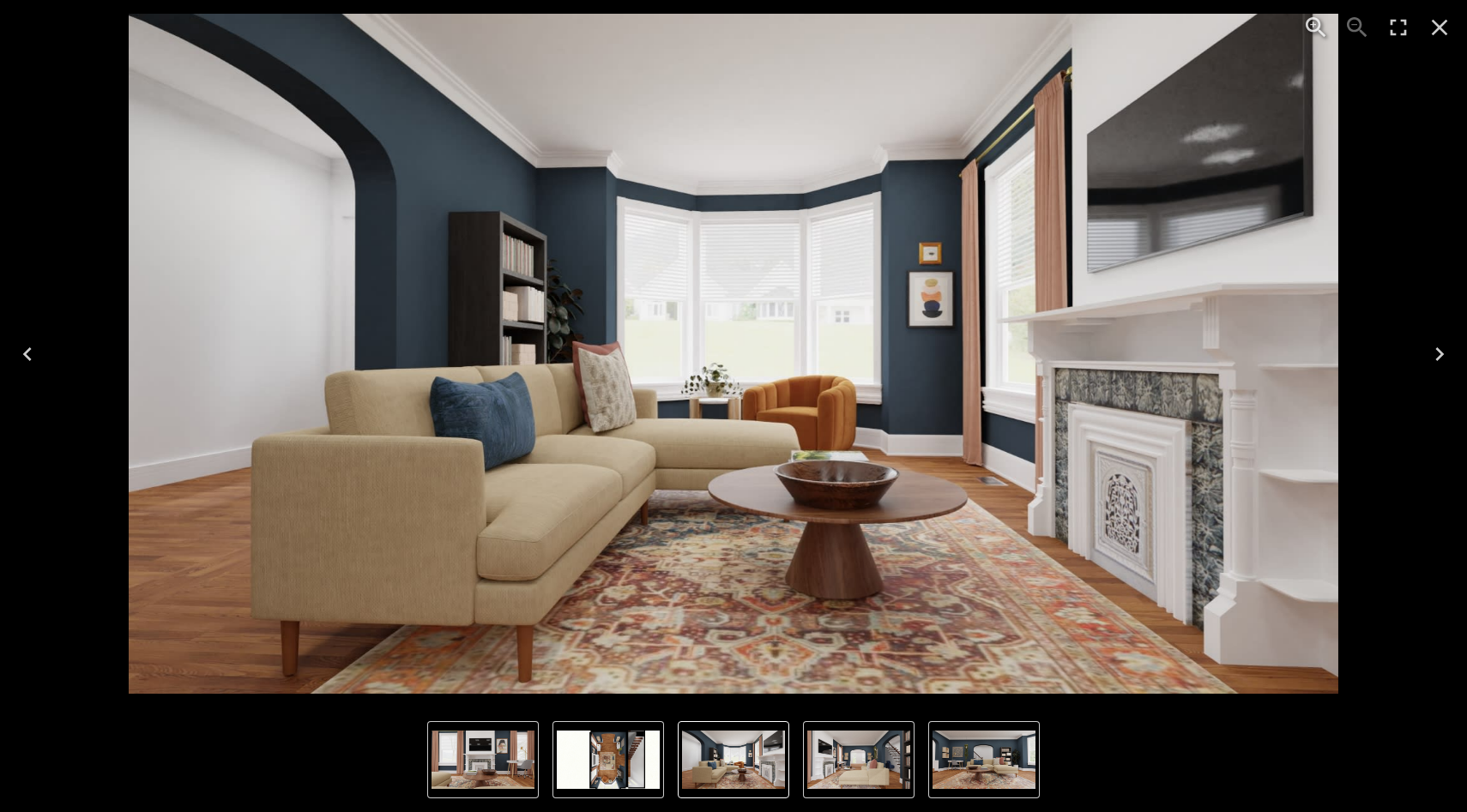
click at [1195, 352] on icon "Next" at bounding box center [1439, 354] width 28 height 28
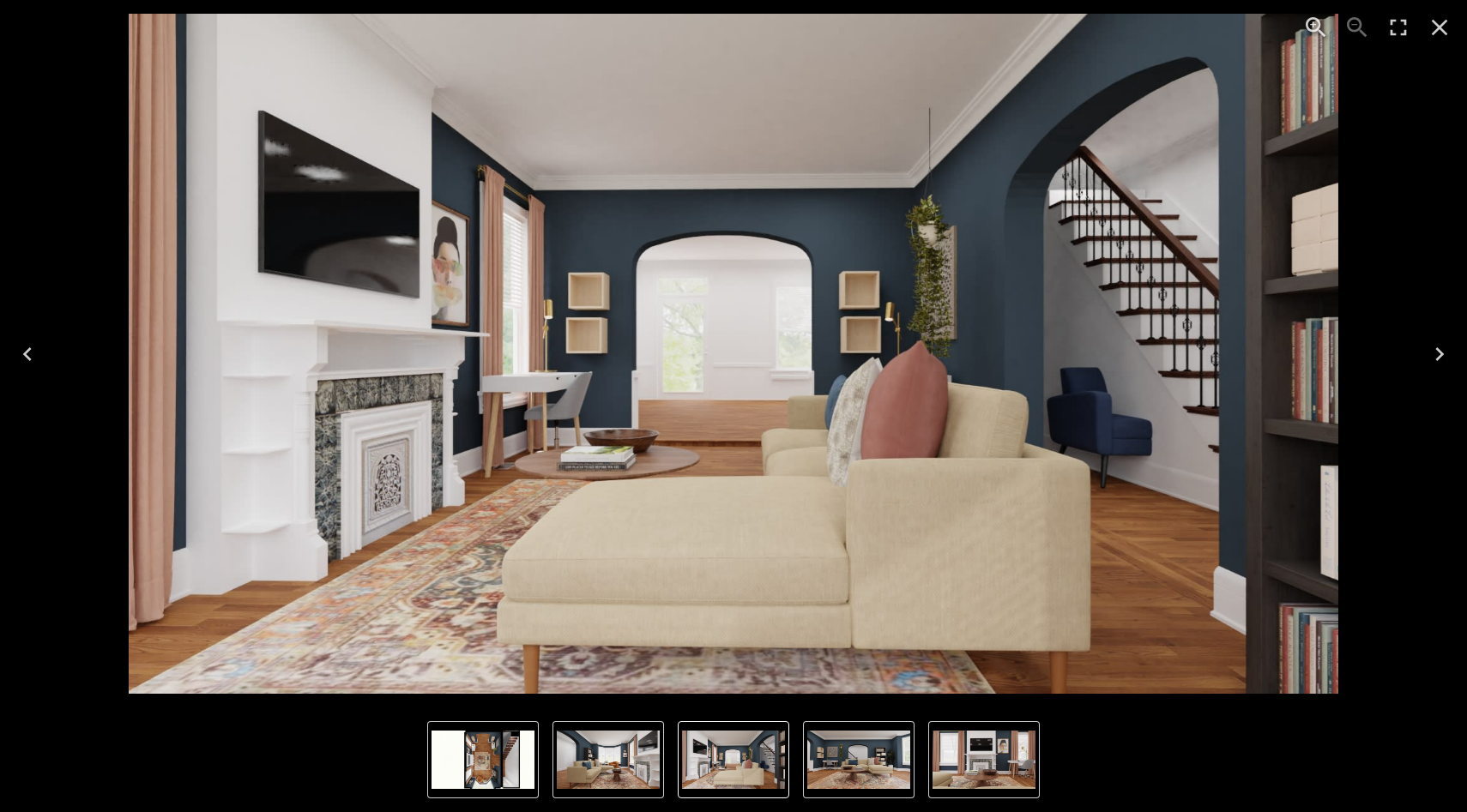
click at [1195, 352] on icon "Next" at bounding box center [1439, 354] width 28 height 28
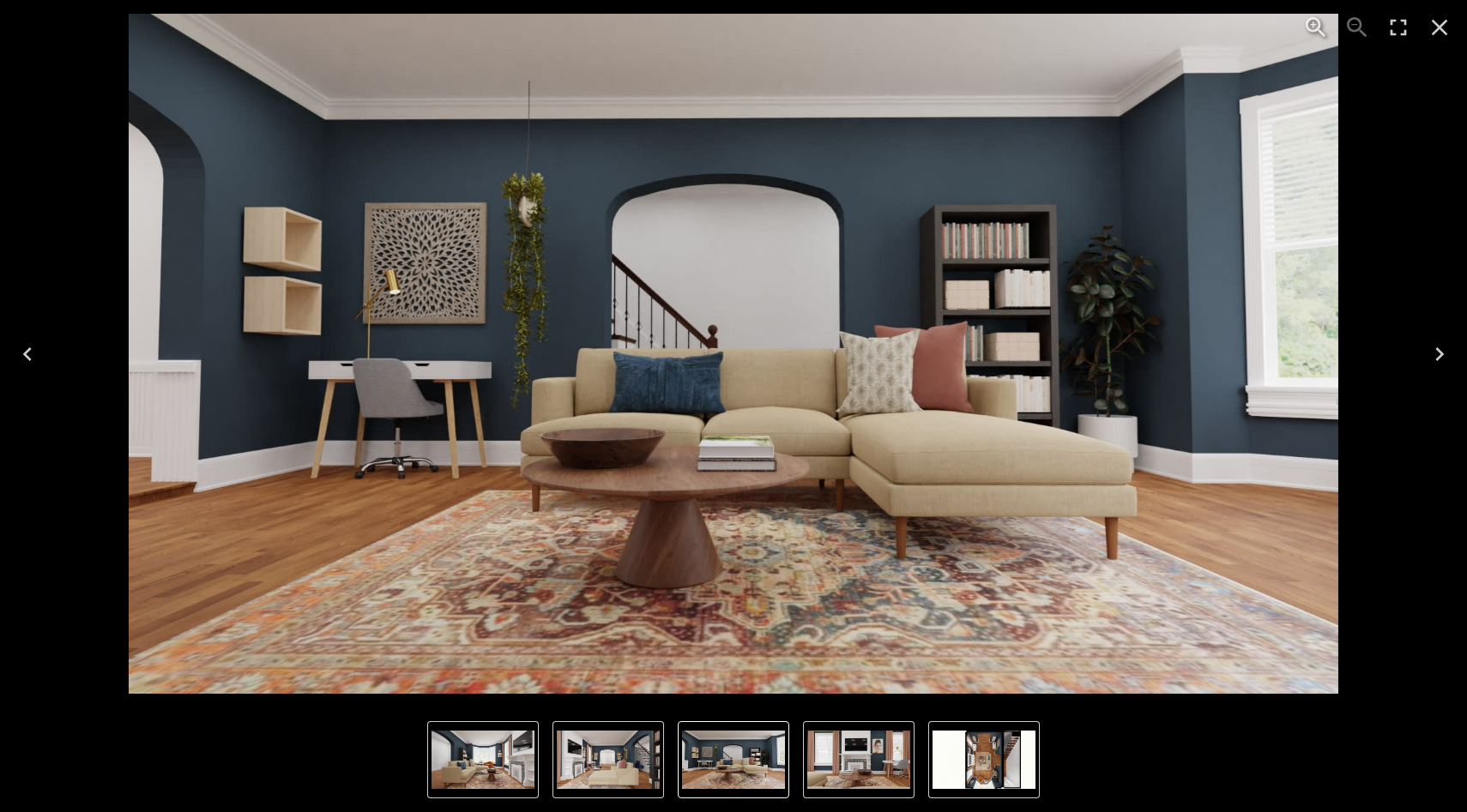
click at [1195, 352] on icon "Next" at bounding box center [1439, 354] width 28 height 28
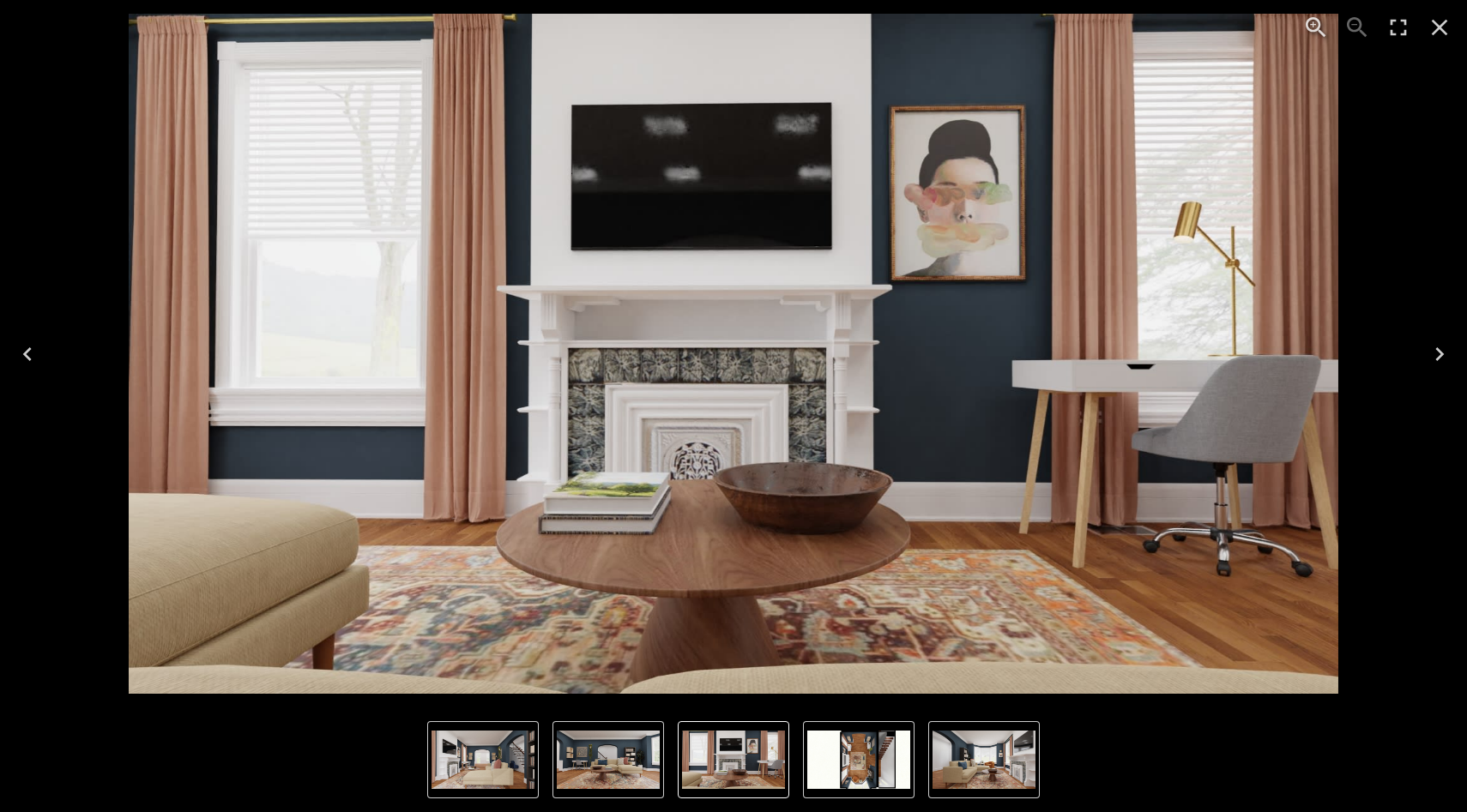
click at [1195, 352] on icon "Next" at bounding box center [1439, 354] width 28 height 28
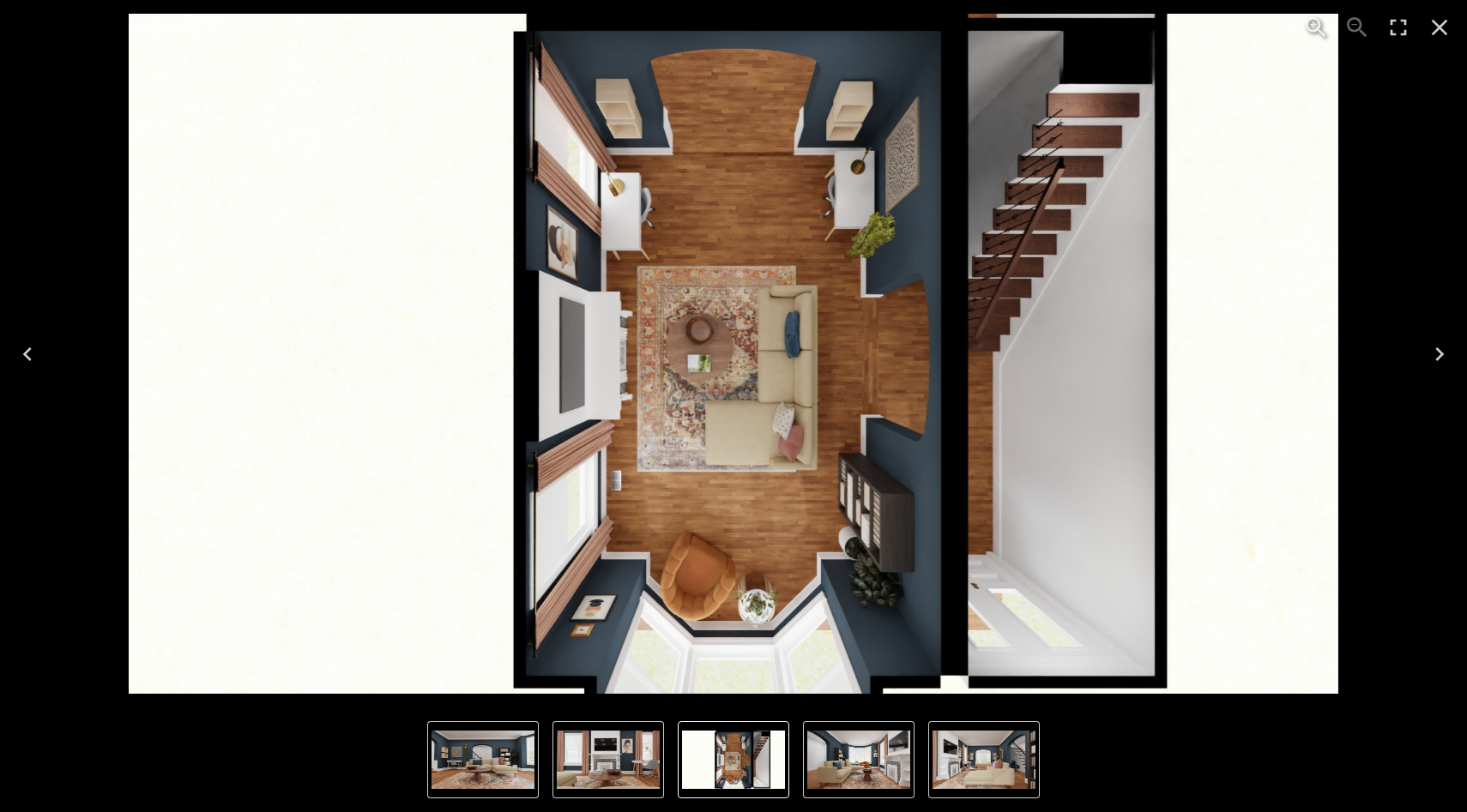
click at [1195, 28] on icon "Close" at bounding box center [1439, 28] width 28 height 28
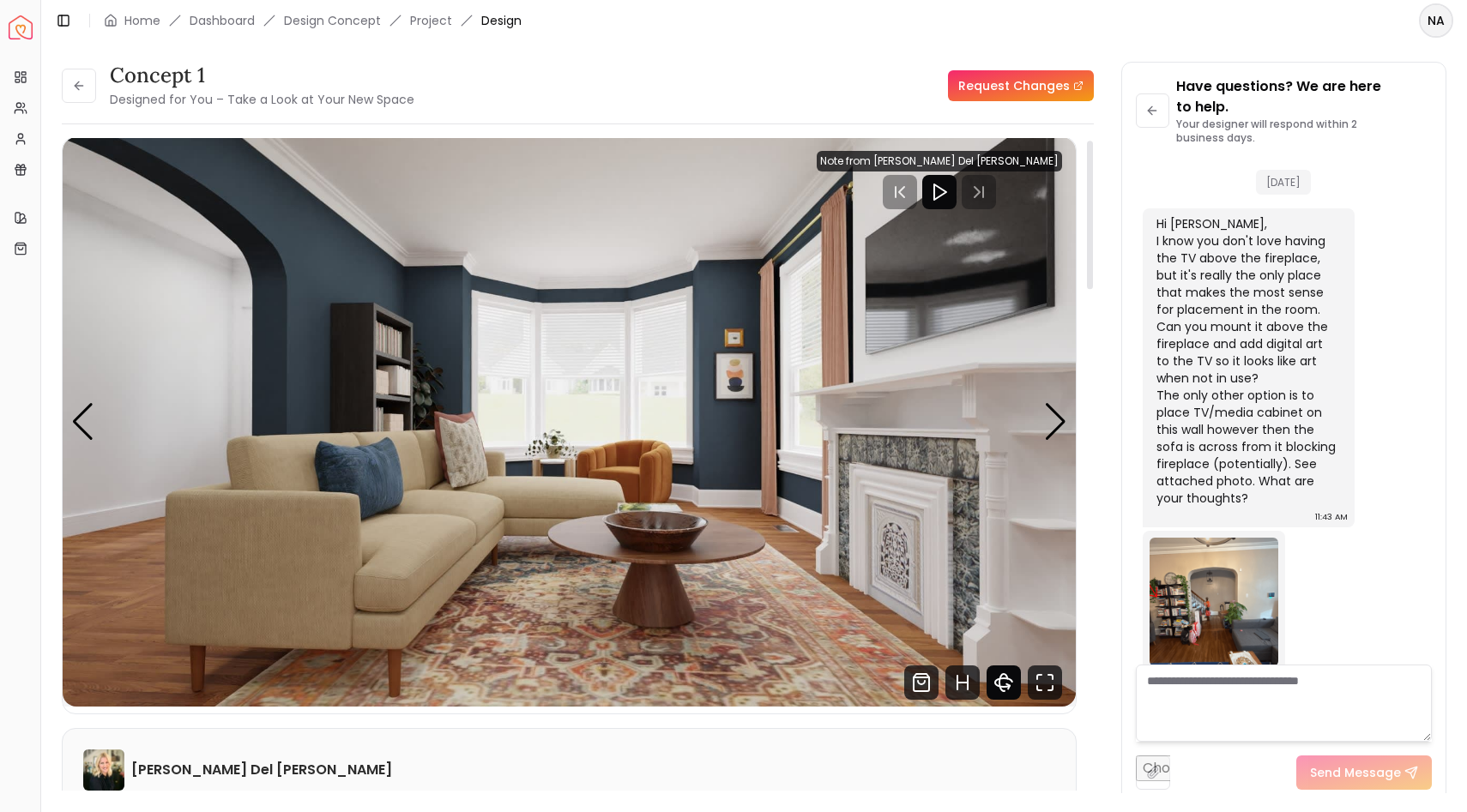
click at [1004, 602] on icon "360 View" at bounding box center [1004, 683] width 35 height 35
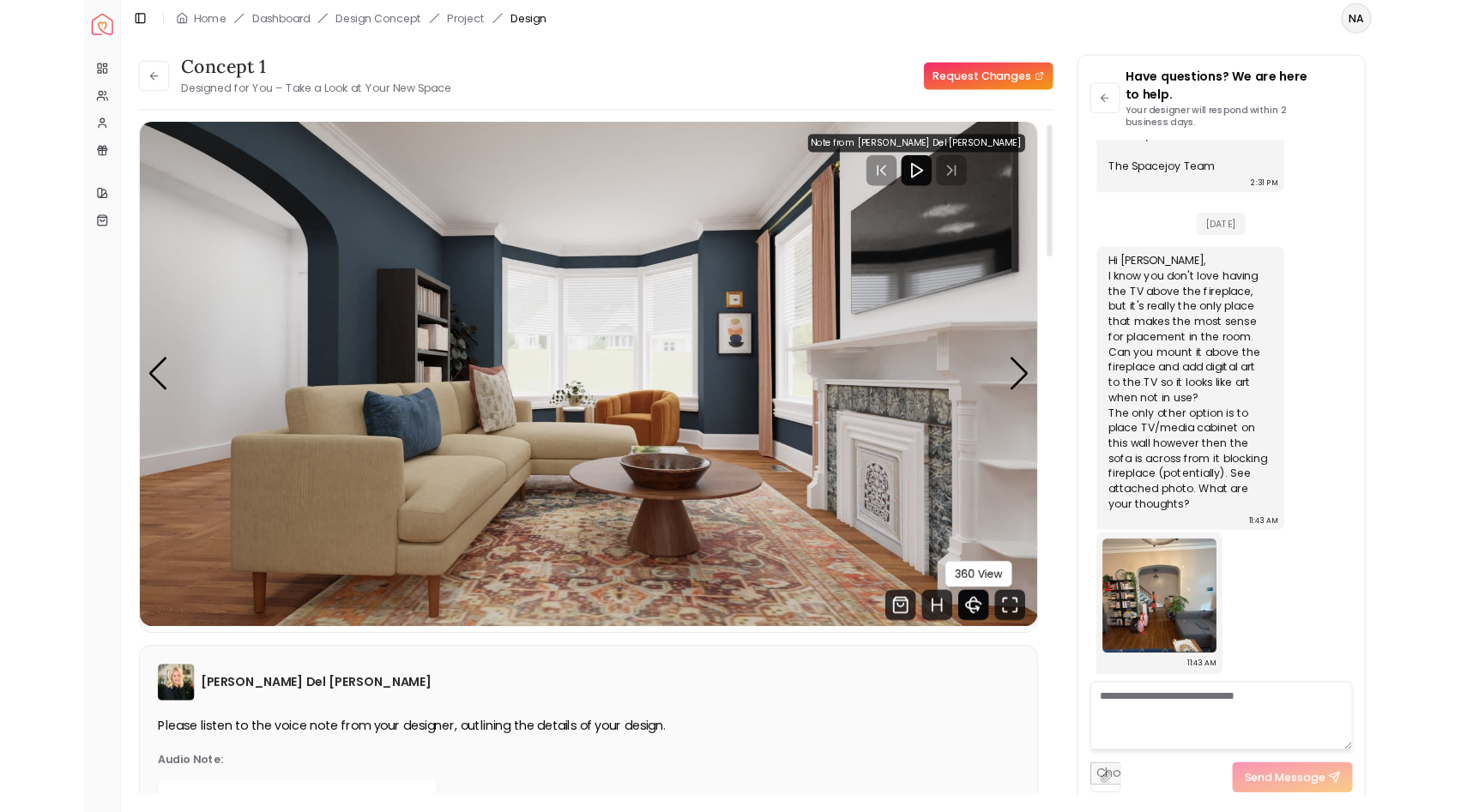
scroll to position [808, 0]
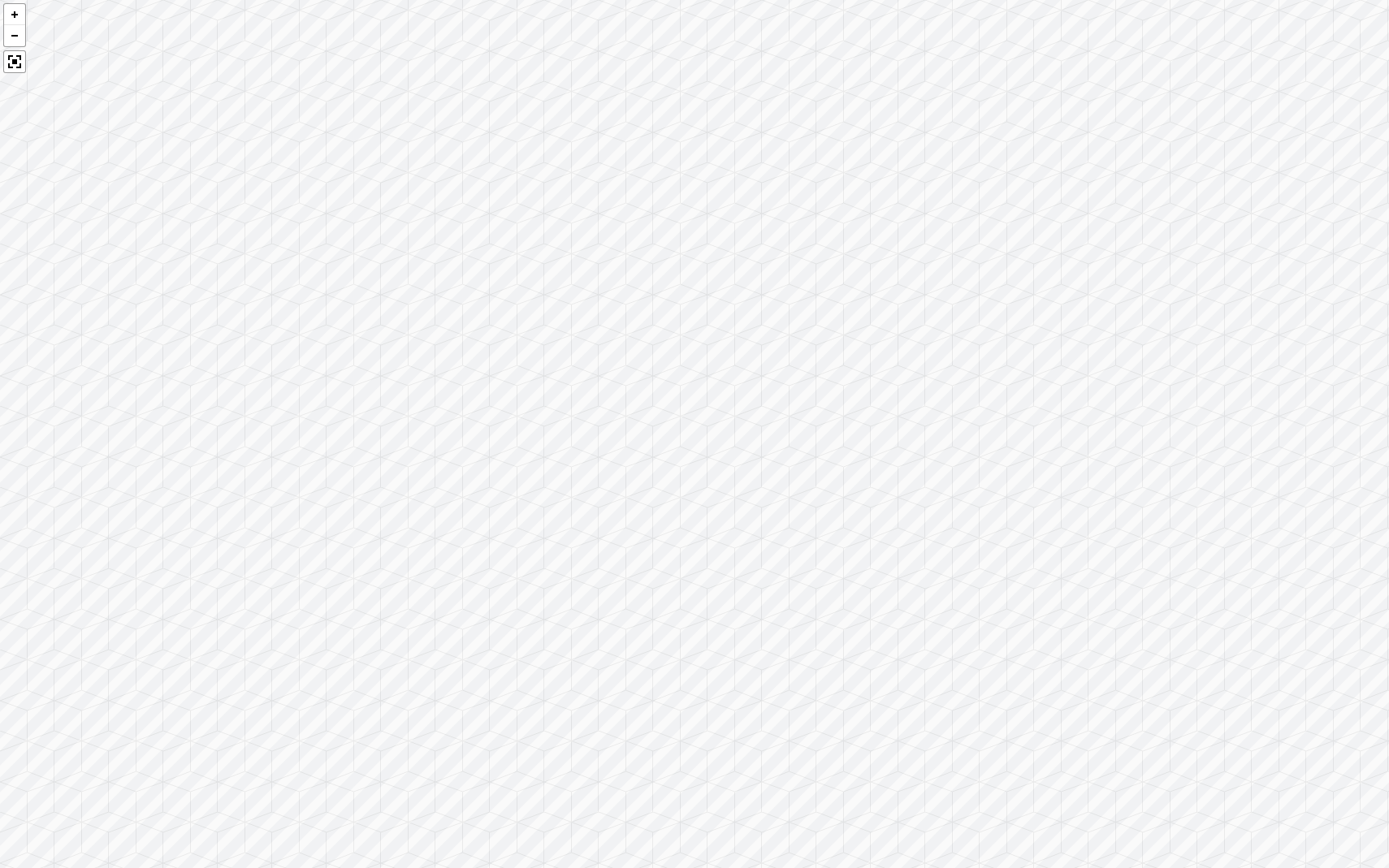
click at [951, 570] on div at bounding box center [694, 434] width 1389 height 868
click at [12, 57] on div at bounding box center [15, 62] width 23 height 23
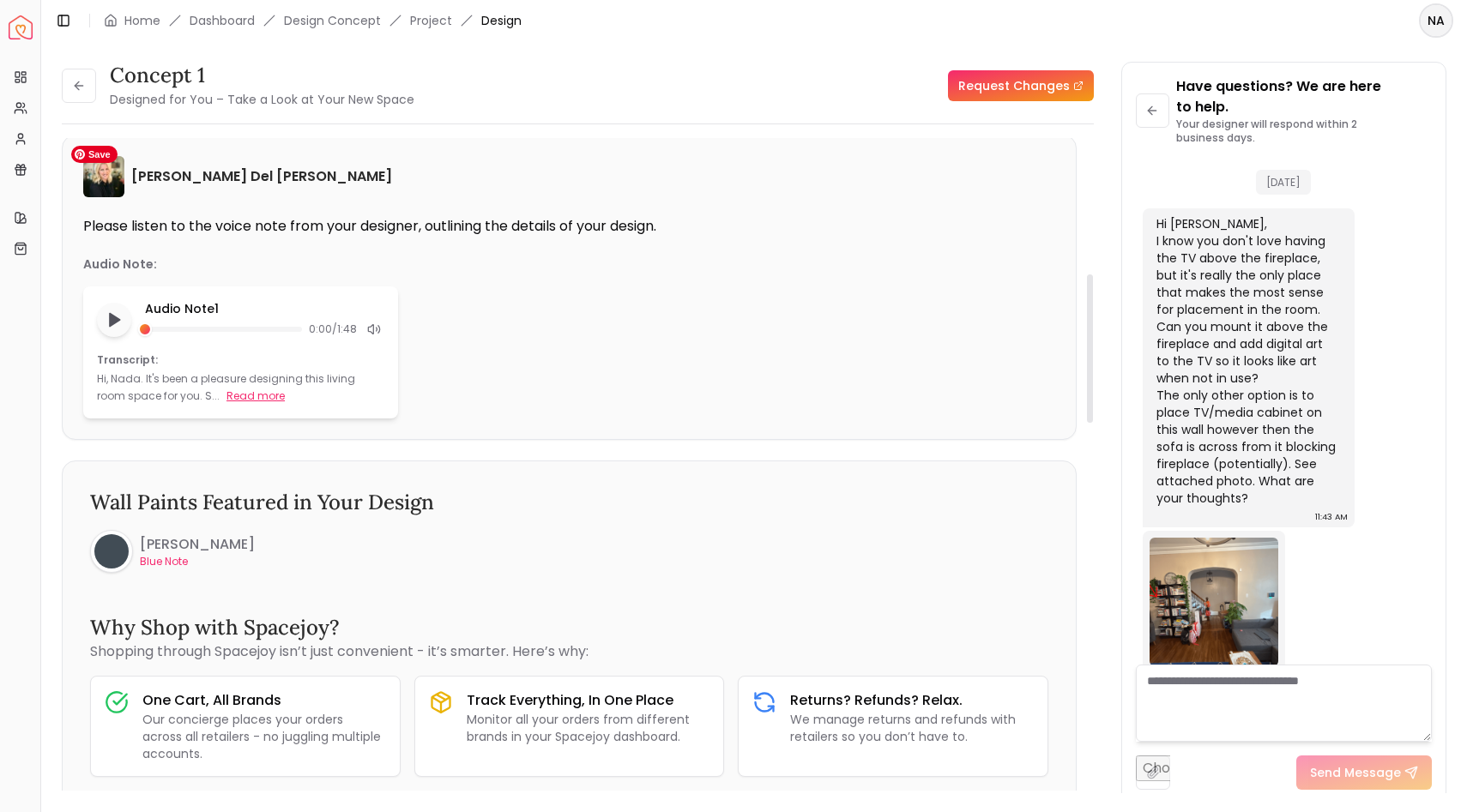
scroll to position [612, 0]
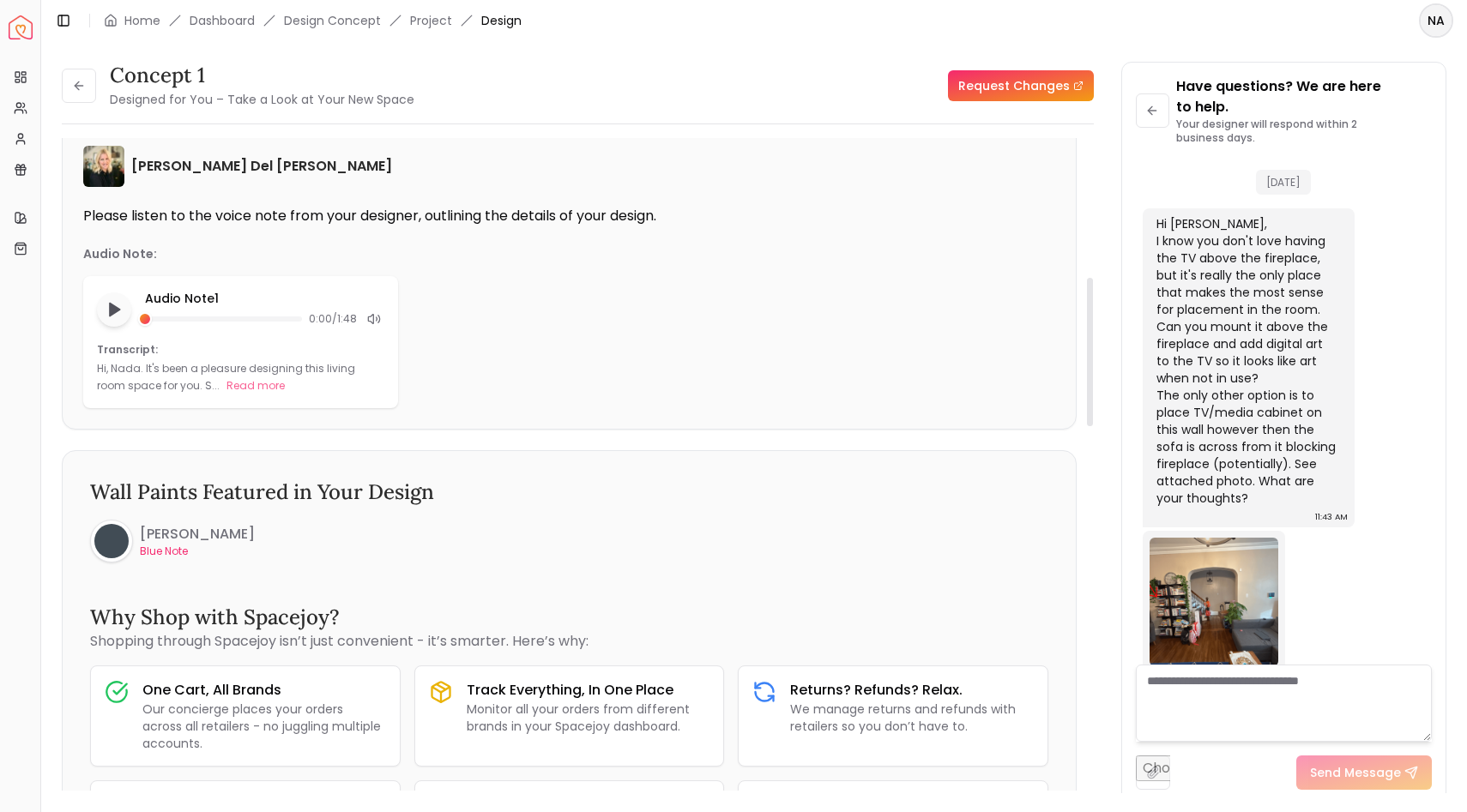
click at [181, 555] on p "Blue Note" at bounding box center [197, 551] width 115 height 14
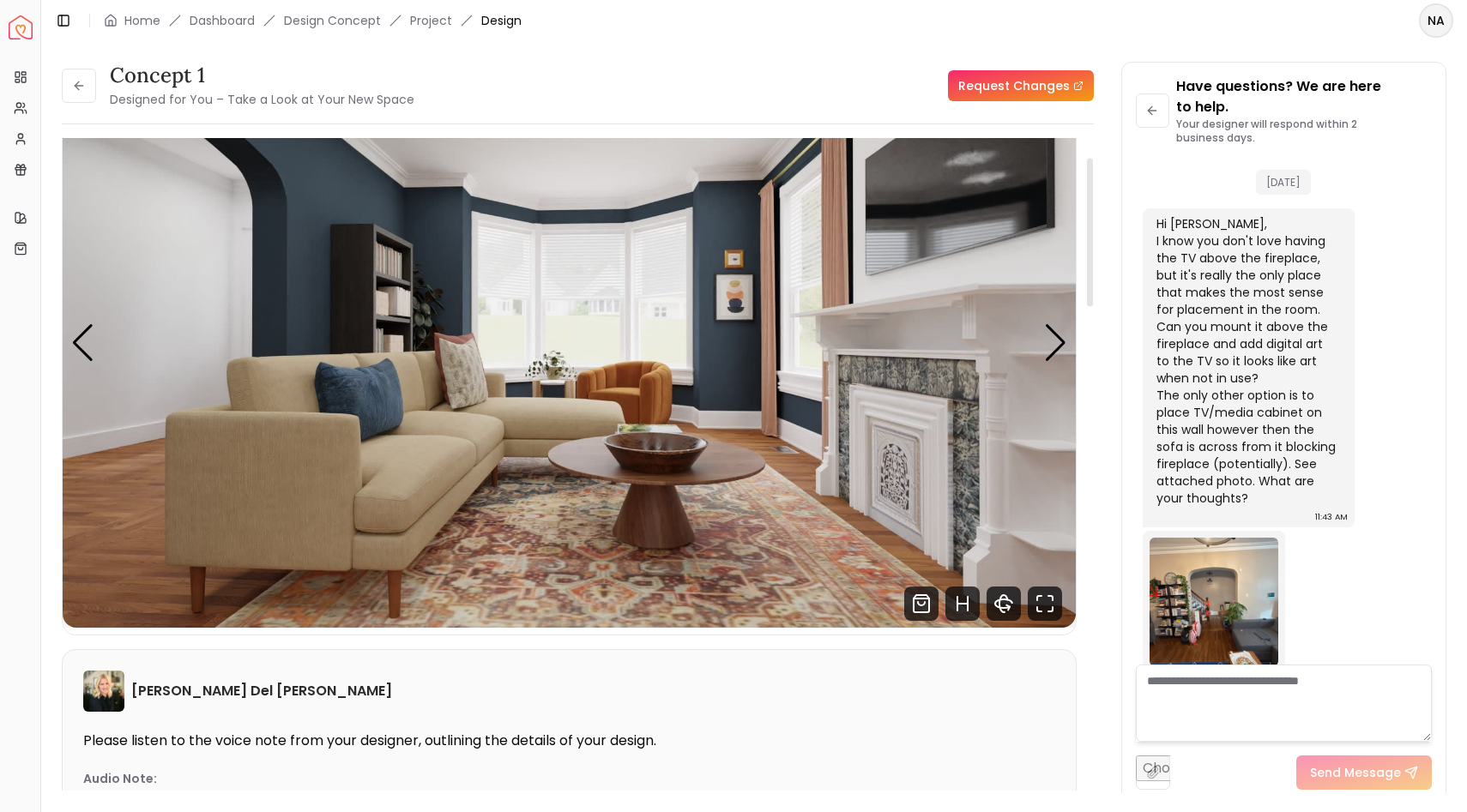
scroll to position [78, 0]
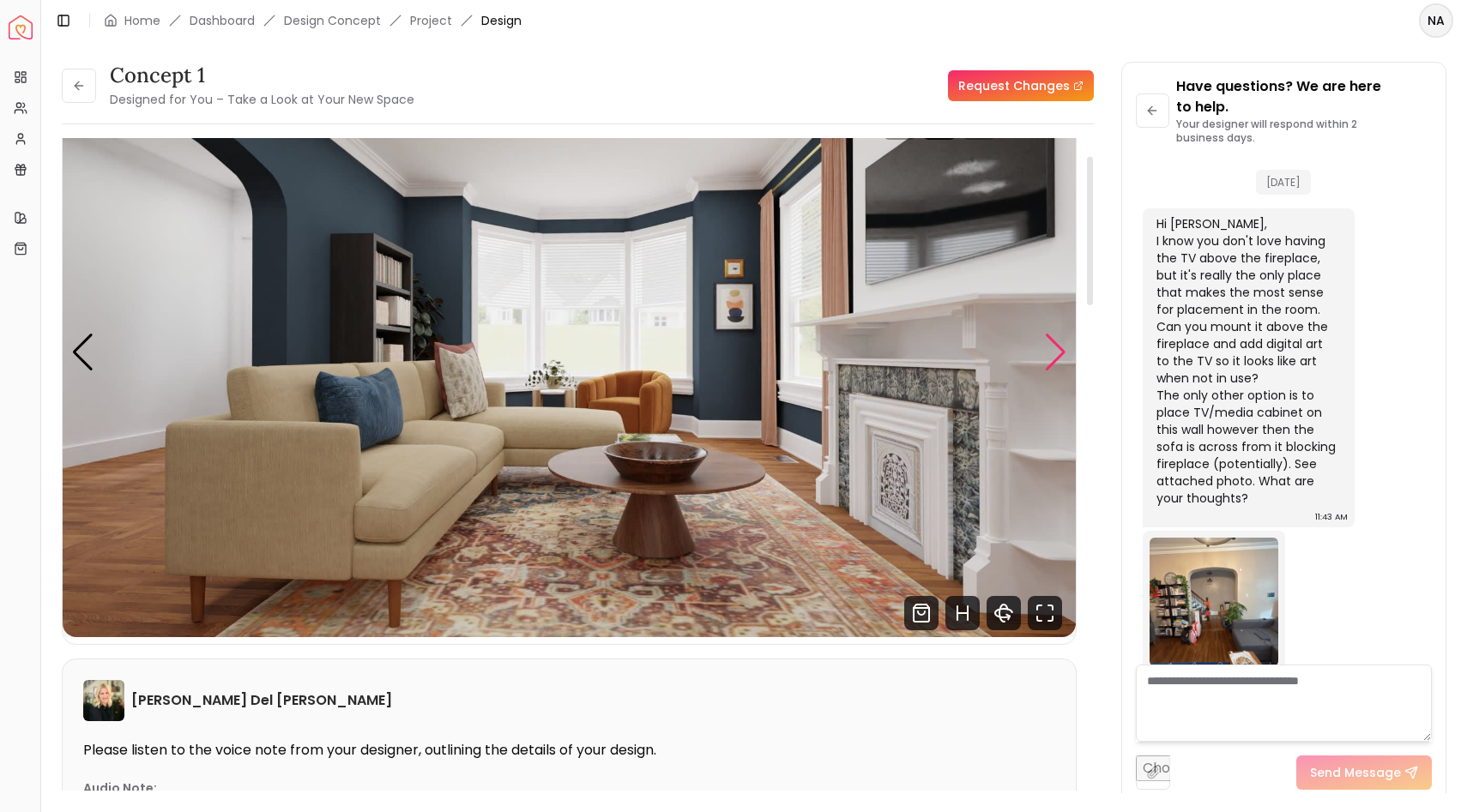
click at [1061, 347] on div "Next slide" at bounding box center [1055, 352] width 23 height 37
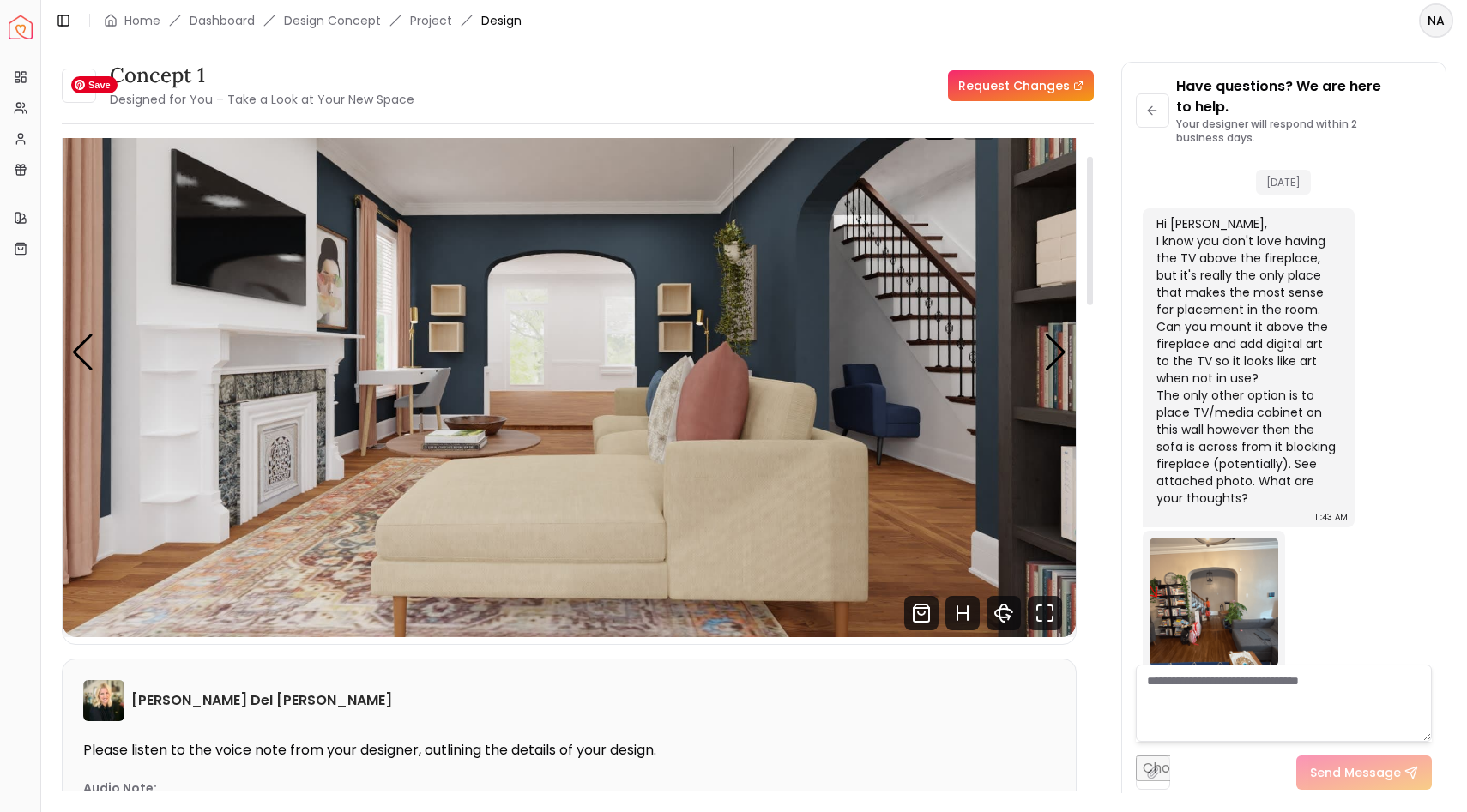
click at [871, 405] on img "2 / 5" at bounding box center [569, 353] width 1013 height 570
click at [1056, 360] on div "Next slide" at bounding box center [1055, 352] width 23 height 37
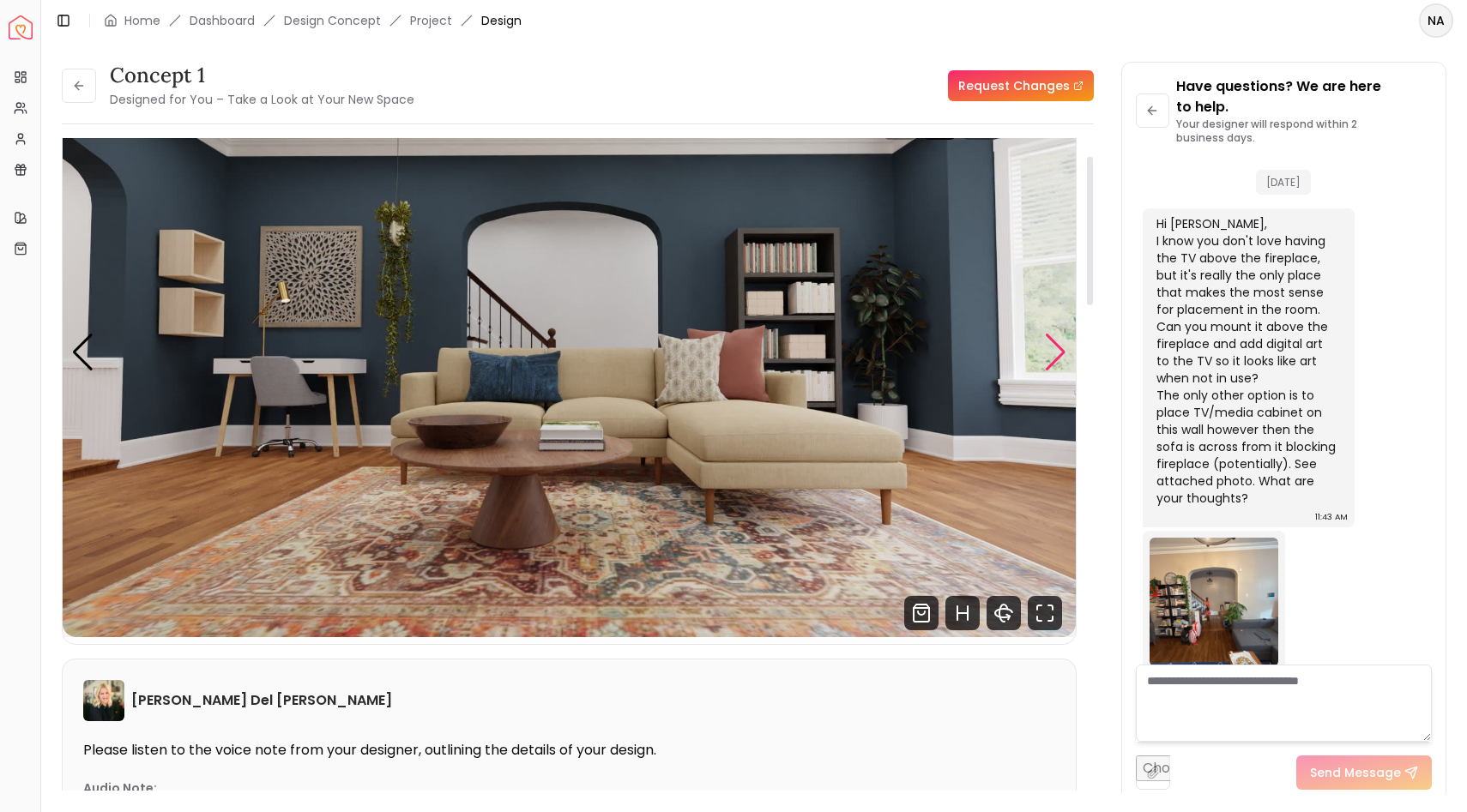
click at [1056, 360] on div "Next slide" at bounding box center [1055, 352] width 23 height 37
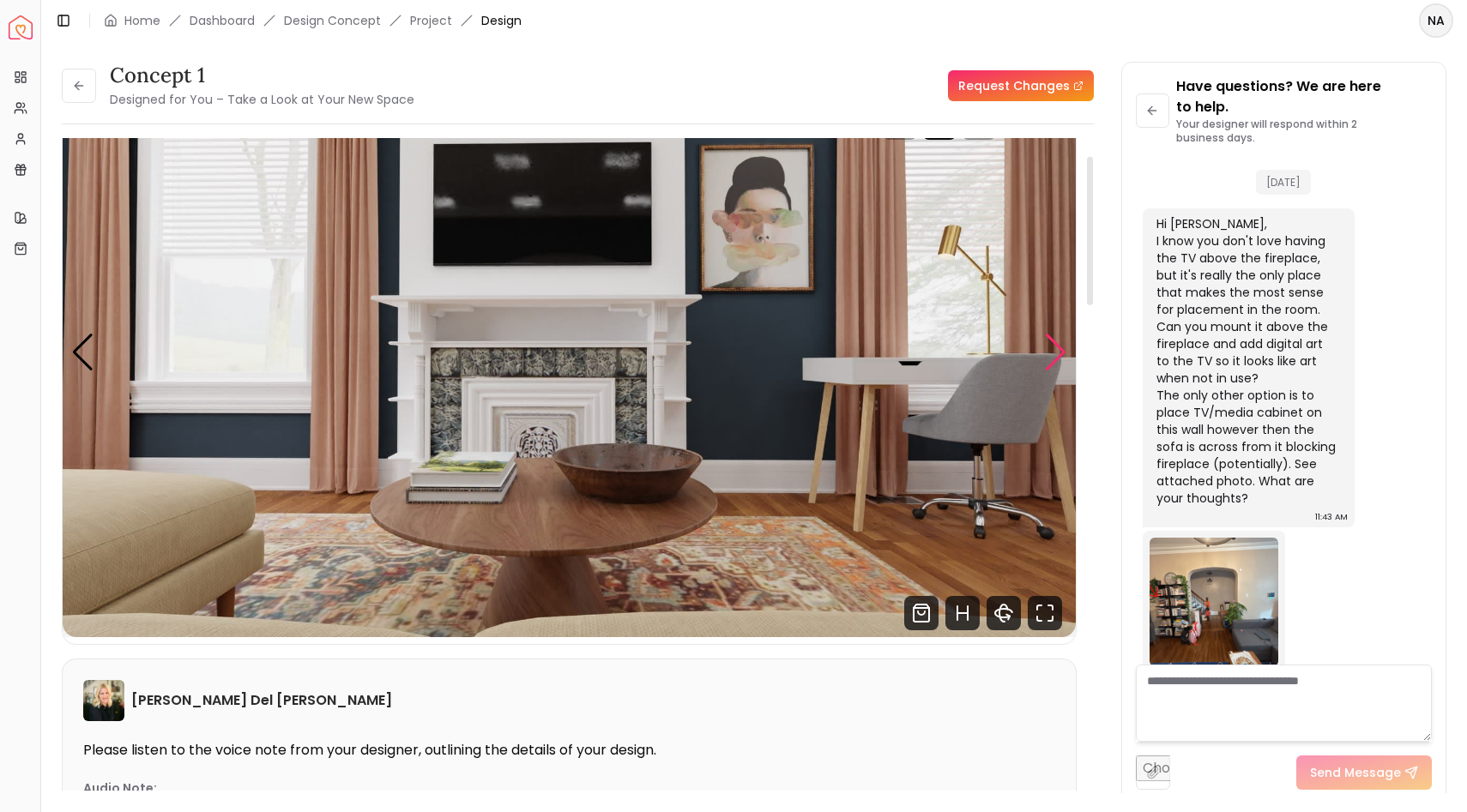
click at [1056, 360] on div "Next slide" at bounding box center [1055, 352] width 23 height 37
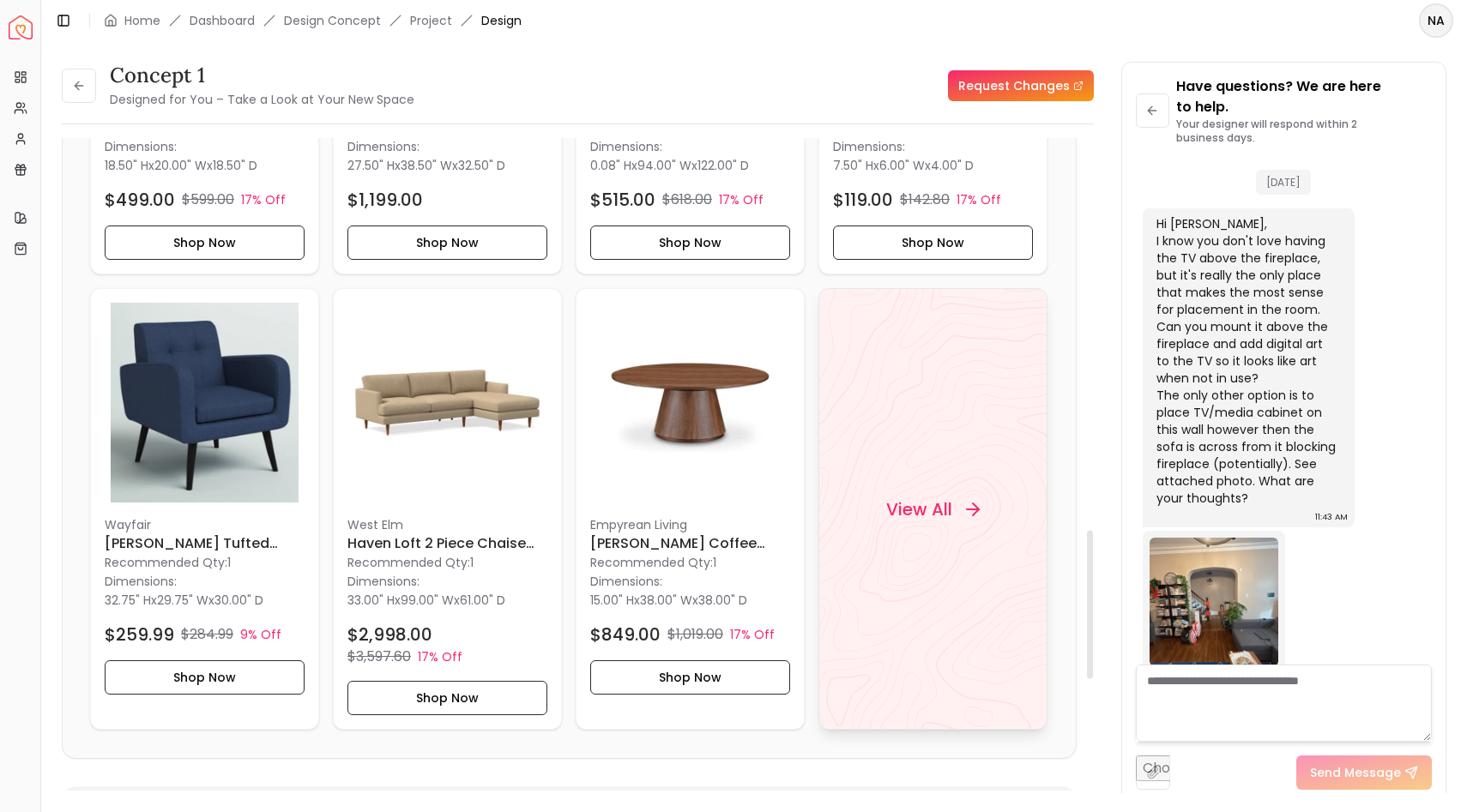
scroll to position [1742, 0]
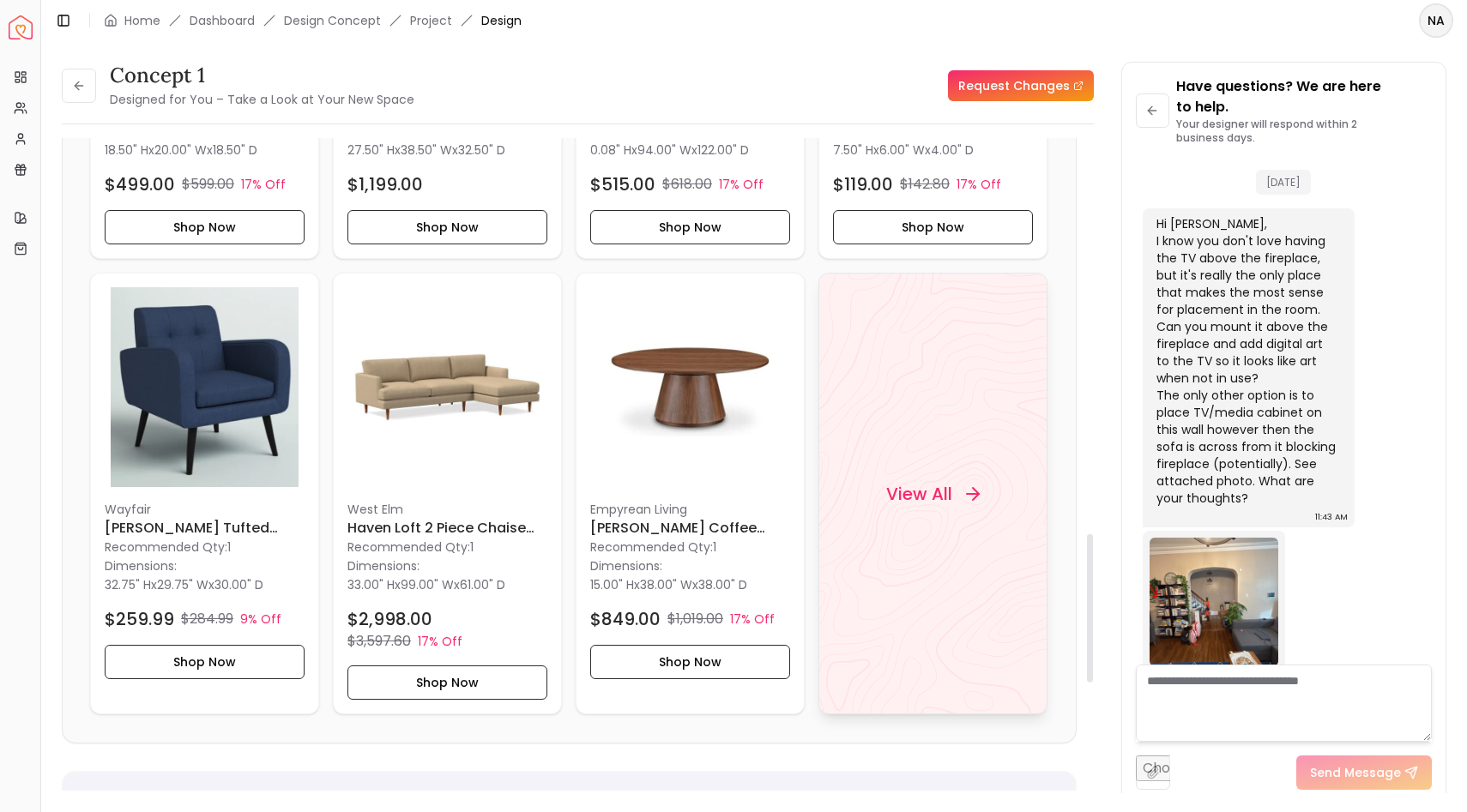
click at [930, 490] on h4 "View All" at bounding box center [919, 494] width 66 height 24
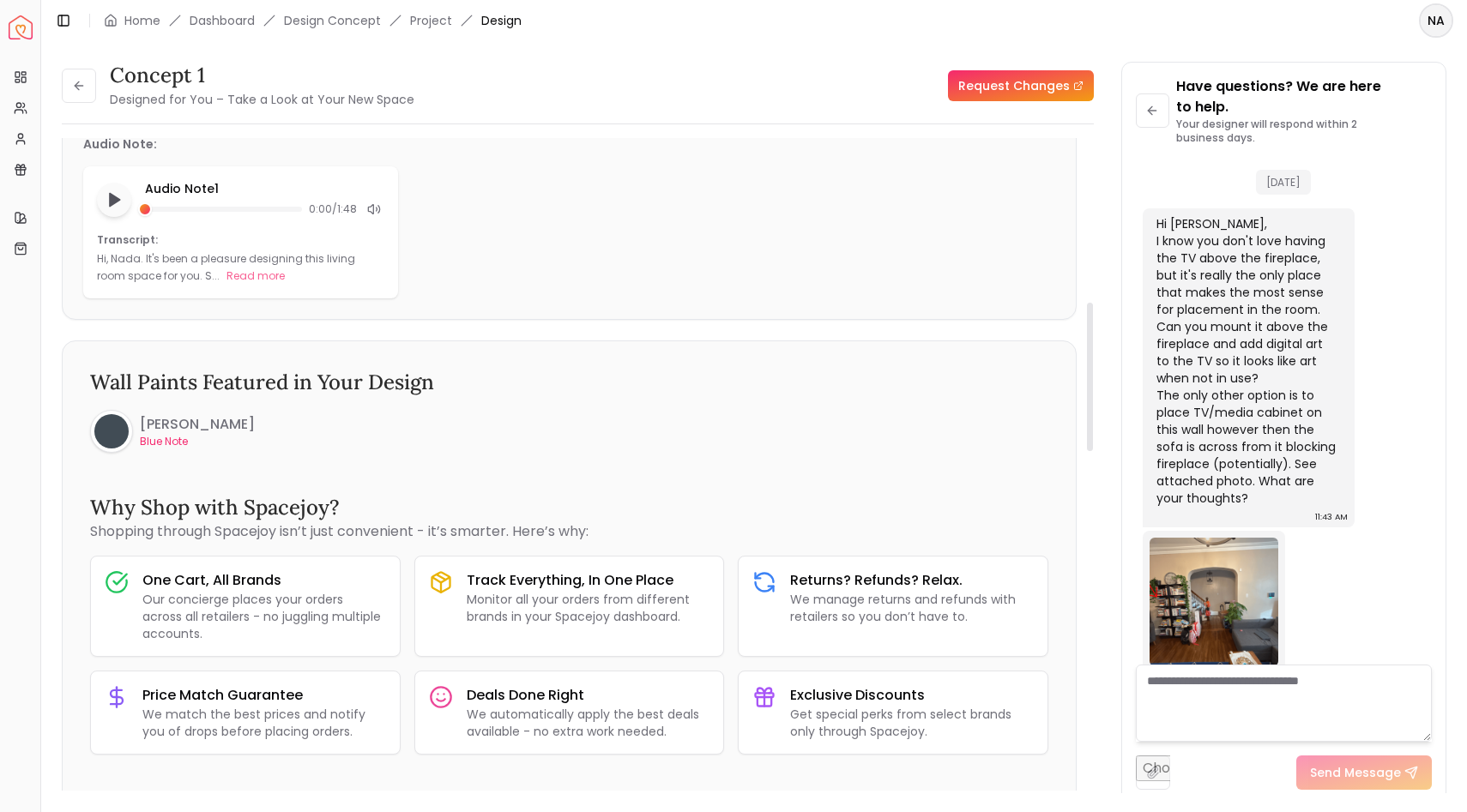
scroll to position [724, 0]
